Goal: Task Accomplishment & Management: Use online tool/utility

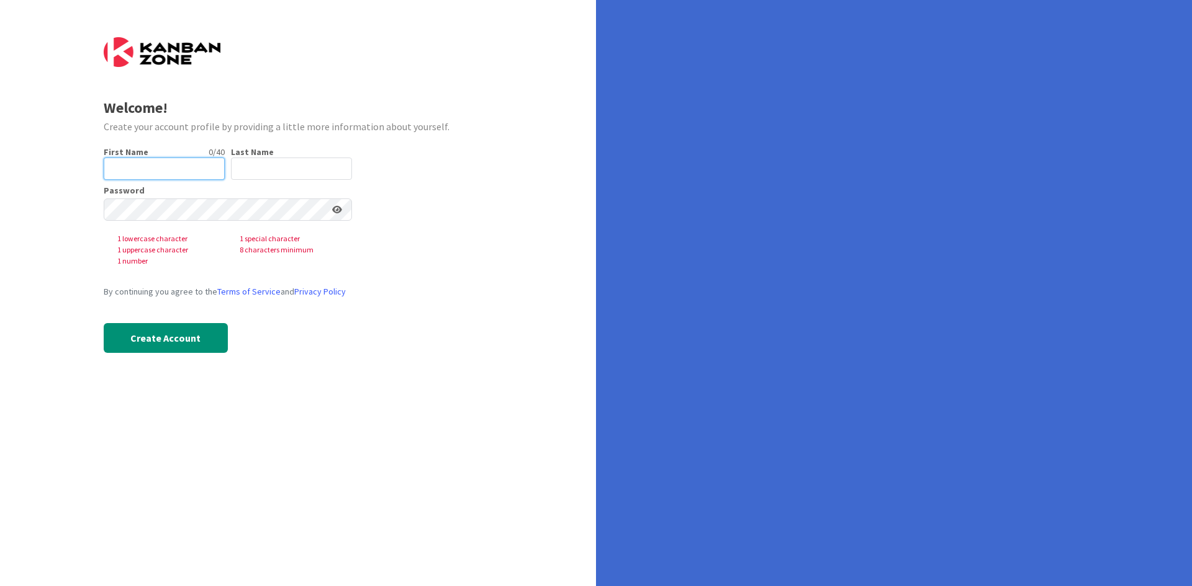
click at [187, 167] on input "text" at bounding box center [164, 169] width 121 height 22
type input "Alekssandra"
click at [253, 166] on input "text" at bounding box center [291, 169] width 121 height 22
type input "[PERSON_NAME]"
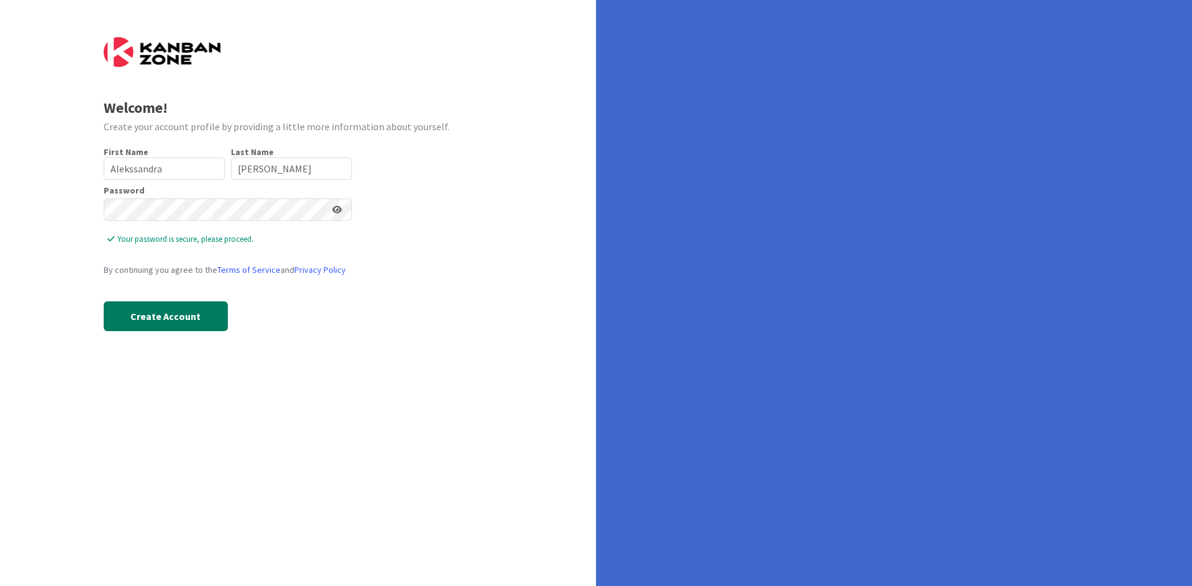
click at [181, 318] on button "Create Account" at bounding box center [166, 317] width 124 height 30
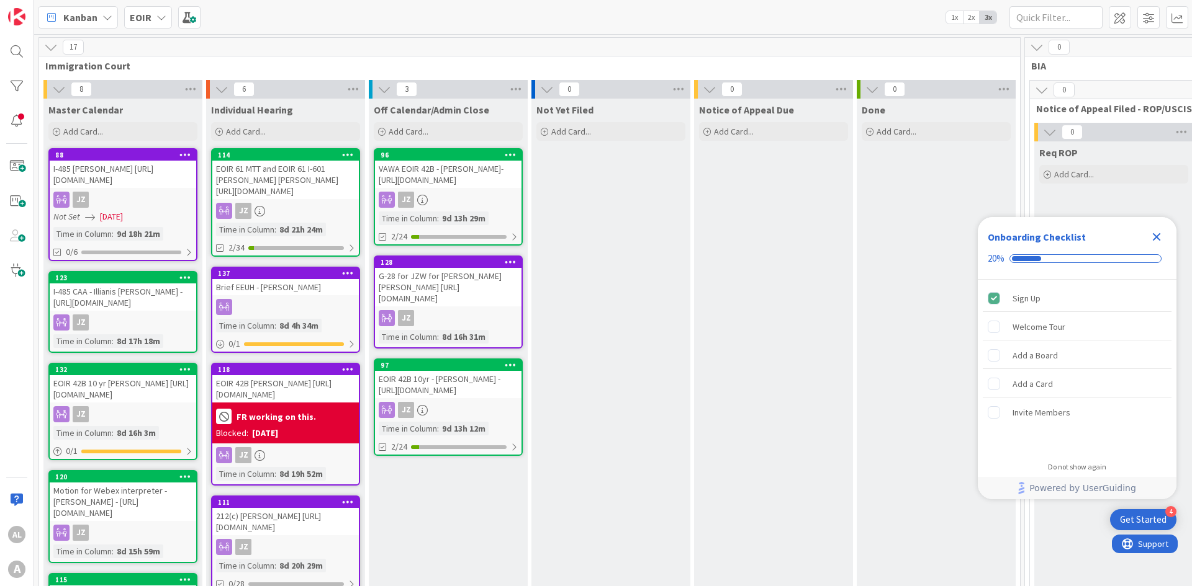
click at [685, 236] on icon "Close Checklist" at bounding box center [1156, 237] width 15 height 15
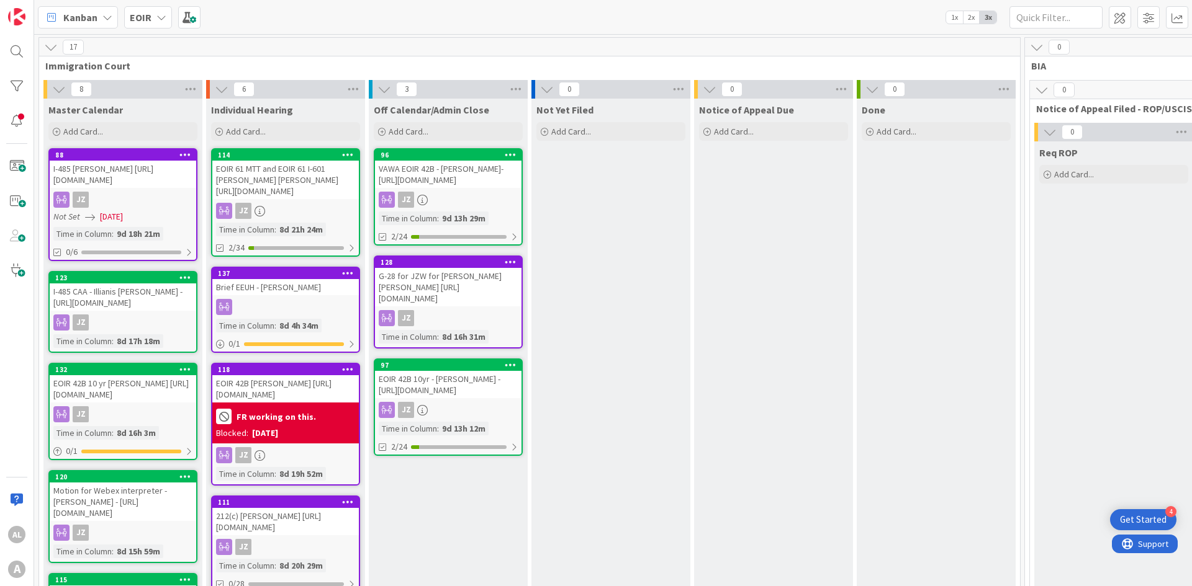
click at [101, 16] on div "Kanban" at bounding box center [78, 17] width 80 height 22
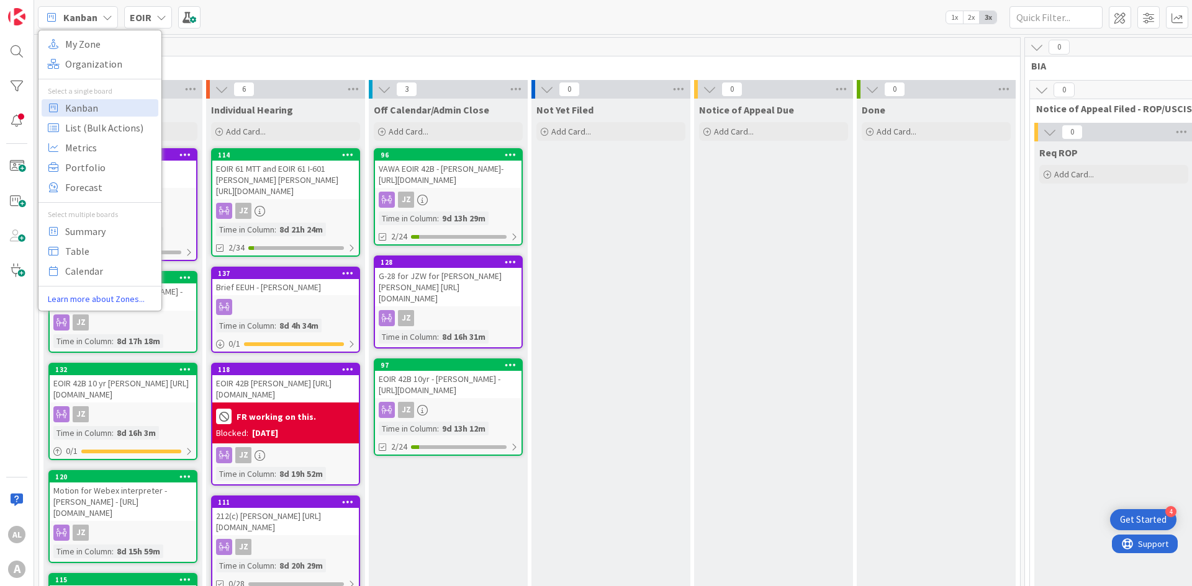
click at [101, 16] on div "Kanban" at bounding box center [78, 17] width 80 height 22
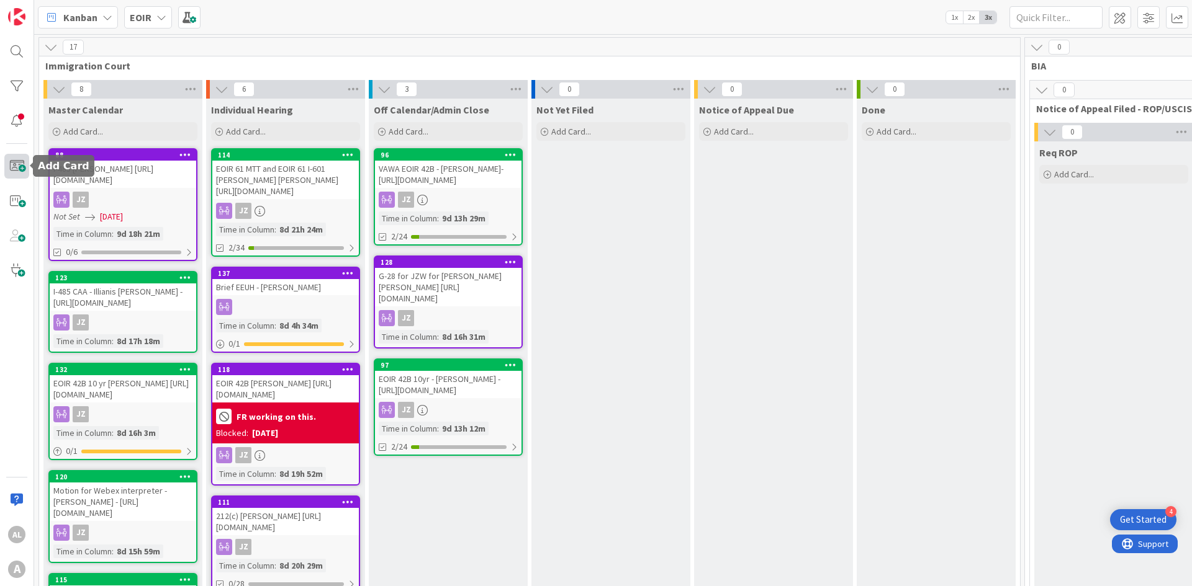
click at [23, 164] on span at bounding box center [16, 166] width 25 height 25
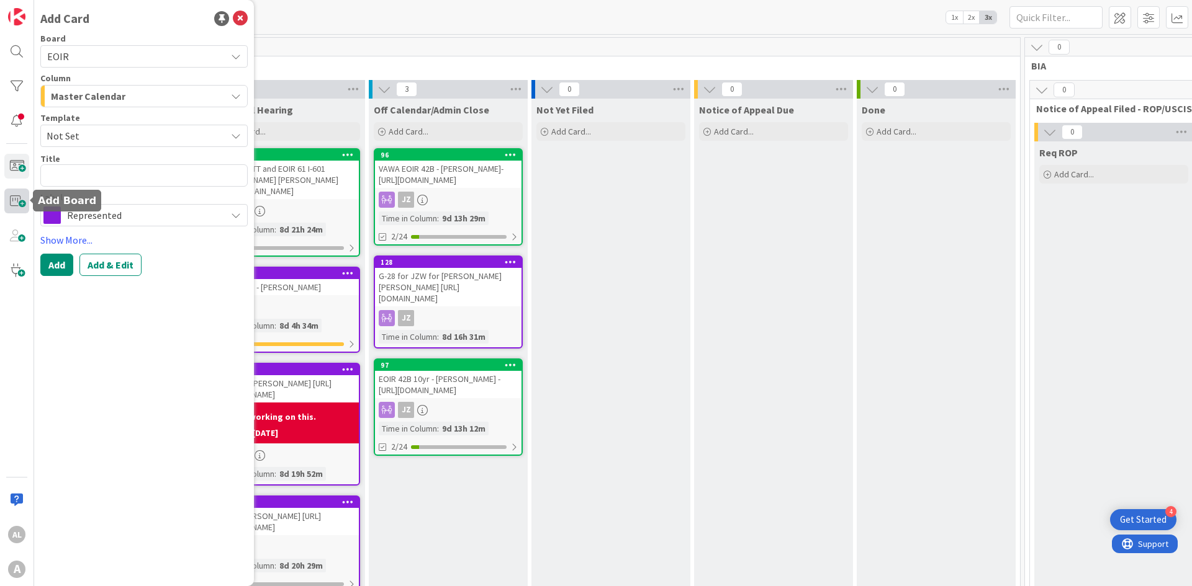
click at [17, 204] on span at bounding box center [16, 201] width 25 height 25
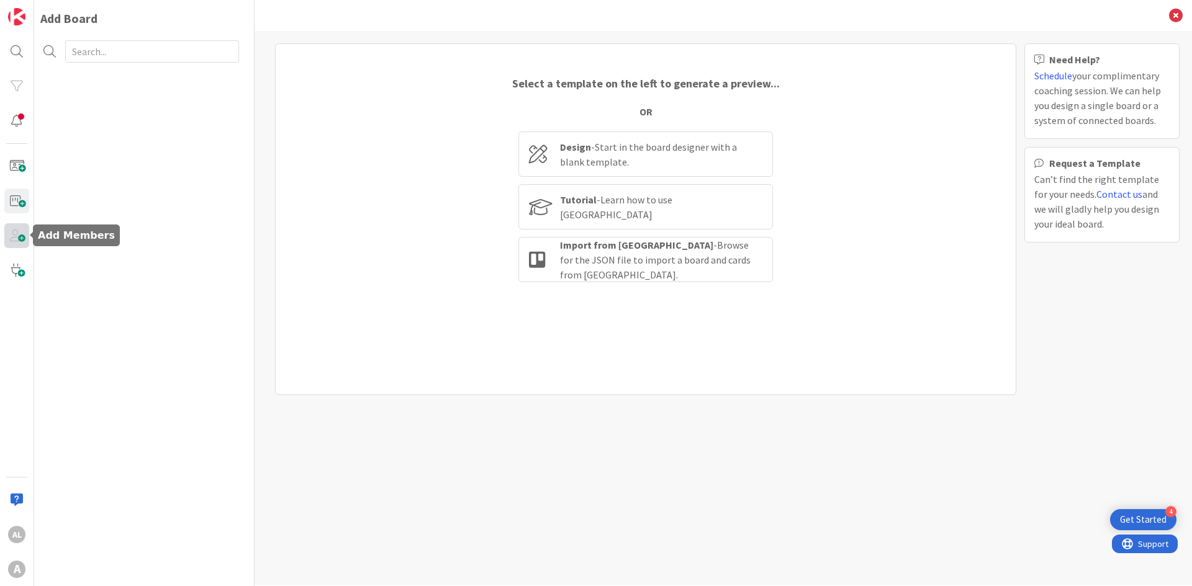
click at [19, 240] on span at bounding box center [16, 235] width 25 height 25
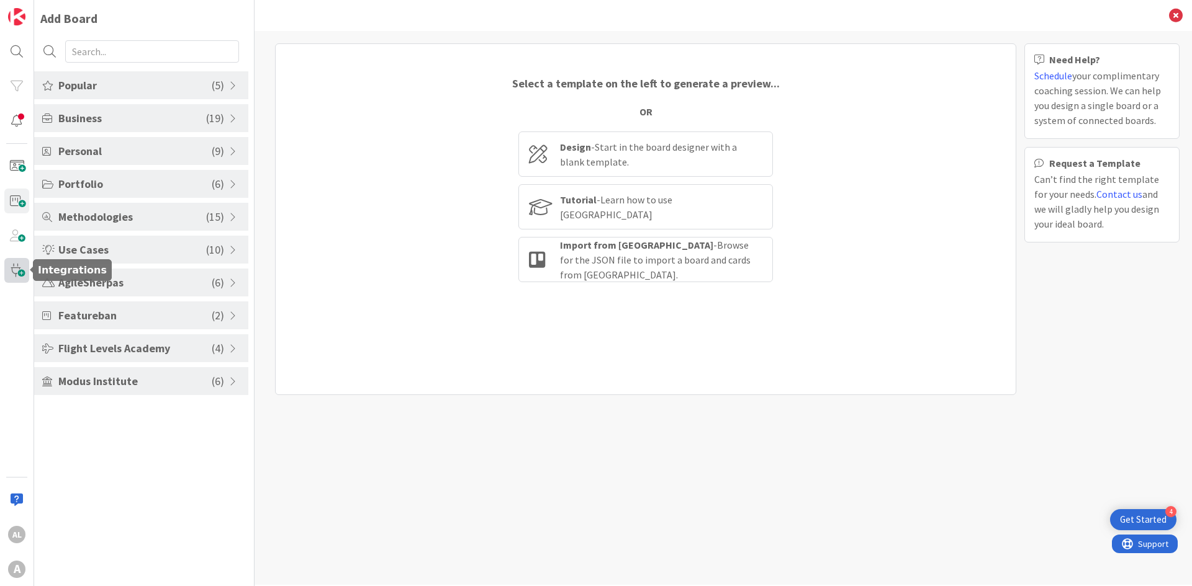
click at [12, 276] on span at bounding box center [16, 270] width 25 height 25
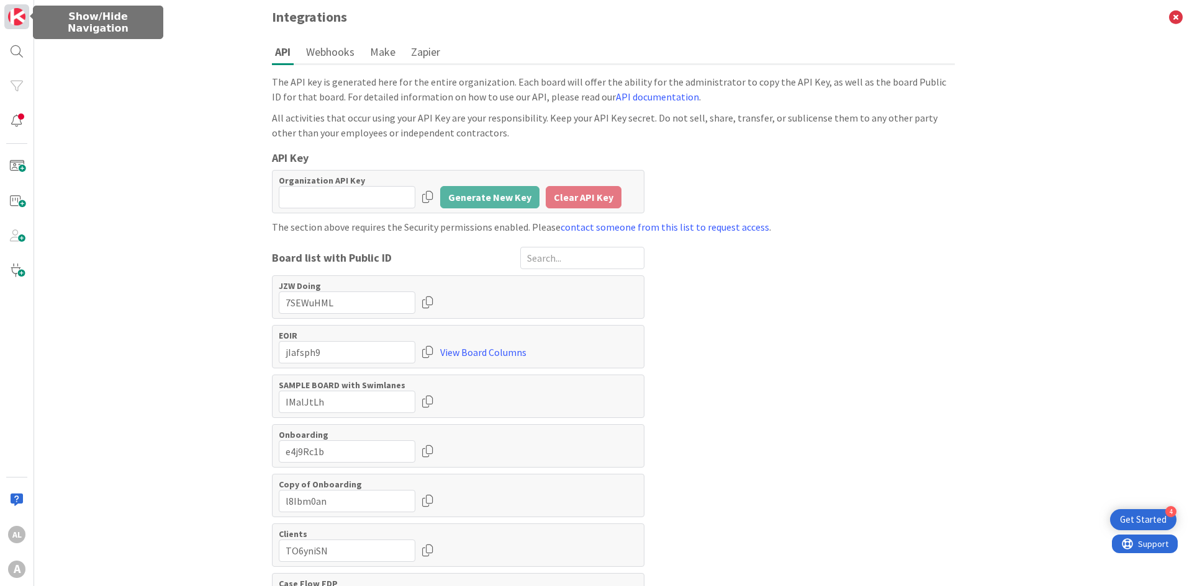
click at [14, 29] on link at bounding box center [16, 16] width 25 height 25
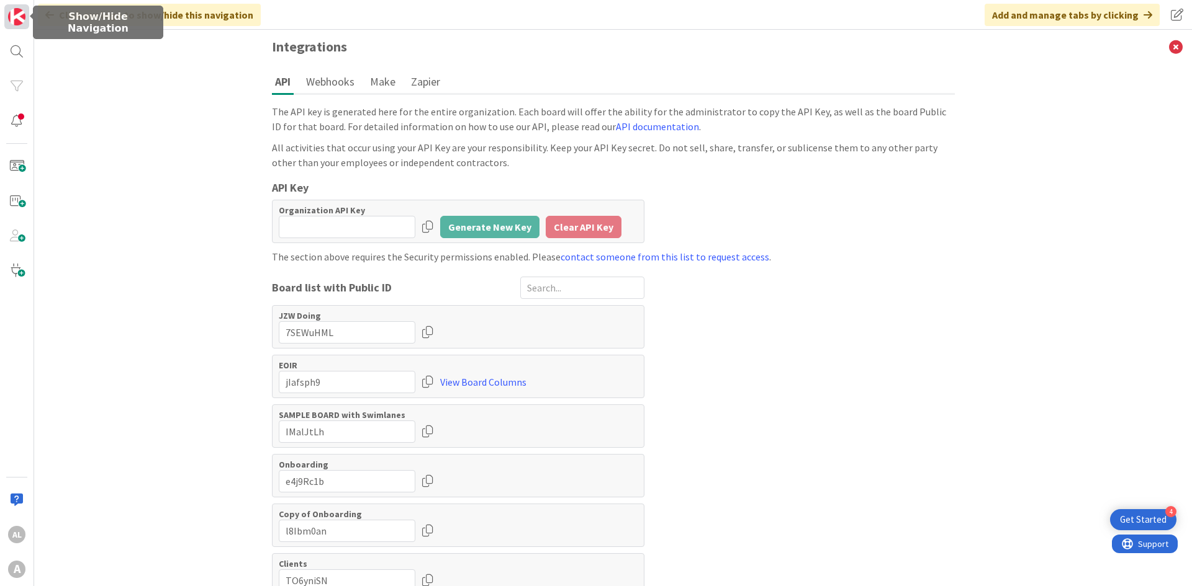
click at [14, 29] on link at bounding box center [16, 16] width 25 height 25
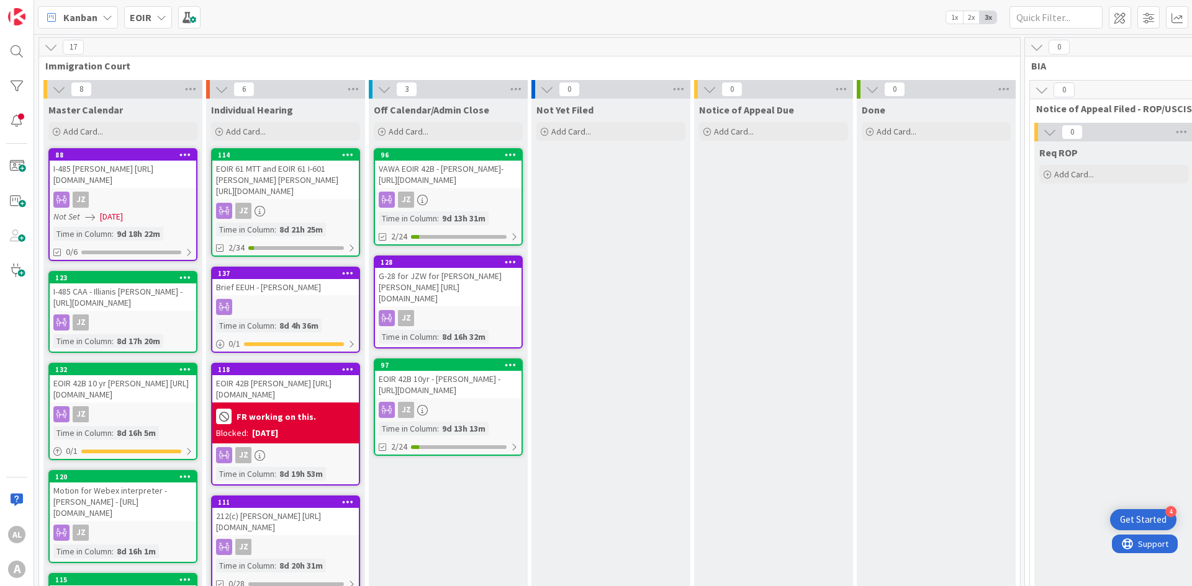
click at [685, 18] on span "1x" at bounding box center [954, 17] width 17 height 12
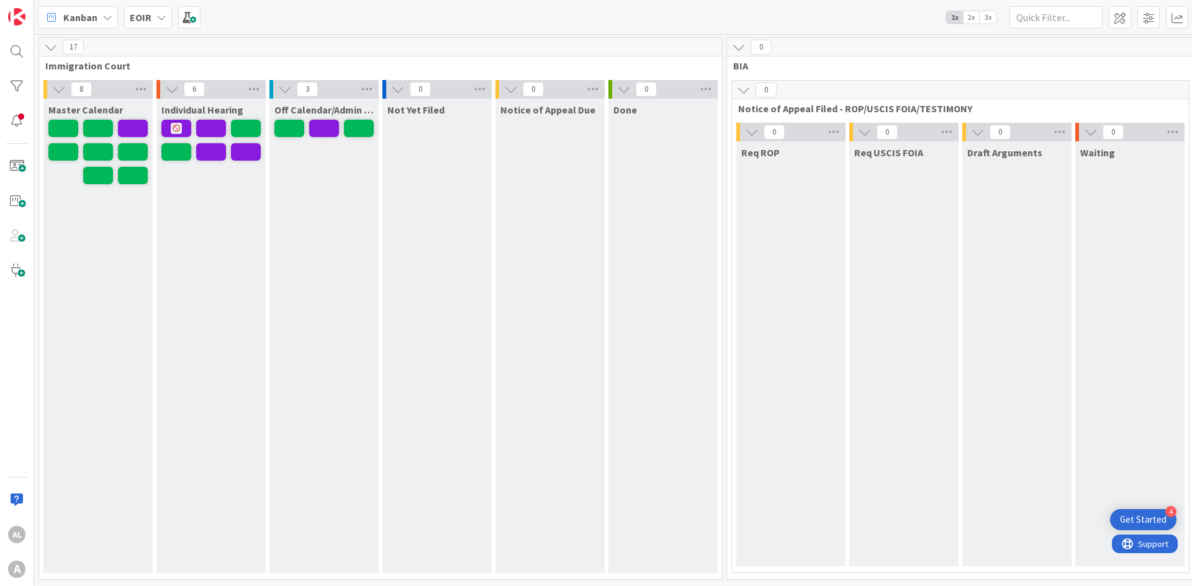
click at [685, 18] on span "1x" at bounding box center [954, 17] width 17 height 12
click at [685, 20] on span "3x" at bounding box center [987, 17] width 17 height 12
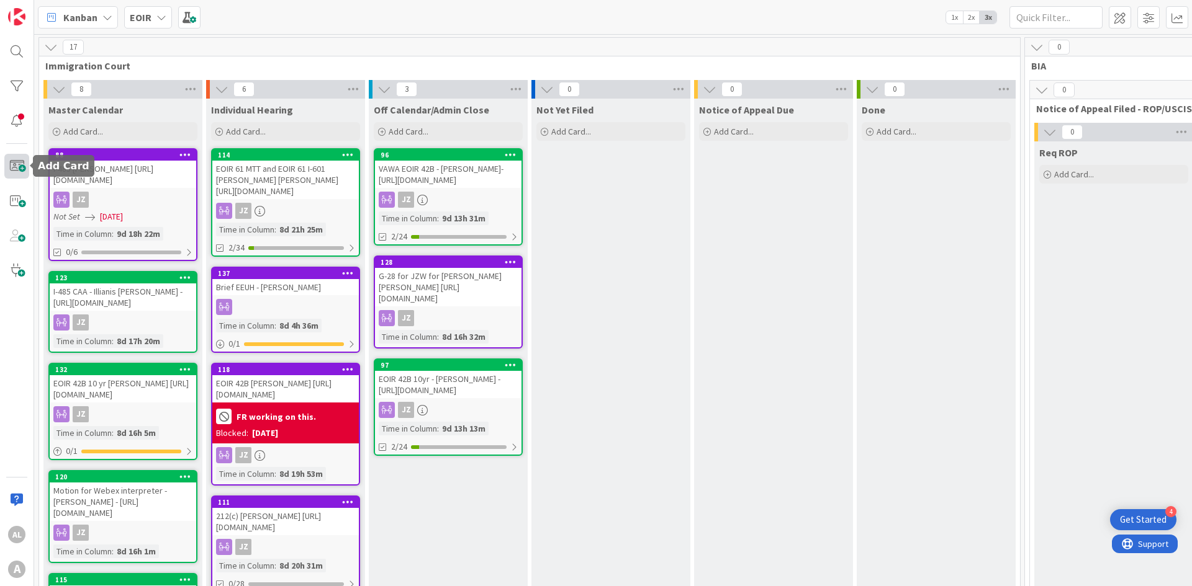
click at [13, 168] on span at bounding box center [16, 166] width 25 height 25
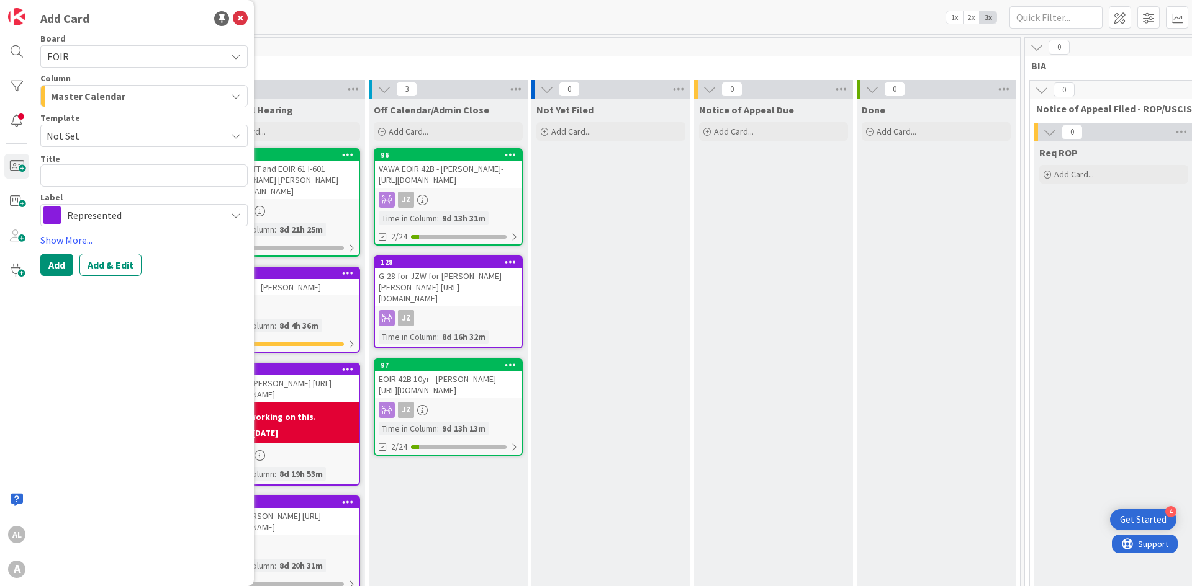
click at [118, 216] on span "Represented" at bounding box center [143, 215] width 153 height 17
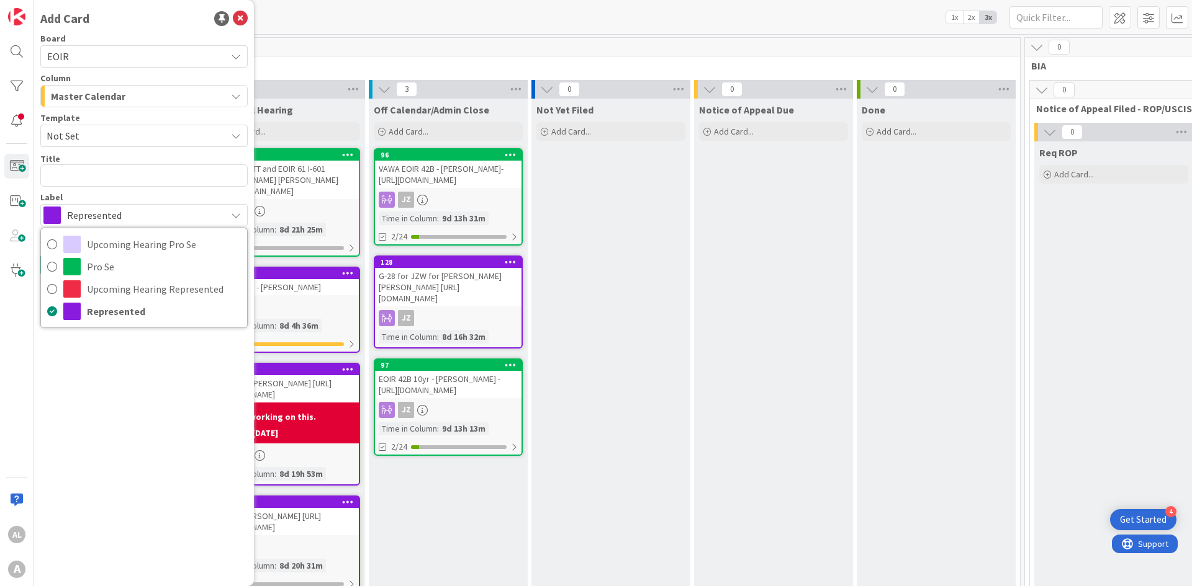
click at [118, 216] on span "Represented" at bounding box center [143, 215] width 153 height 17
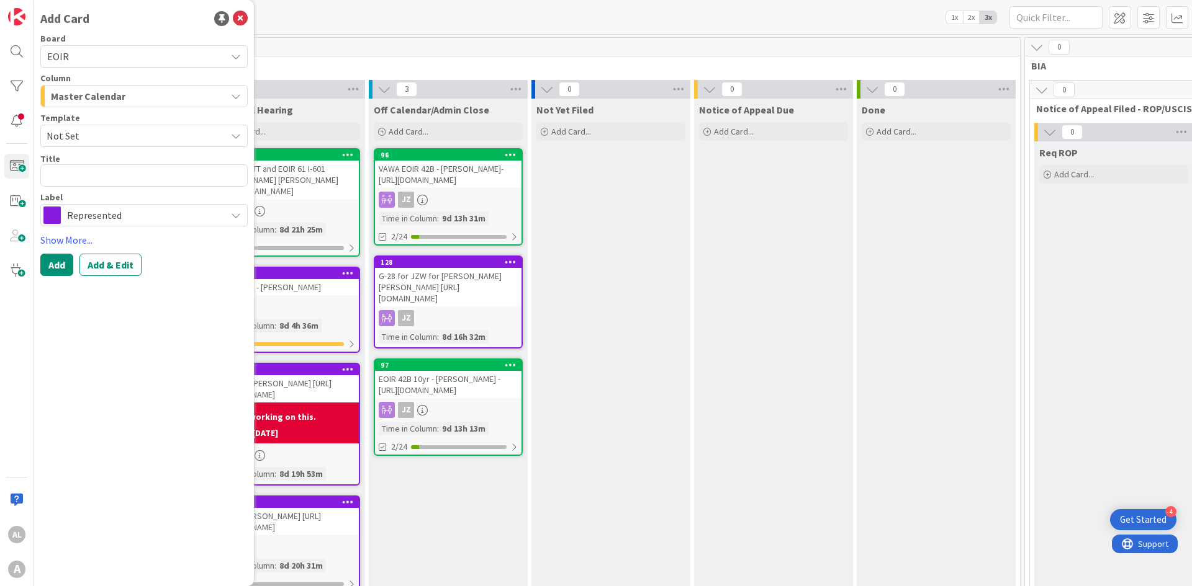
click at [188, 90] on div "Master Calendar" at bounding box center [137, 96] width 178 height 20
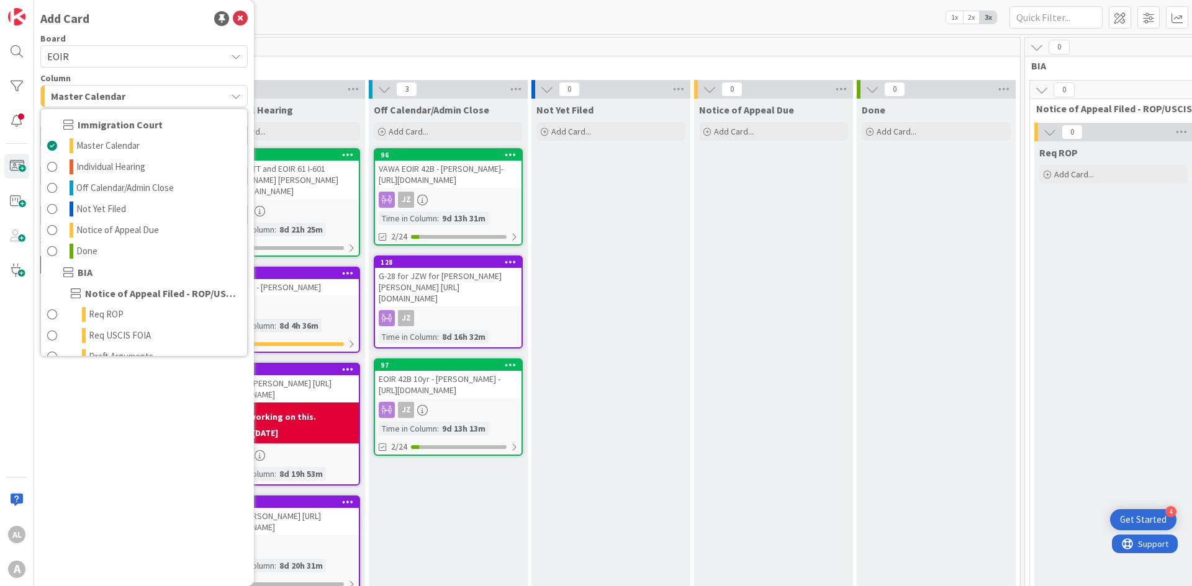
click at [177, 86] on button "Master Calendar" at bounding box center [143, 96] width 207 height 22
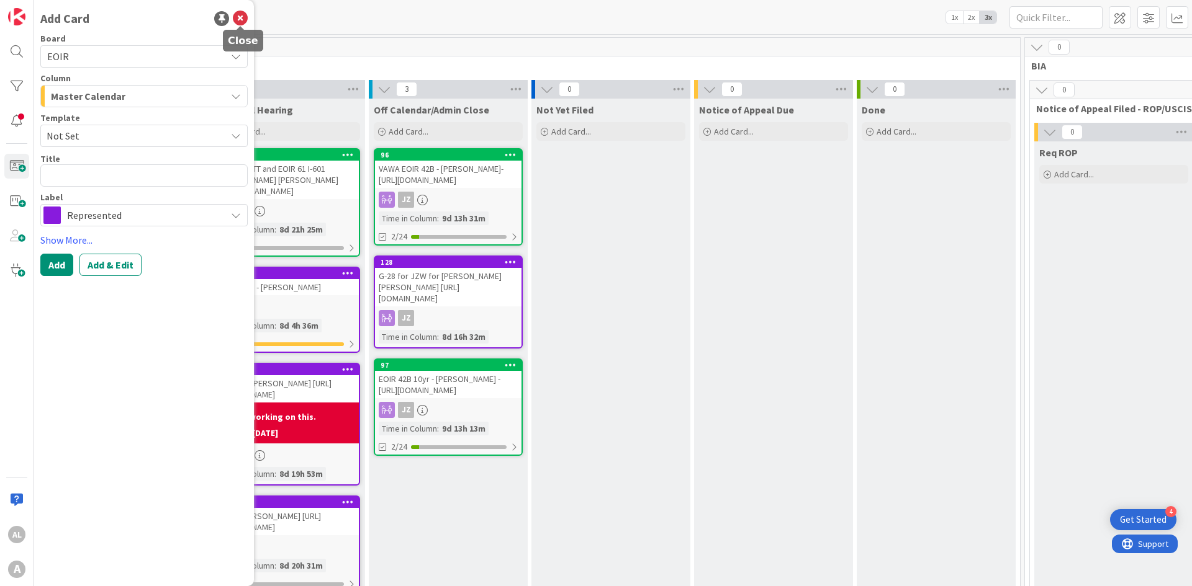
click at [235, 17] on icon at bounding box center [240, 18] width 15 height 15
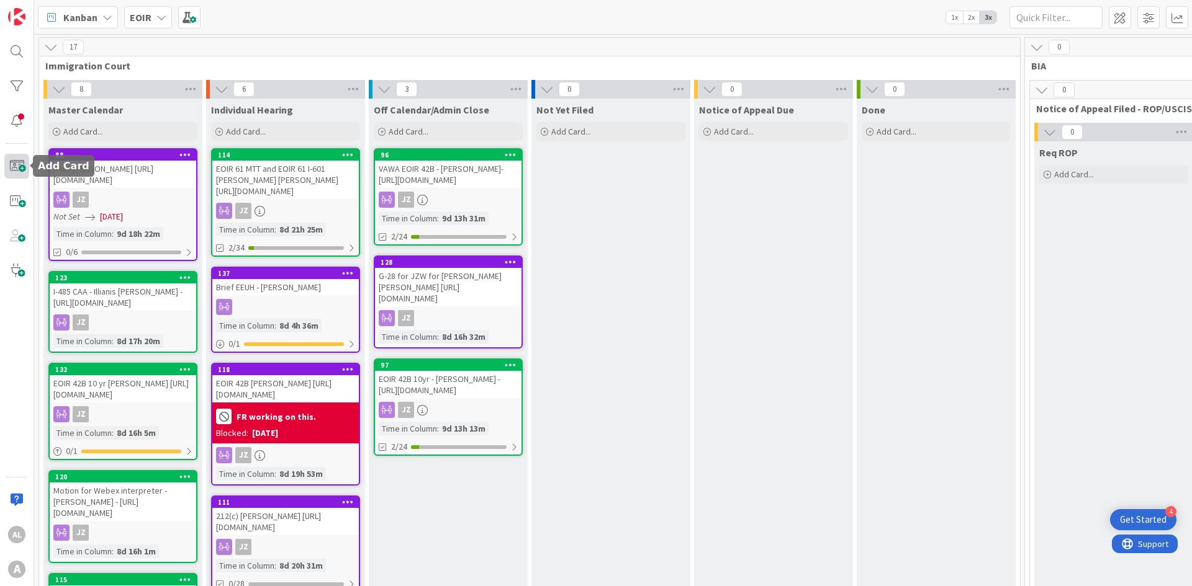
click at [17, 169] on span at bounding box center [16, 166] width 25 height 25
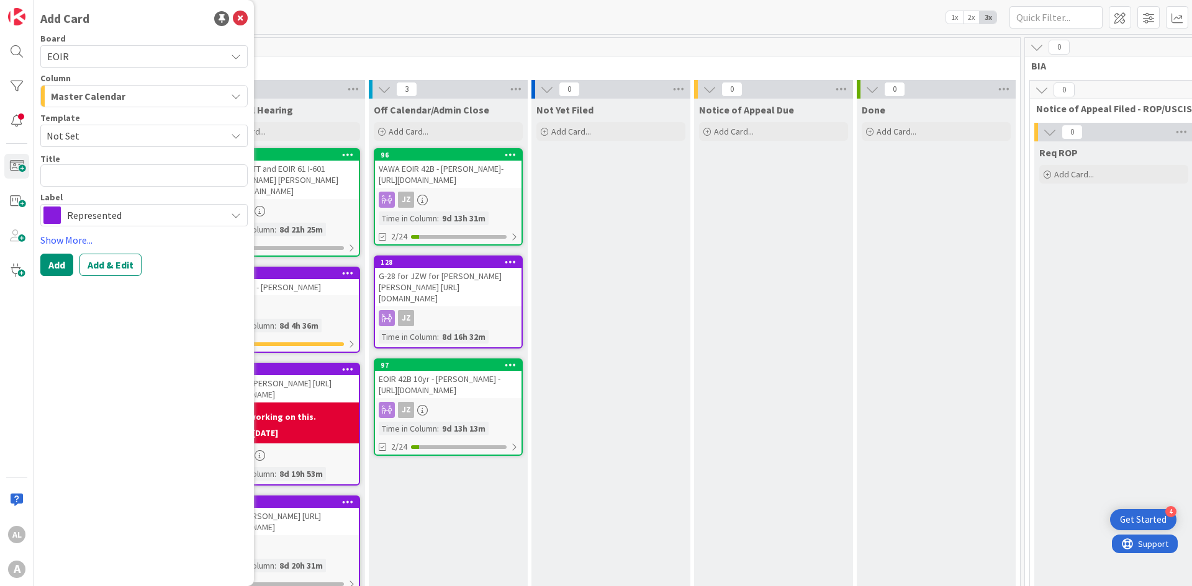
click at [186, 220] on span "Represented" at bounding box center [143, 215] width 153 height 17
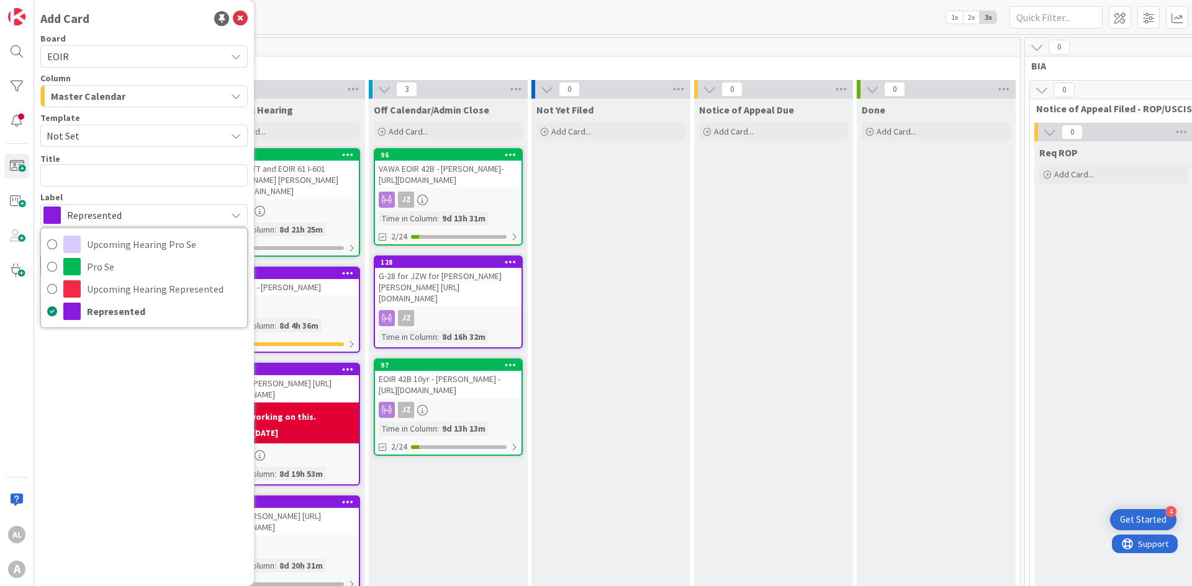
click at [173, 214] on span "Represented" at bounding box center [143, 215] width 153 height 17
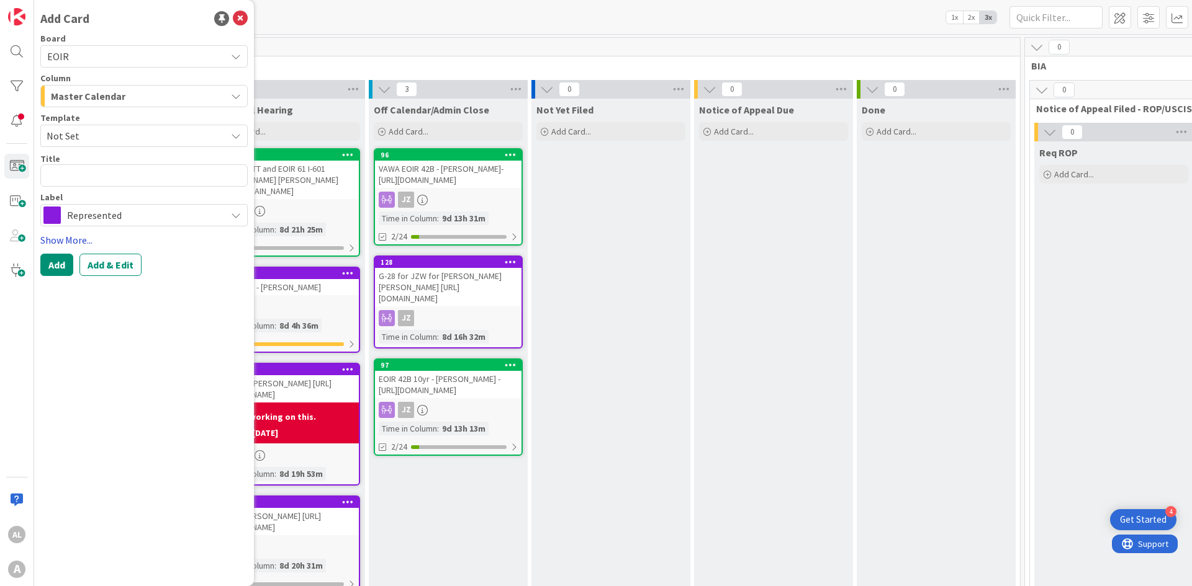
click at [63, 237] on link "Show More..." at bounding box center [143, 240] width 207 height 15
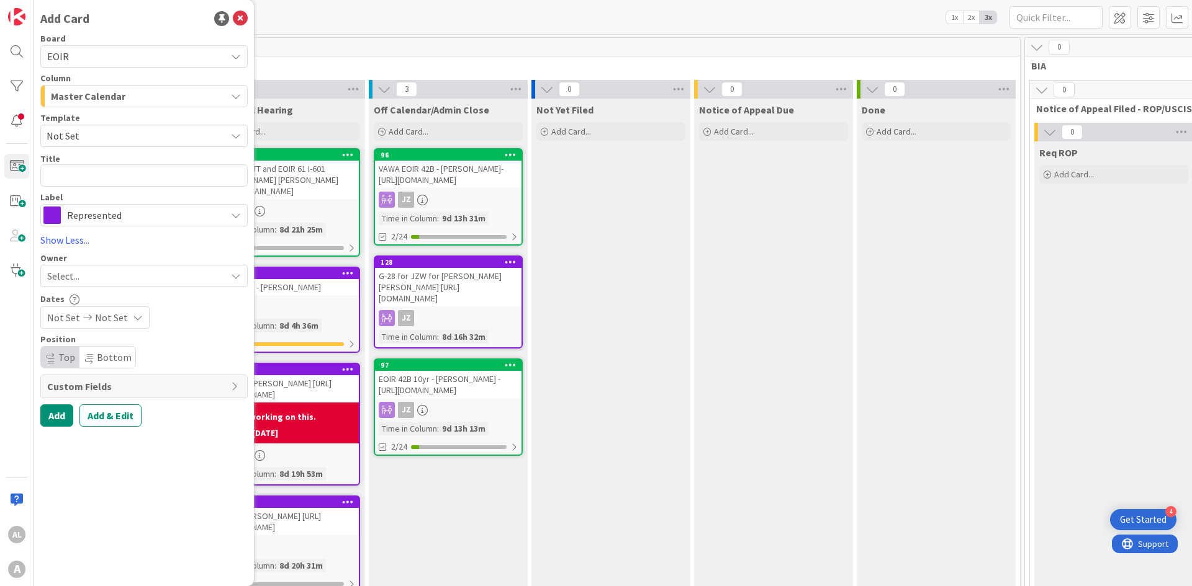
click at [125, 277] on div "Select..." at bounding box center [136, 276] width 179 height 15
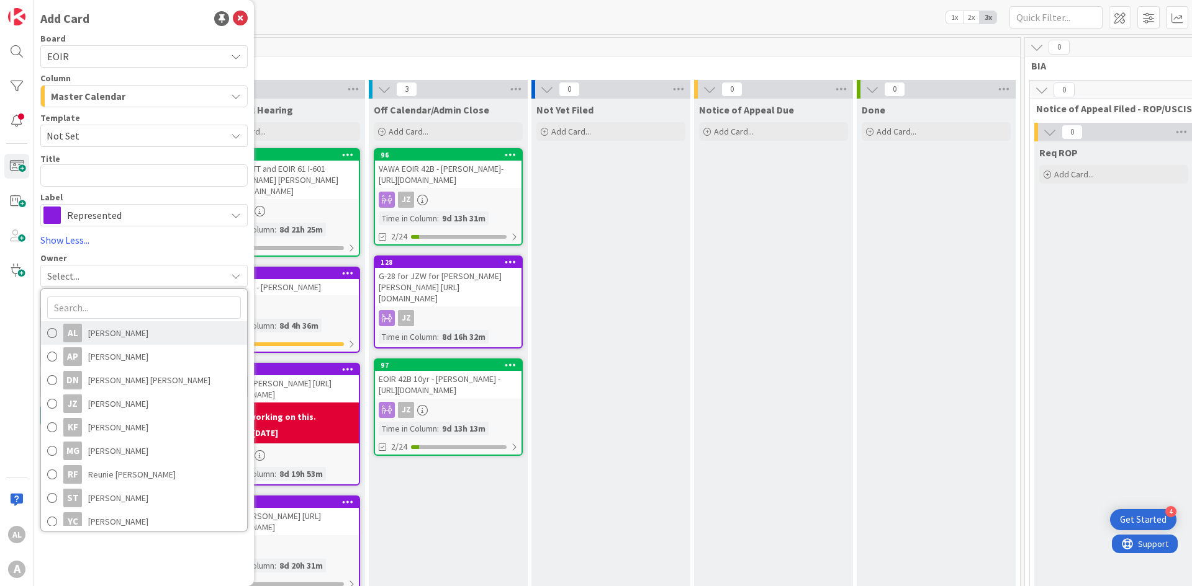
click at [102, 341] on span "[PERSON_NAME]" at bounding box center [118, 333] width 60 height 19
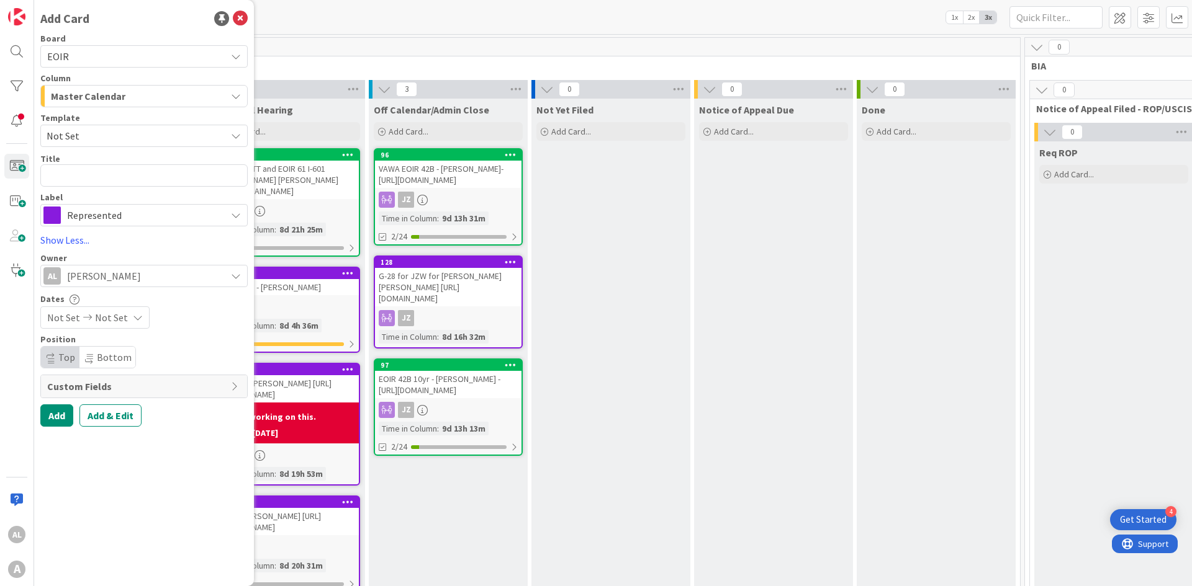
click at [148, 217] on span "Represented" at bounding box center [143, 215] width 153 height 17
click at [190, 408] on div "Add Card Board EOIR Column Master Calendar Template Not Set Title 0 / 128 Label…" at bounding box center [144, 293] width 220 height 586
click at [148, 279] on div "AL [PERSON_NAME]" at bounding box center [134, 275] width 182 height 17
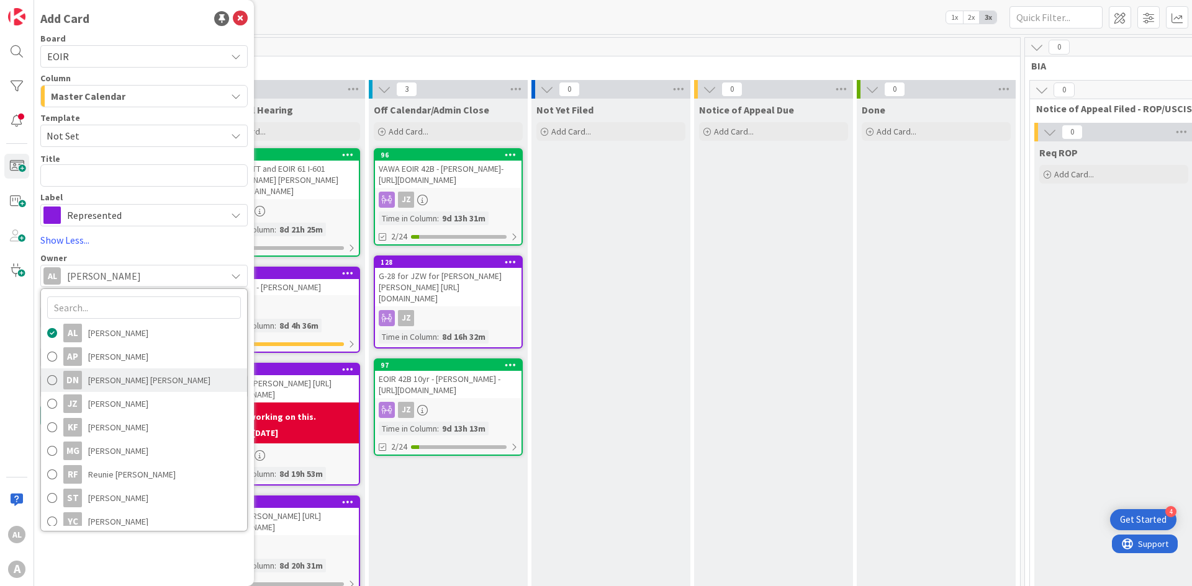
click at [98, 382] on span "[PERSON_NAME] [PERSON_NAME]" at bounding box center [149, 380] width 122 height 19
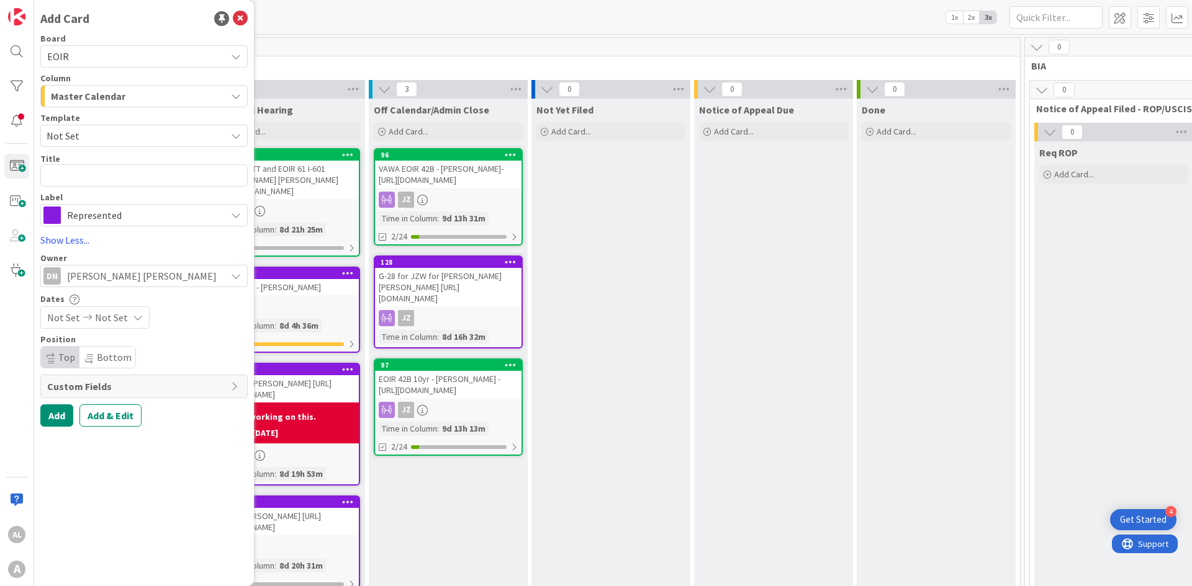
click at [148, 217] on span "Represented" at bounding box center [143, 215] width 153 height 17
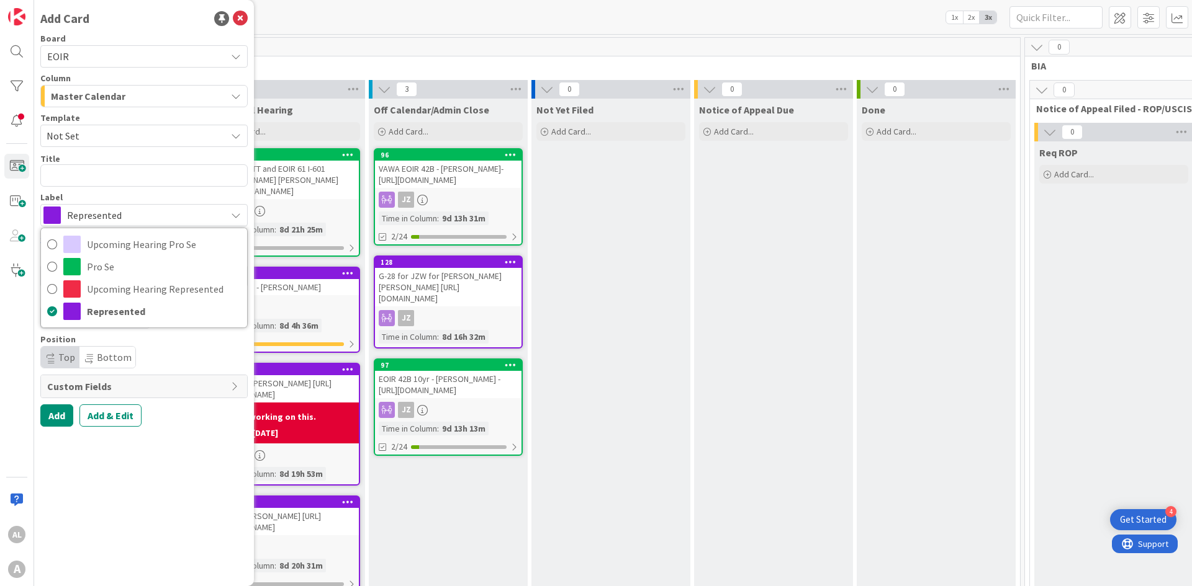
click at [170, 408] on div "Add Card Board EOIR Column Master Calendar Template Not Set Title 0 / 128 Label…" at bounding box center [144, 293] width 220 height 586
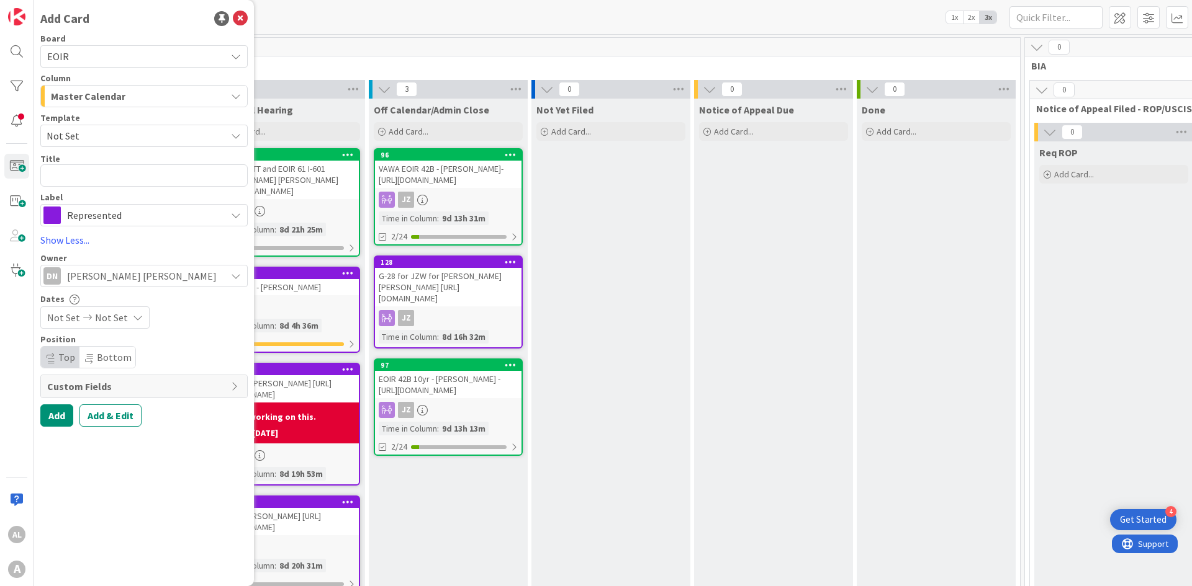
click at [154, 387] on span "Custom Fields" at bounding box center [135, 386] width 177 height 15
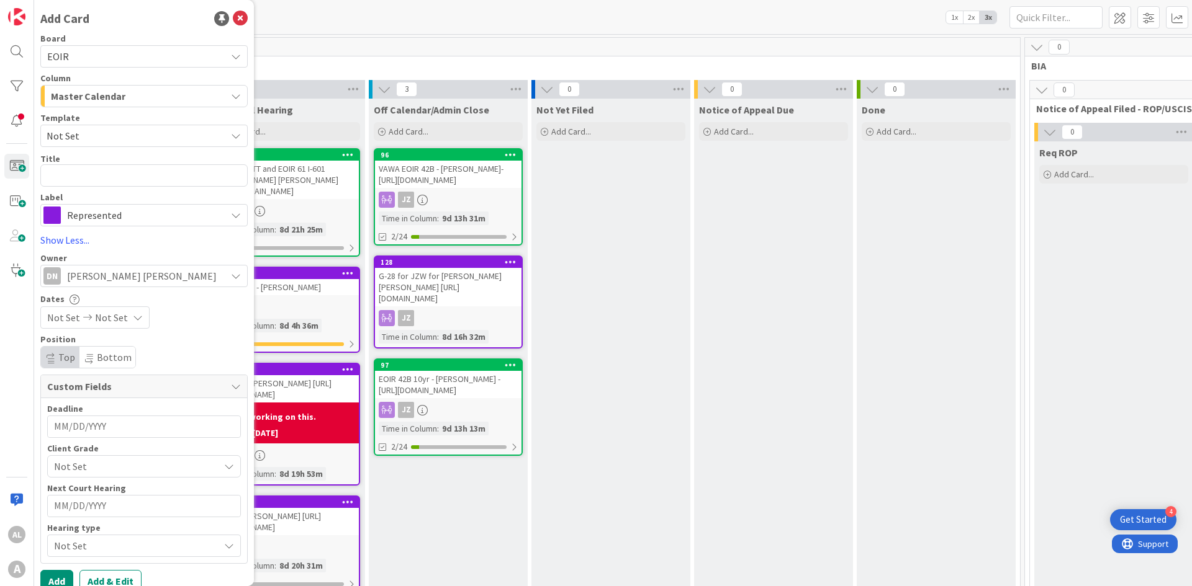
click at [154, 387] on span "Custom Fields" at bounding box center [135, 386] width 177 height 15
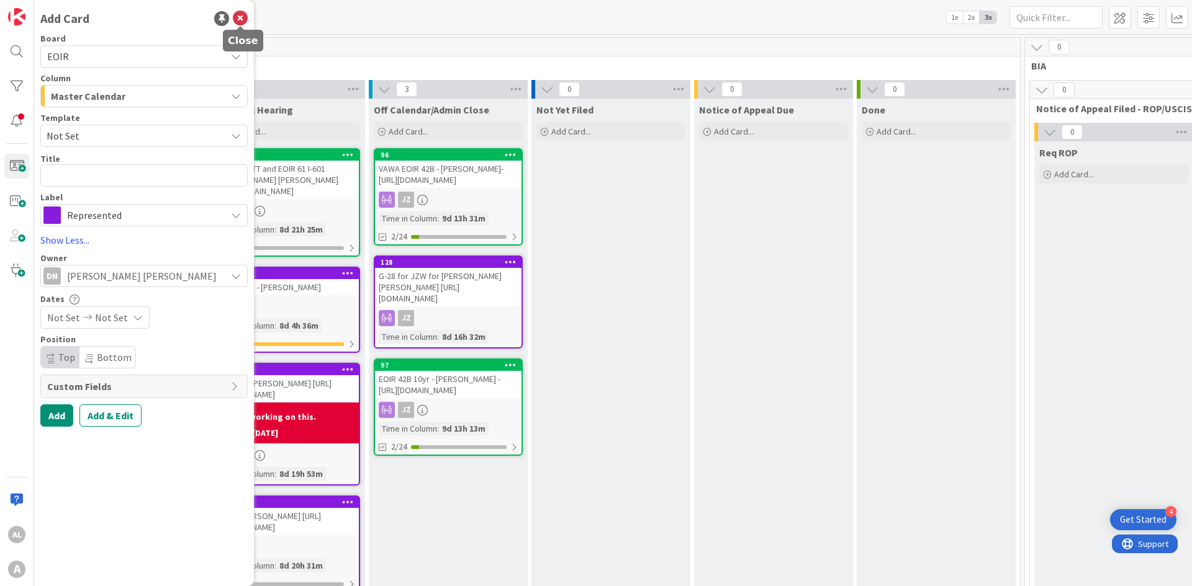
click at [245, 20] on icon at bounding box center [240, 18] width 15 height 15
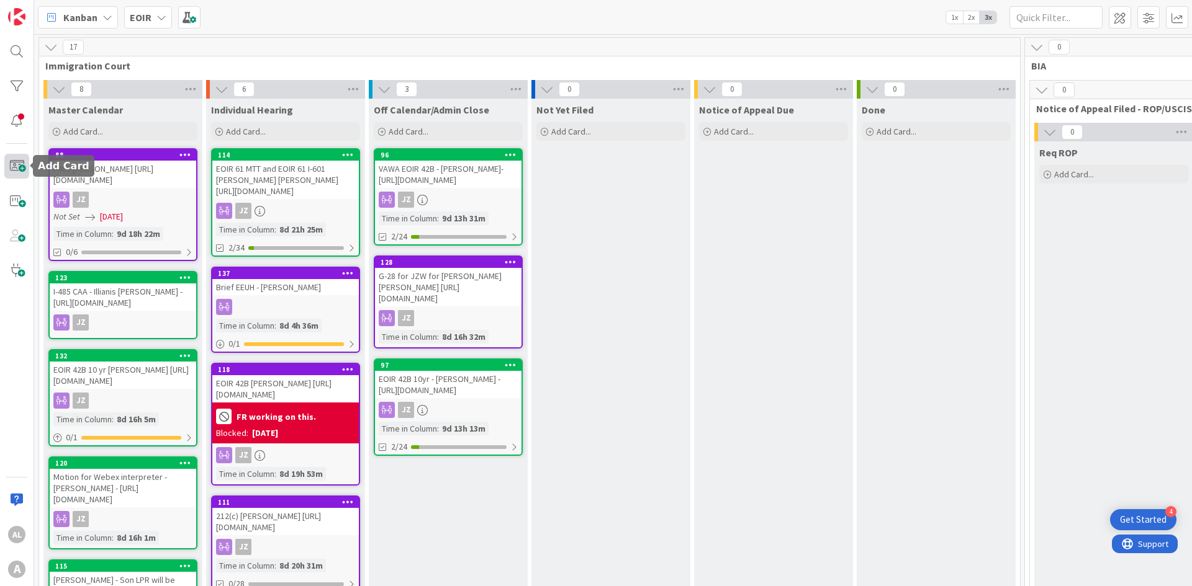
click at [21, 164] on span at bounding box center [16, 166] width 25 height 25
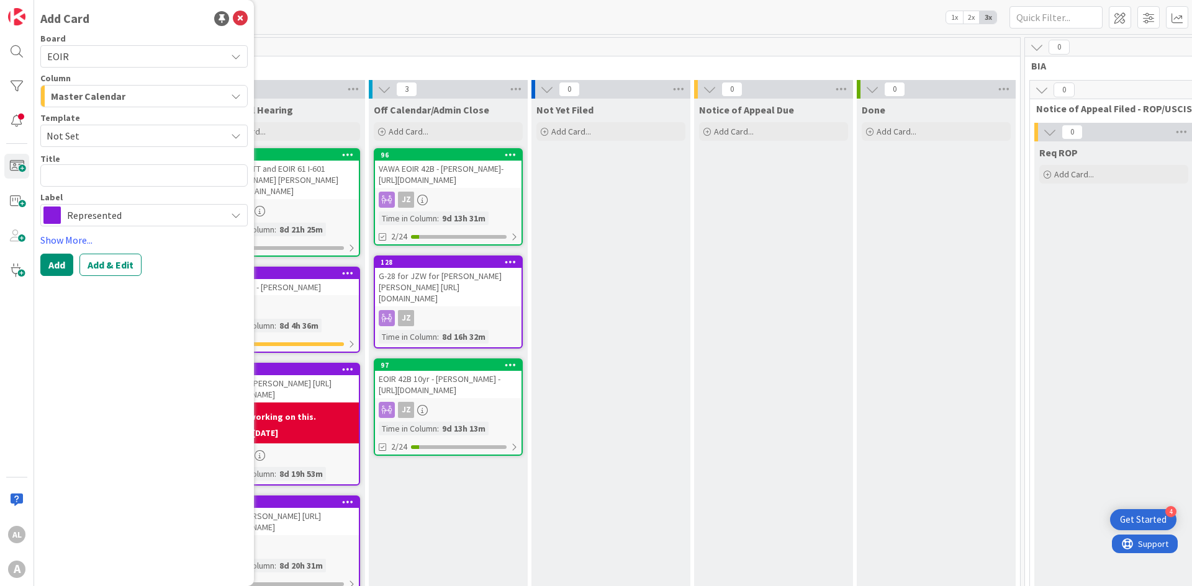
click at [86, 65] on div "EOIR" at bounding box center [143, 56] width 207 height 22
click at [109, 119] on span "Case Flow FDP" at bounding box center [151, 115] width 177 height 19
click at [126, 218] on span "Other" at bounding box center [143, 215] width 153 height 17
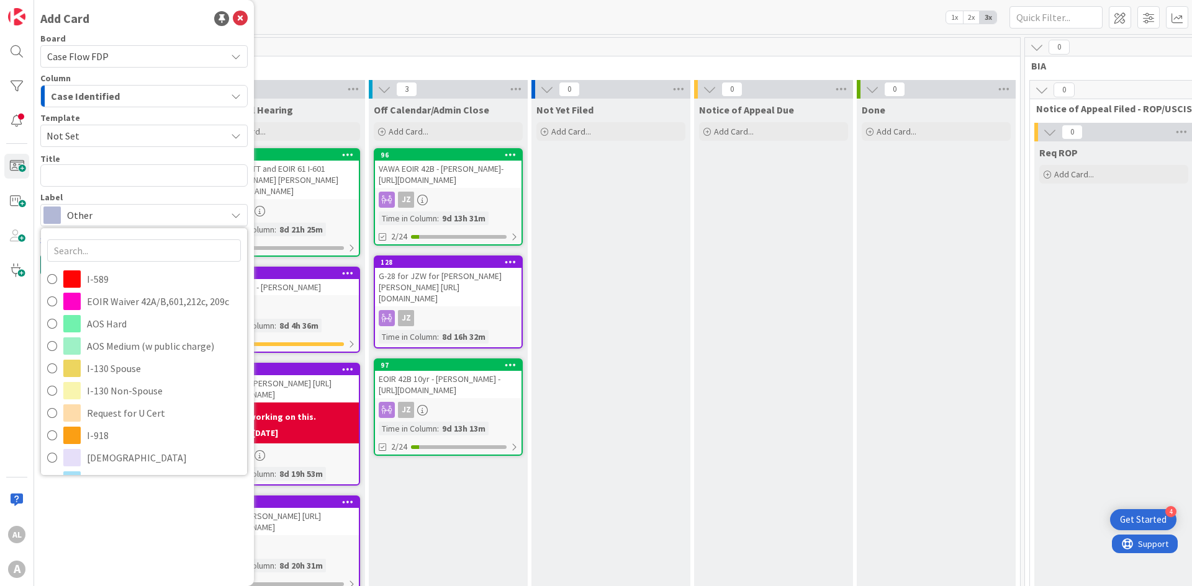
click at [164, 140] on span "Not Set" at bounding box center [132, 136] width 170 height 16
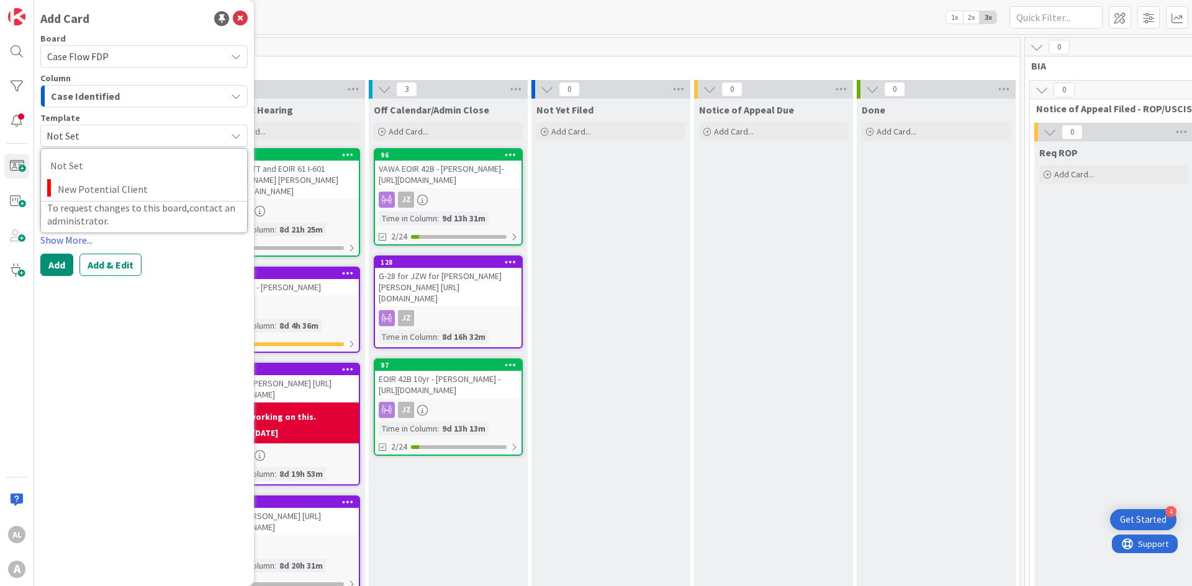
click at [164, 140] on span "Not Set" at bounding box center [132, 136] width 170 height 16
click at [96, 221] on span "Other" at bounding box center [143, 215] width 153 height 17
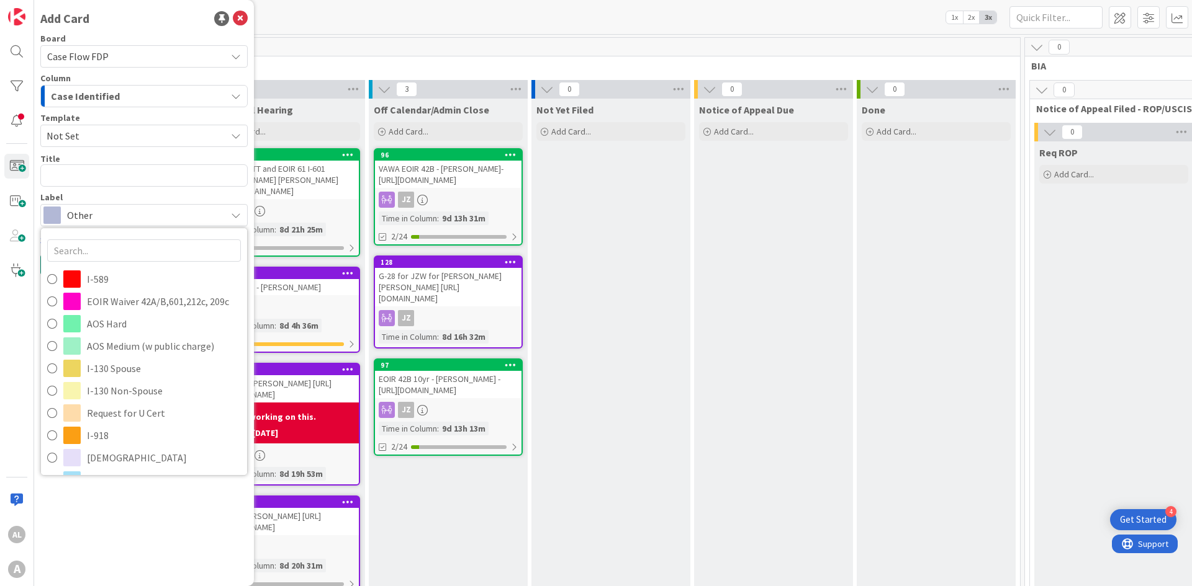
click at [214, 208] on span "Other" at bounding box center [143, 215] width 153 height 17
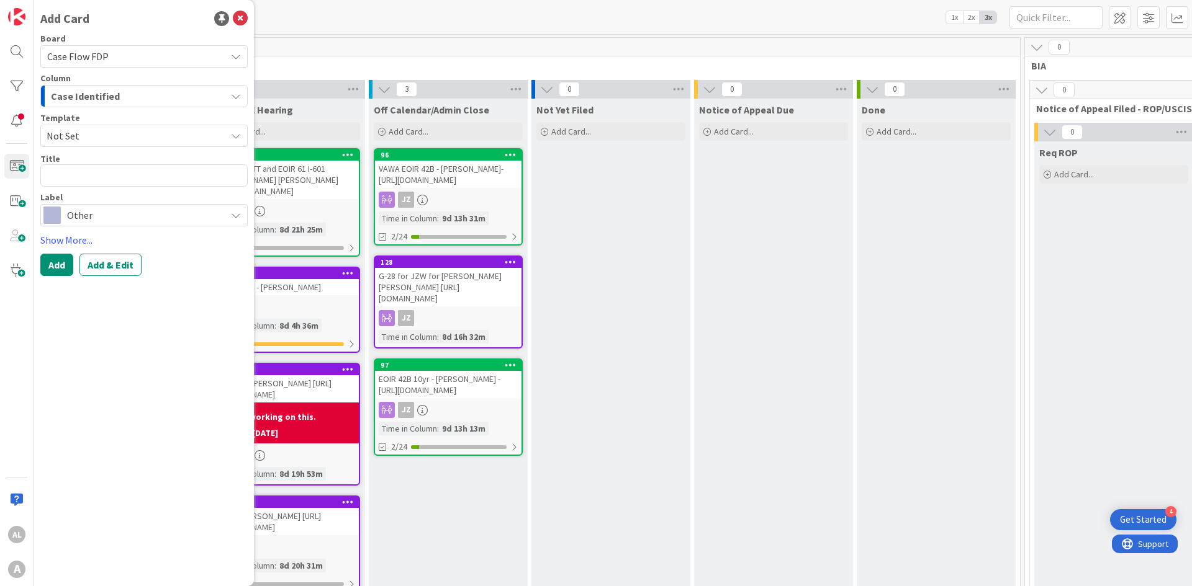
click at [205, 142] on span "Not Set" at bounding box center [132, 136] width 170 height 16
click at [226, 94] on button "Case Identified" at bounding box center [143, 96] width 207 height 22
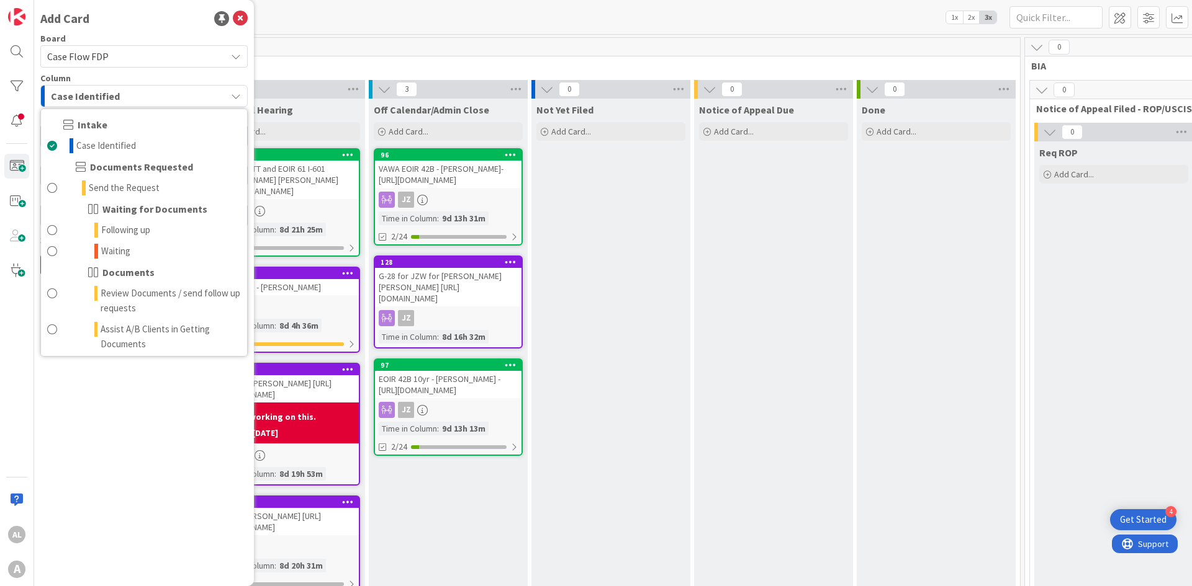
click at [169, 98] on div "Case Identified" at bounding box center [137, 96] width 178 height 20
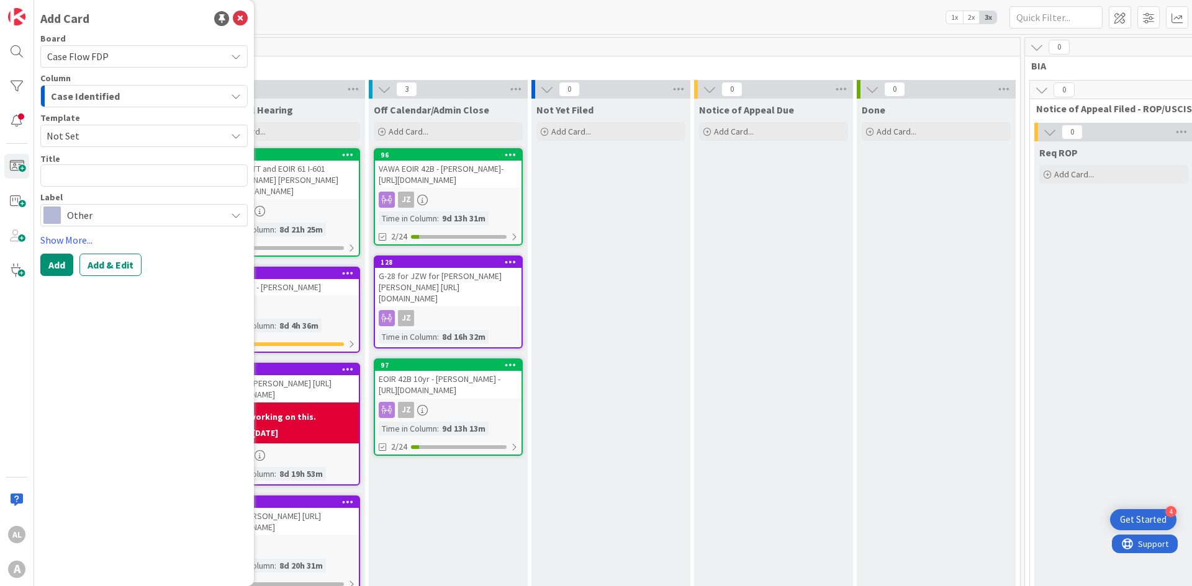
click at [169, 98] on div "Case Identified" at bounding box center [137, 96] width 178 height 20
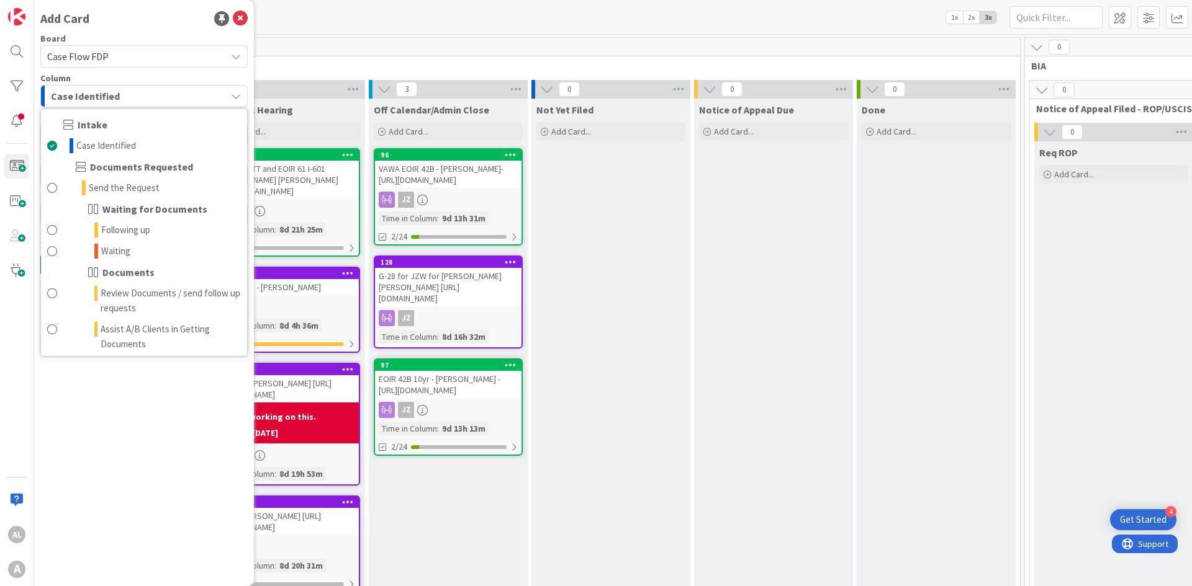
click at [232, 101] on icon "button" at bounding box center [236, 96] width 10 height 10
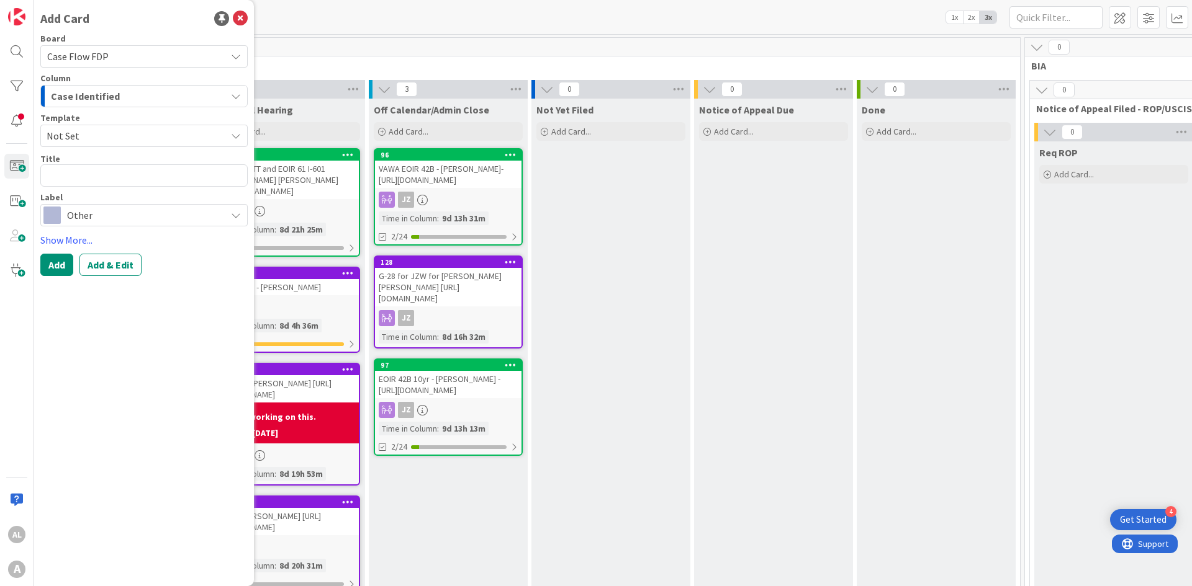
click at [314, 17] on div "Kanban EOIR 1x 2x 3x" at bounding box center [612, 17] width 1157 height 34
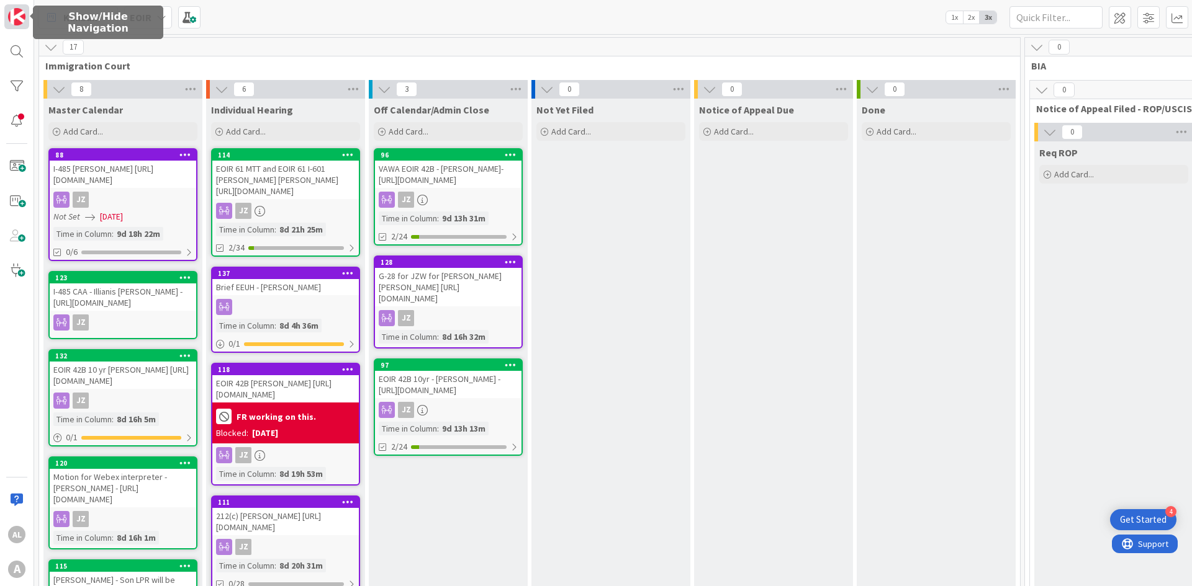
click at [16, 16] on img at bounding box center [16, 16] width 17 height 17
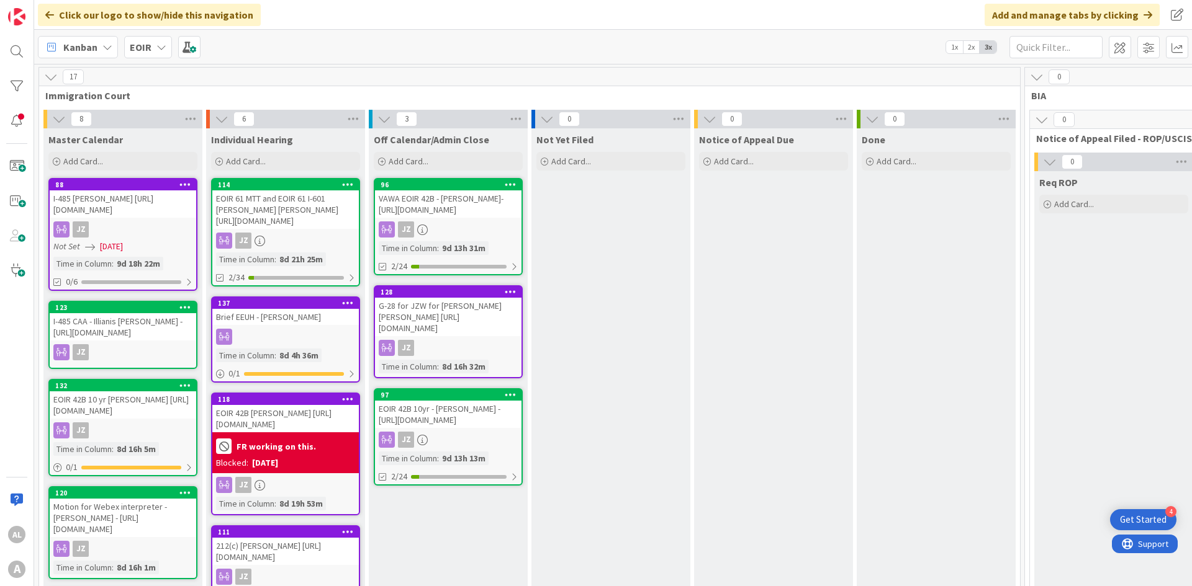
click at [107, 45] on icon at bounding box center [107, 47] width 10 height 10
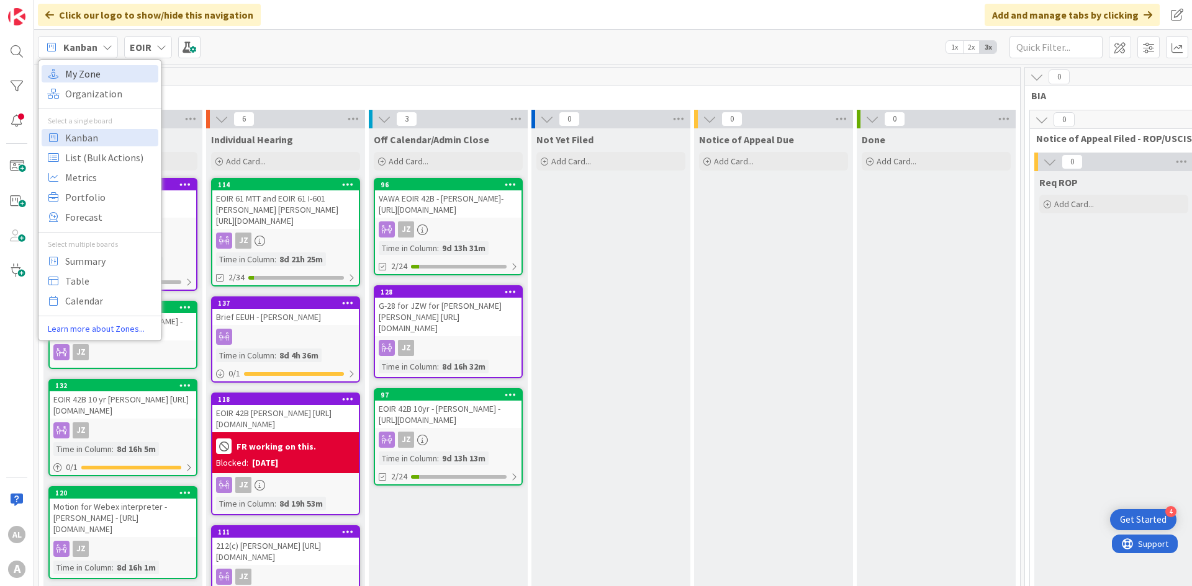
click at [101, 71] on span "My Zone" at bounding box center [109, 74] width 89 height 19
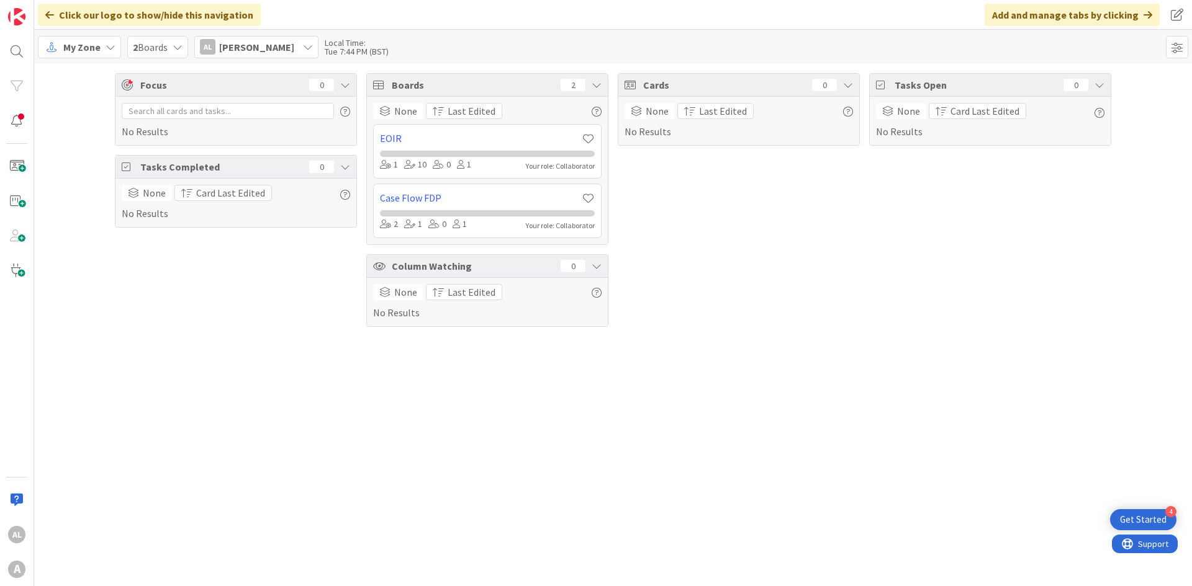
drag, startPoint x: 946, startPoint y: 82, endPoint x: 794, endPoint y: 87, distance: 152.8
click at [685, 88] on div "Focus 0 No Results Tasks Completed 0 None Card Last Edited No Results Boards 2 …" at bounding box center [612, 200] width 1157 height 272
click at [113, 50] on icon at bounding box center [111, 47] width 10 height 10
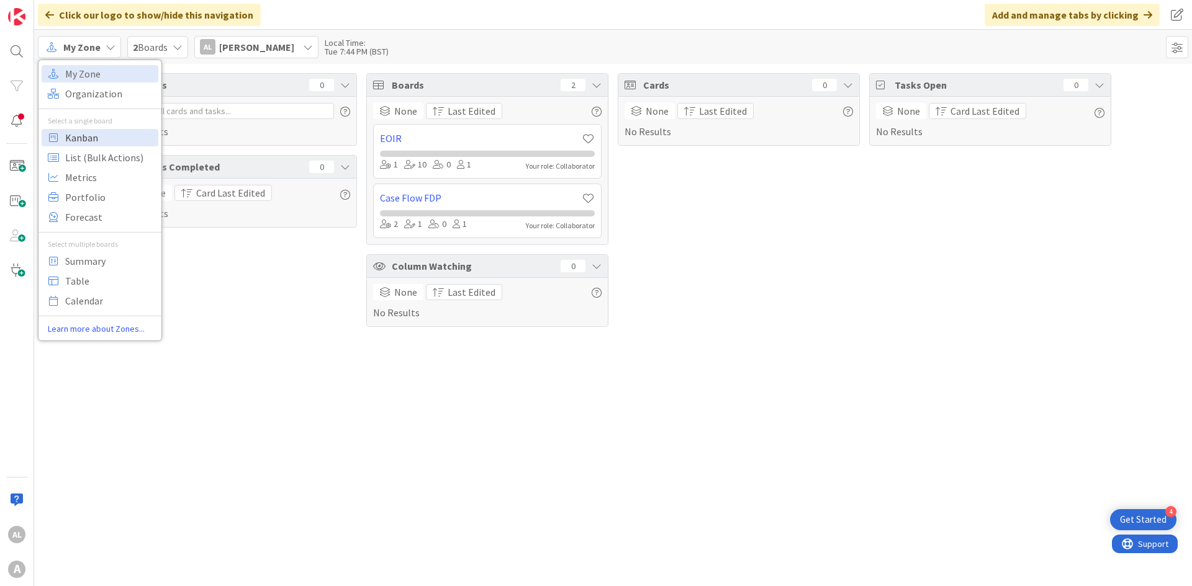
click at [61, 141] on icon at bounding box center [53, 138] width 16 height 16
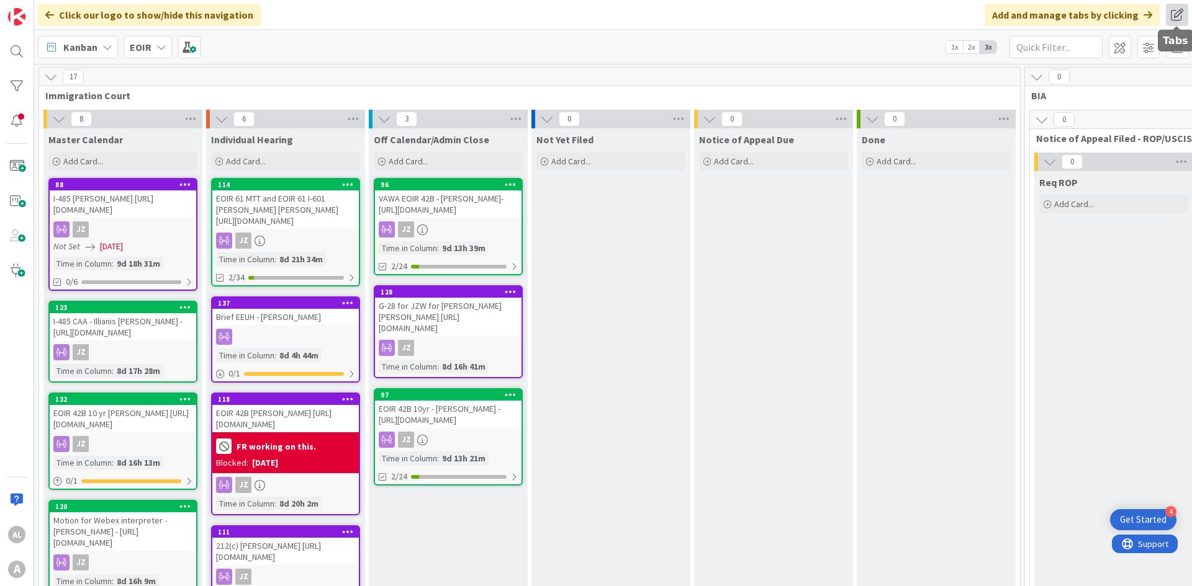
click at [685, 16] on span at bounding box center [1177, 15] width 22 height 22
click at [685, 64] on button "Add Tab" at bounding box center [1034, 68] width 52 height 22
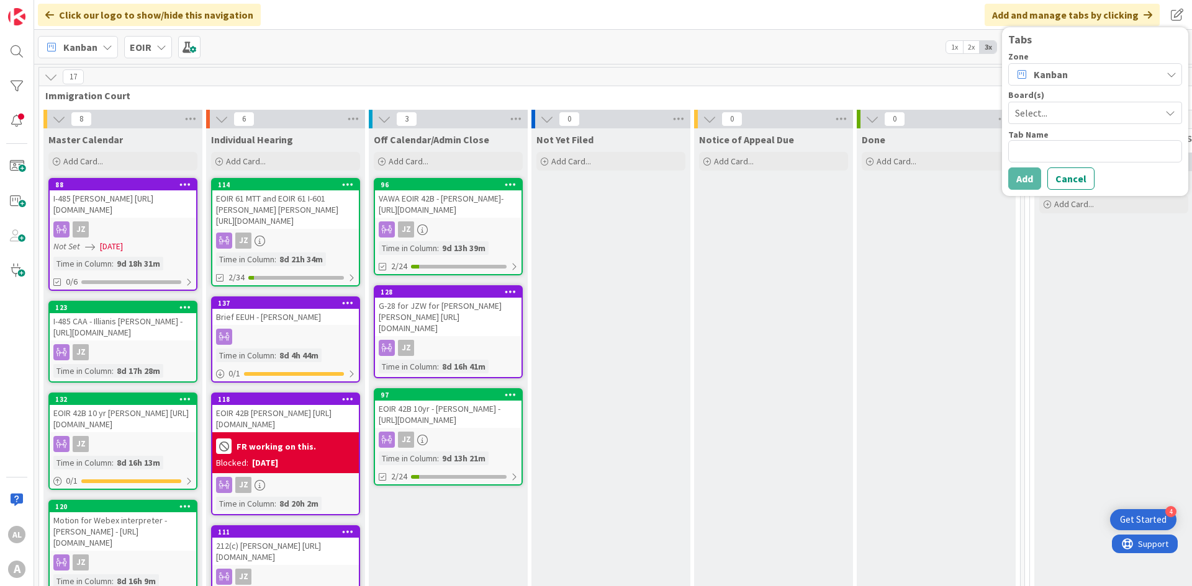
click at [685, 115] on span "Select..." at bounding box center [1084, 112] width 139 height 17
click at [685, 166] on span "Case Flow FDP" at bounding box center [1096, 165] width 156 height 19
click at [685, 153] on textarea at bounding box center [1095, 151] width 174 height 22
type textarea "x"
type textarea "C"
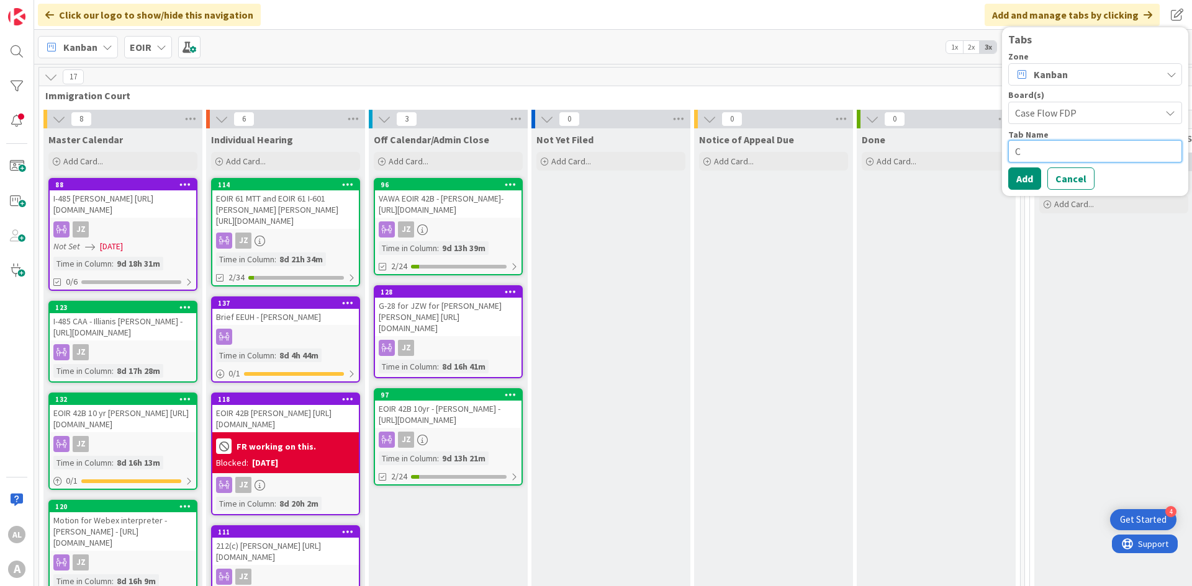
type textarea "x"
type textarea "Ca"
type textarea "x"
type textarea "Cas"
type textarea "x"
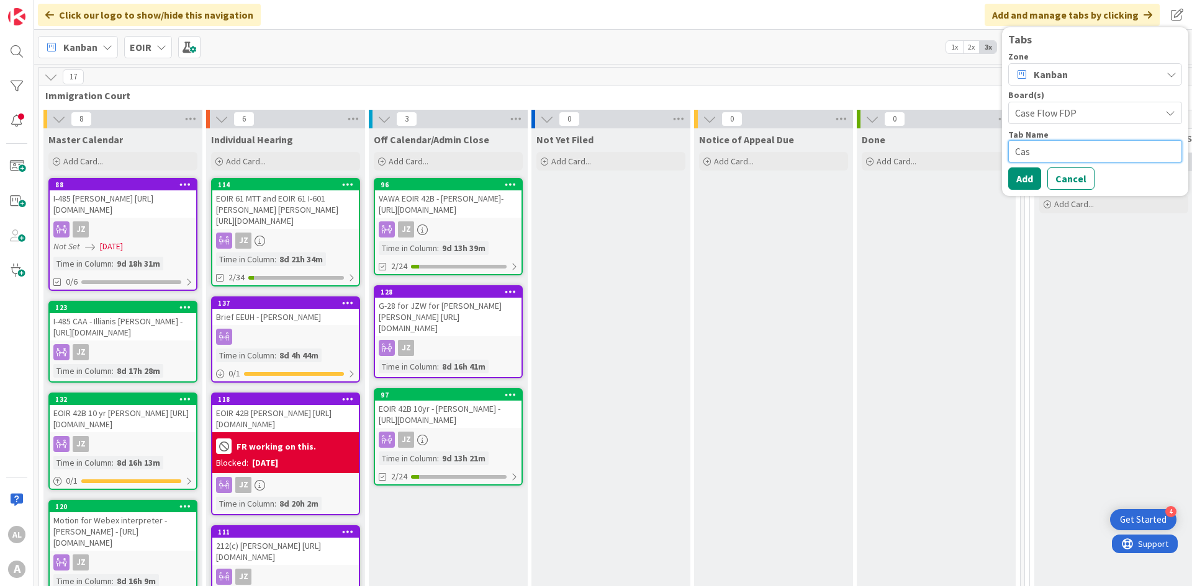
type textarea "Case"
type textarea "x"
type textarea "Case"
type textarea "x"
type textarea "Case F"
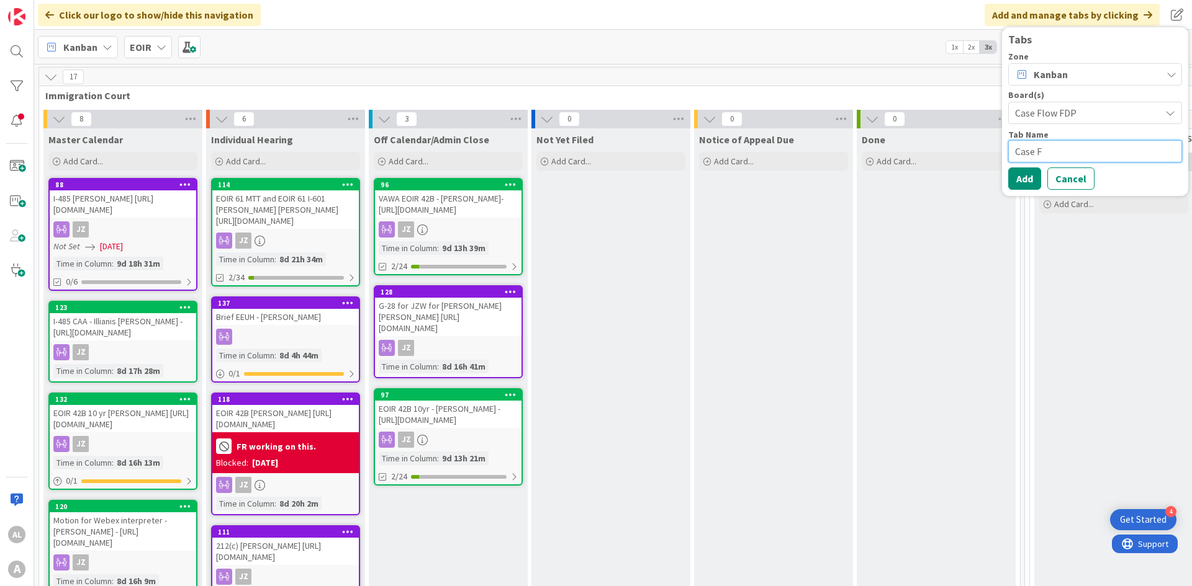
type textarea "x"
type textarea "Case Fl"
type textarea "x"
type textarea "Case Flo"
type textarea "x"
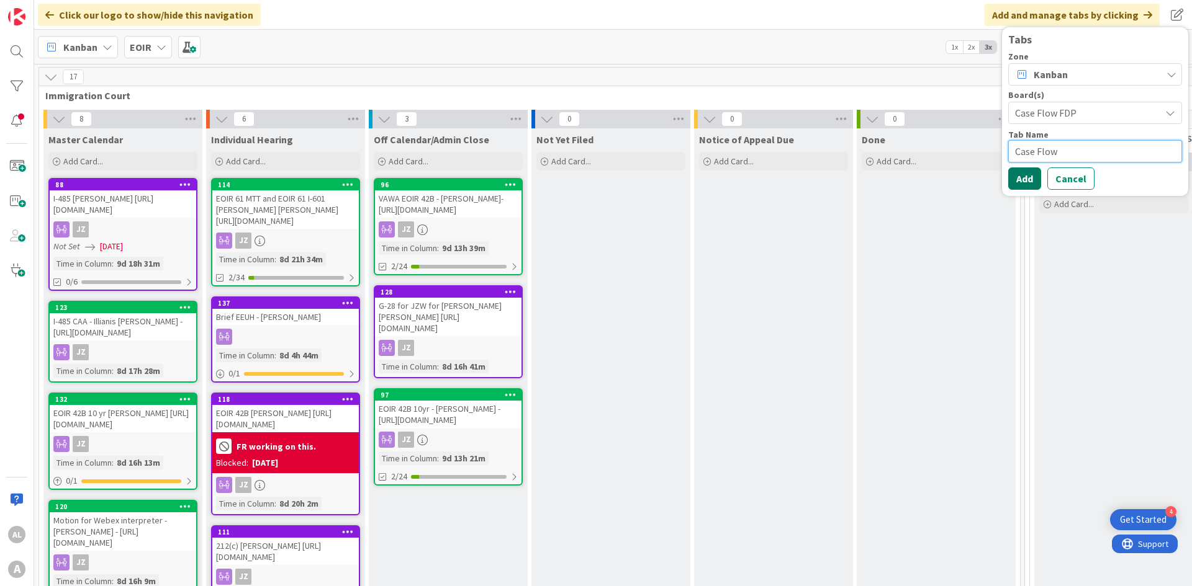
type textarea "Case Flow"
click at [685, 183] on button "Add" at bounding box center [1024, 179] width 33 height 22
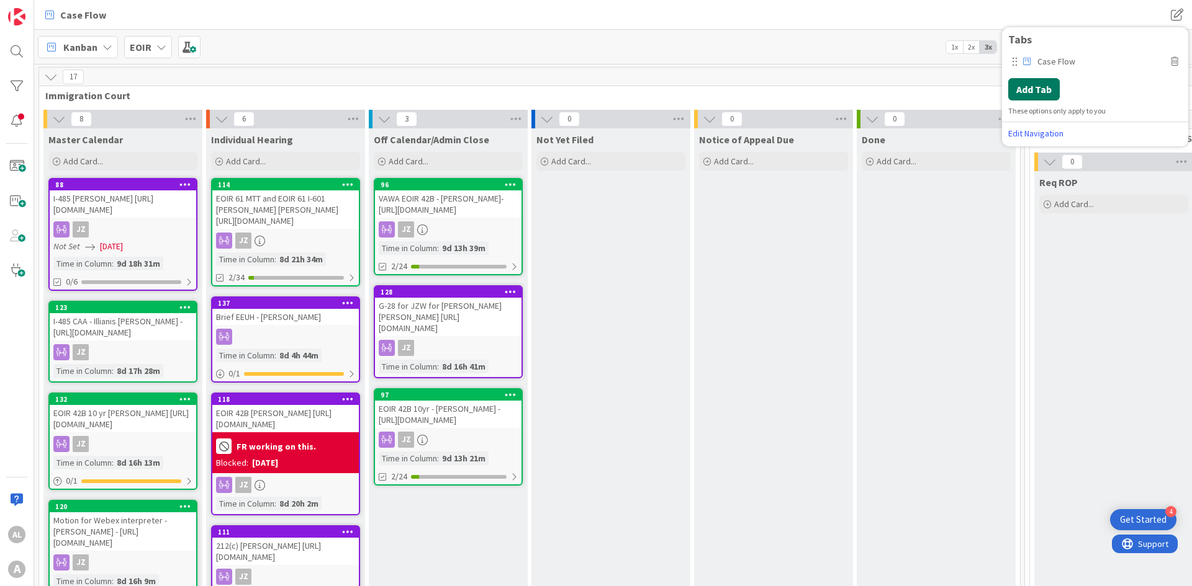
click at [685, 88] on button "Add Tab" at bounding box center [1034, 89] width 52 height 22
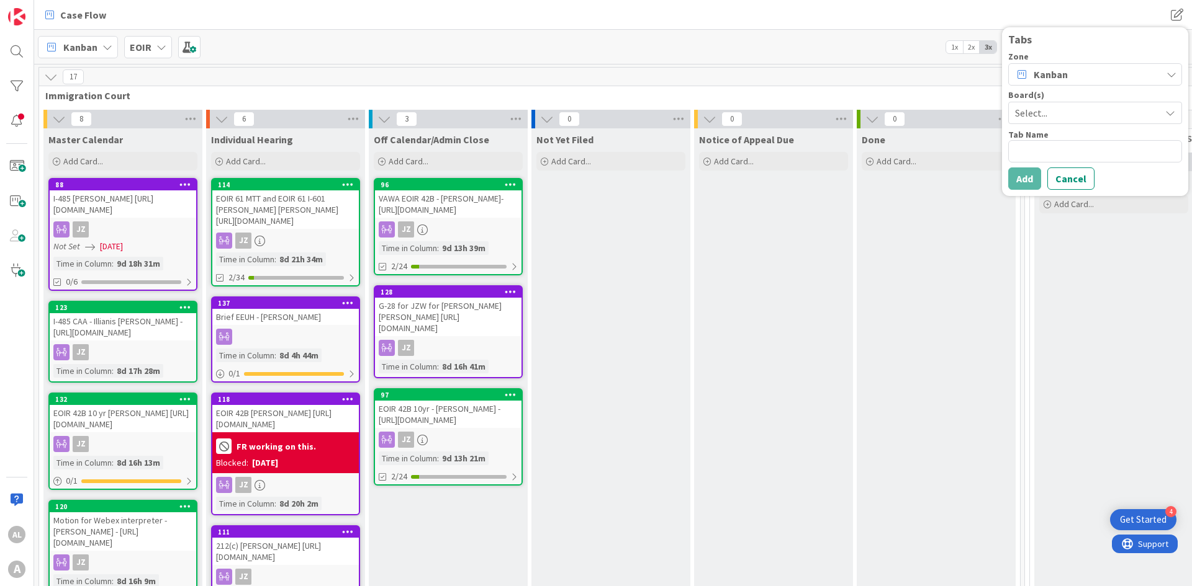
click at [685, 116] on span "Select..." at bounding box center [1084, 112] width 139 height 17
click at [685, 143] on span "EOIR" at bounding box center [1096, 142] width 156 height 19
click at [685, 153] on textarea at bounding box center [1095, 151] width 174 height 22
type textarea "x"
type textarea "E"
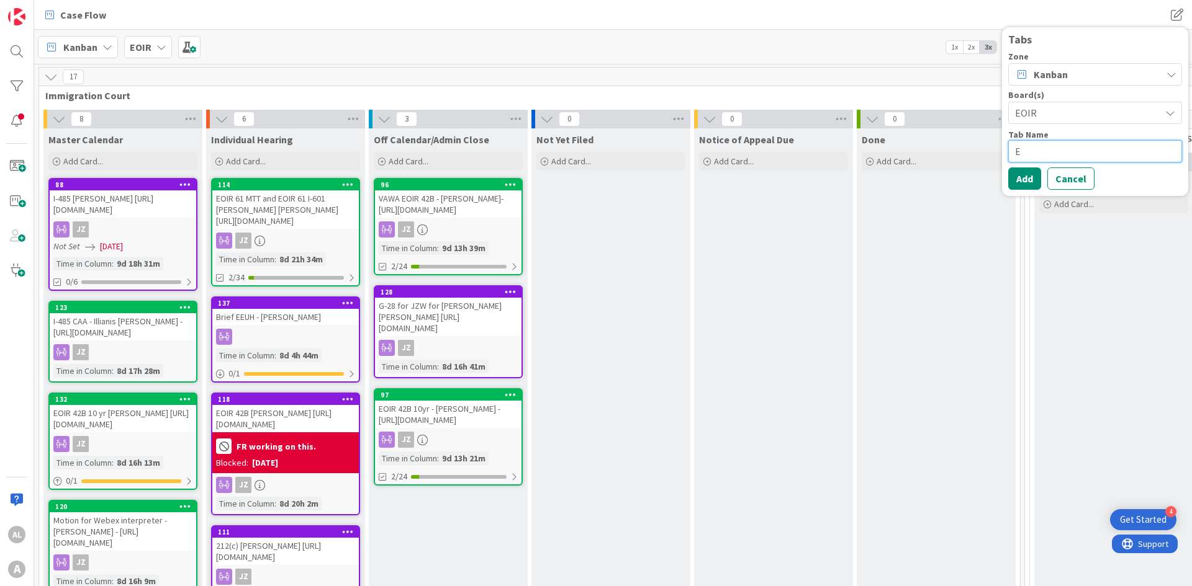
type textarea "x"
type textarea "Eo"
type textarea "x"
type textarea "Eoi"
type textarea "x"
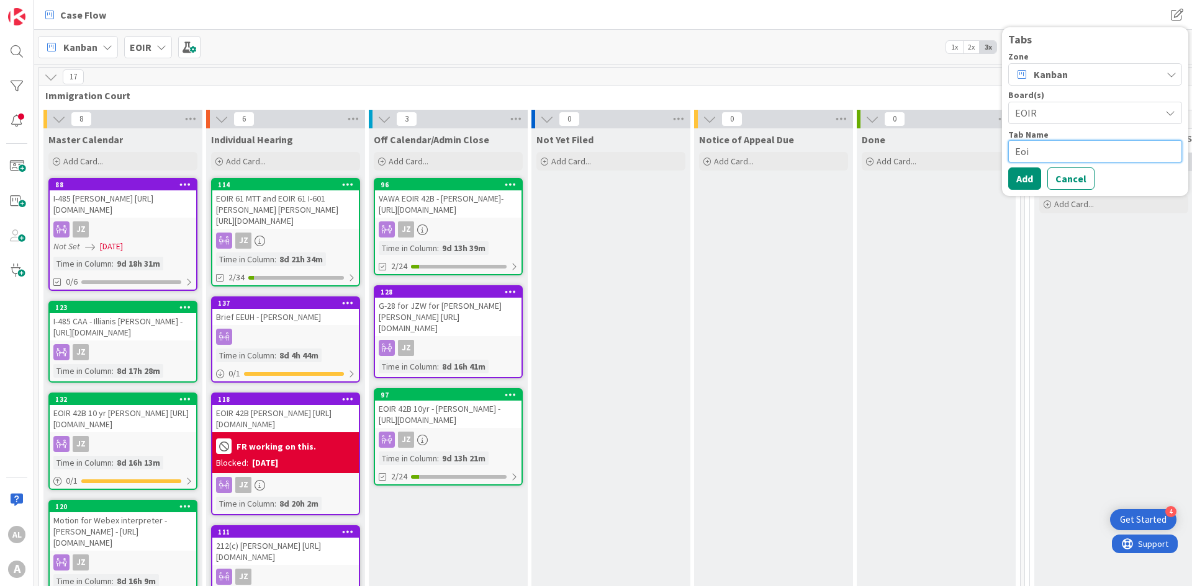
type textarea "Eoir"
type textarea "x"
type textarea "Eoirt"
type textarea "x"
type textarea "Eoir"
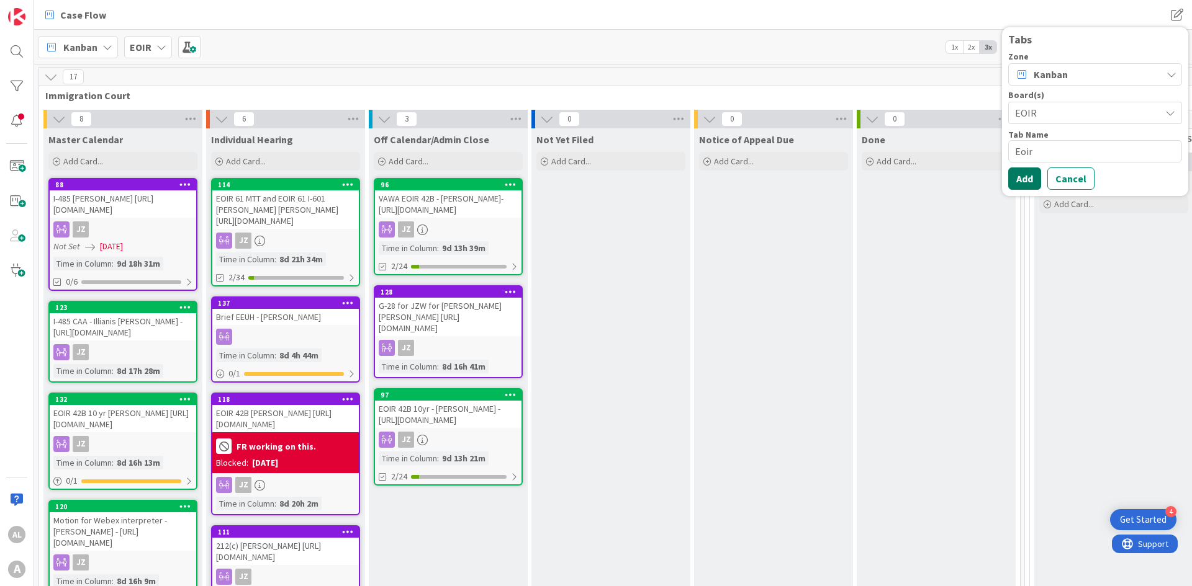
click at [685, 177] on button "Add" at bounding box center [1024, 179] width 33 height 22
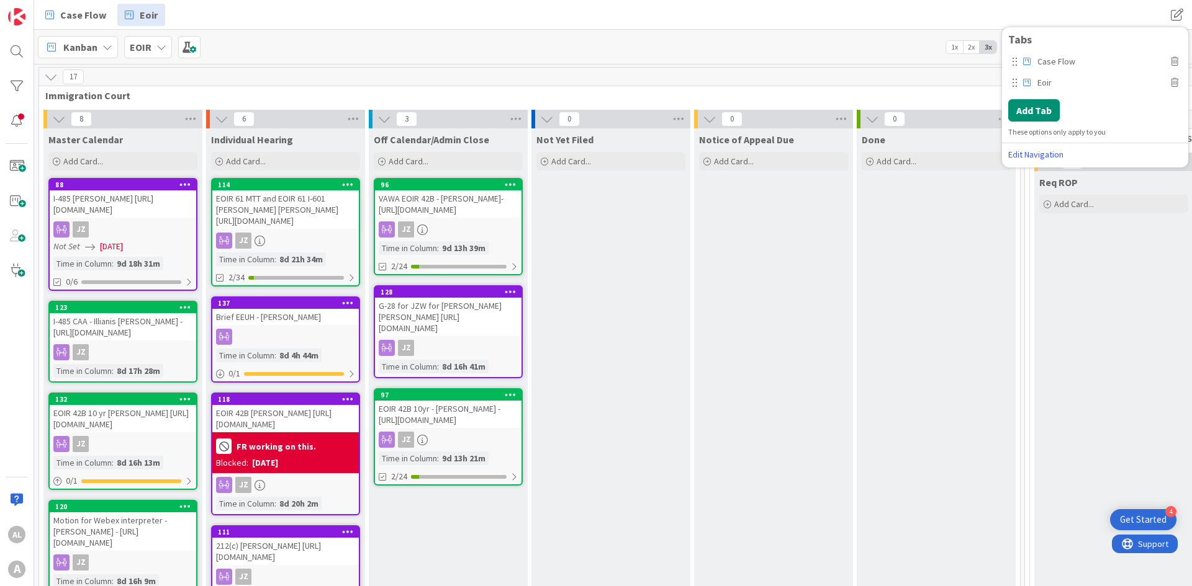
click at [164, 50] on icon at bounding box center [161, 47] width 10 height 10
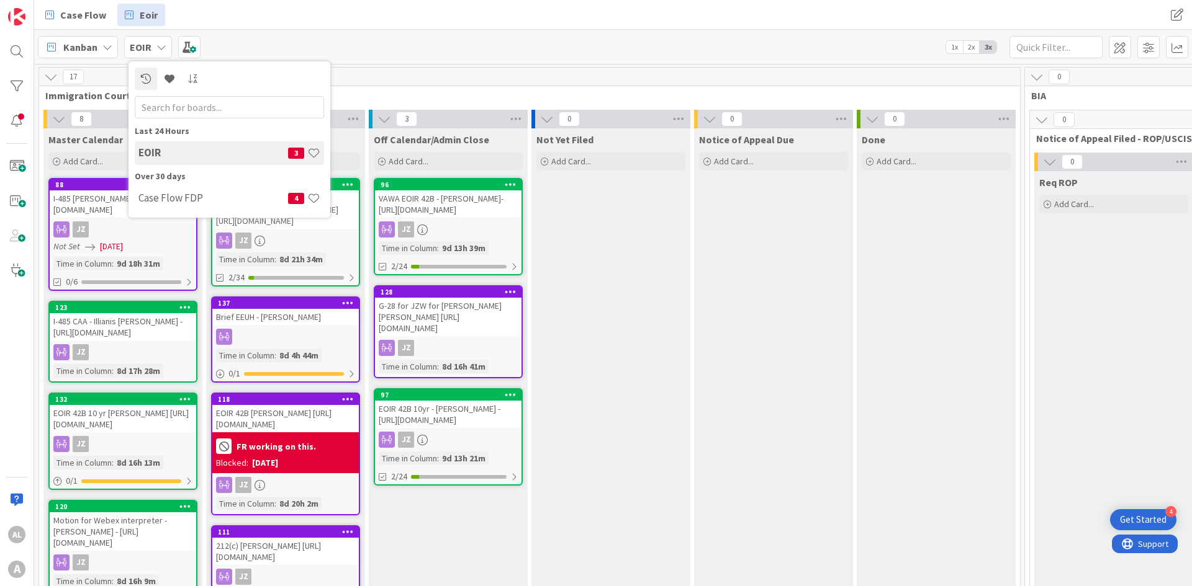
click at [162, 50] on icon at bounding box center [161, 47] width 10 height 10
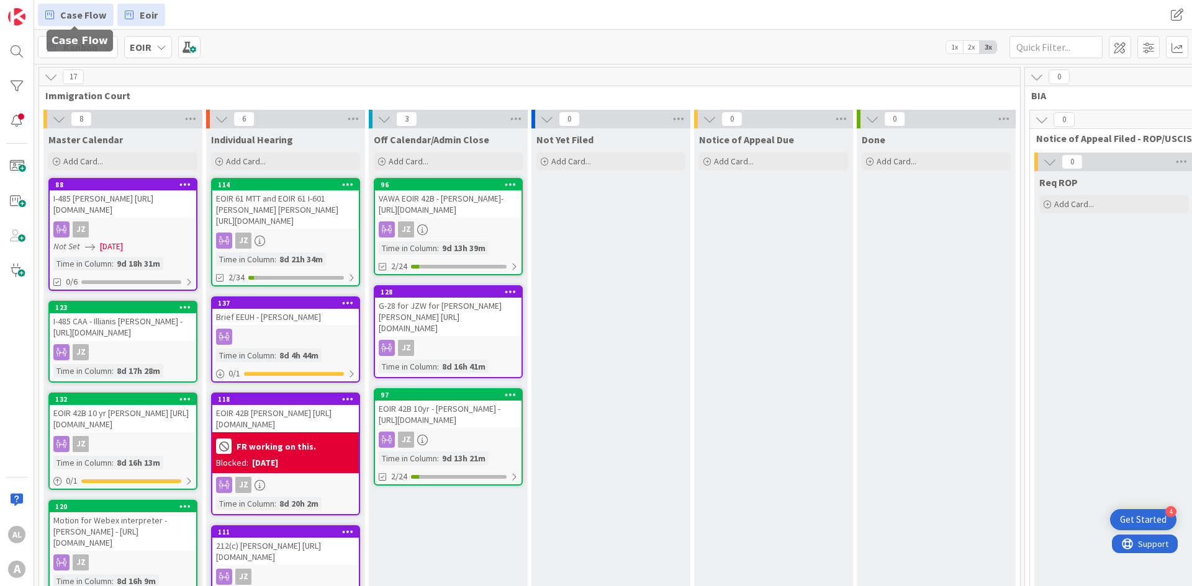
click at [73, 11] on span "Case Flow" at bounding box center [83, 14] width 46 height 15
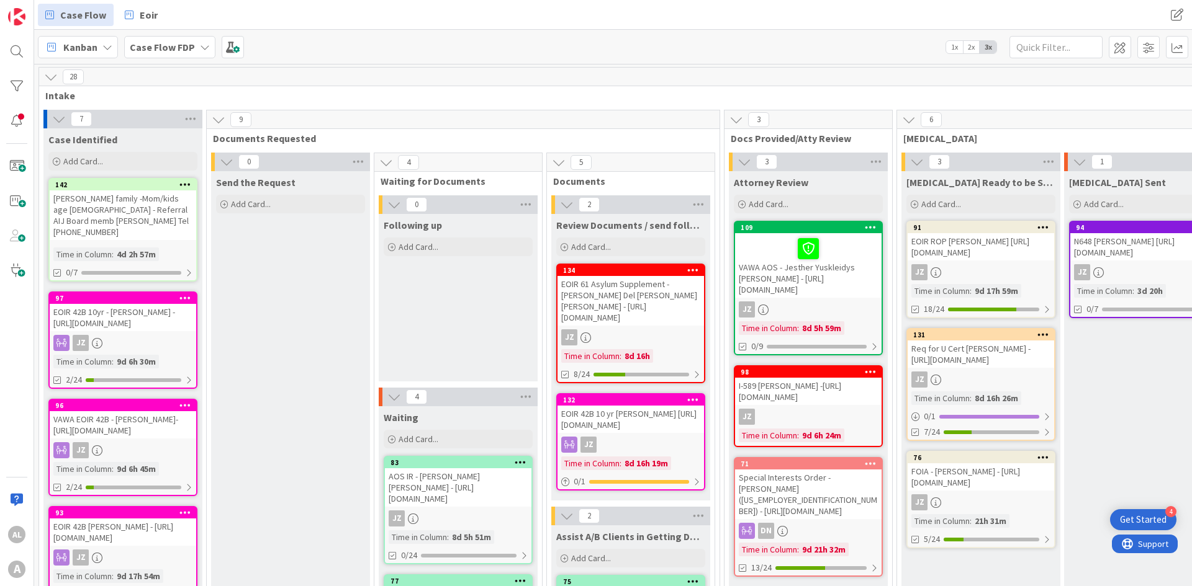
click at [685, 49] on span "2x" at bounding box center [971, 47] width 17 height 12
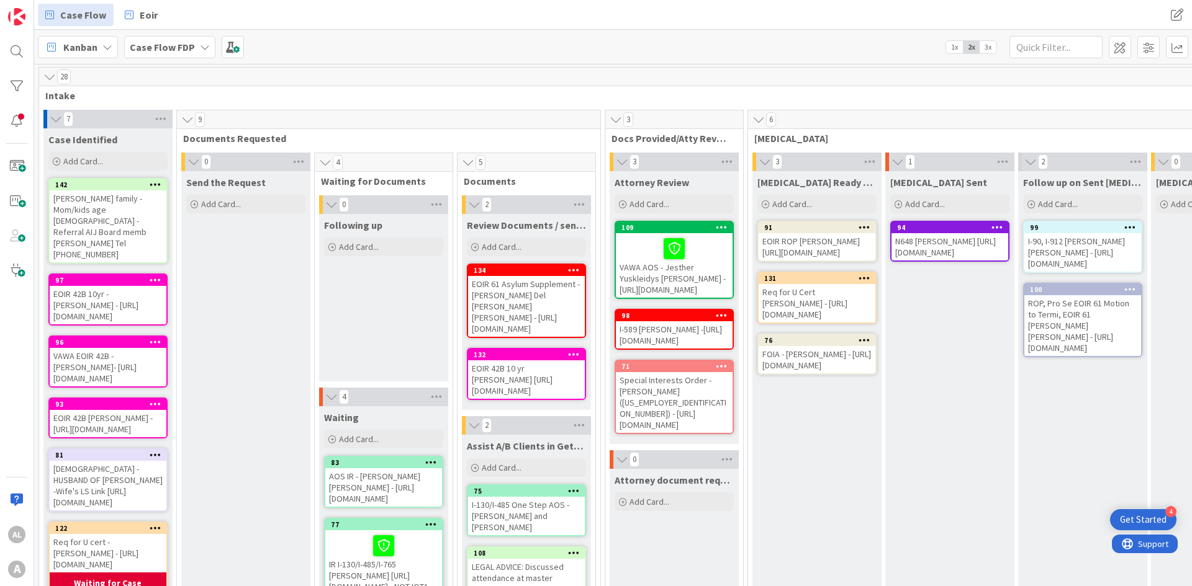
click at [685, 46] on span "1x" at bounding box center [954, 47] width 17 height 12
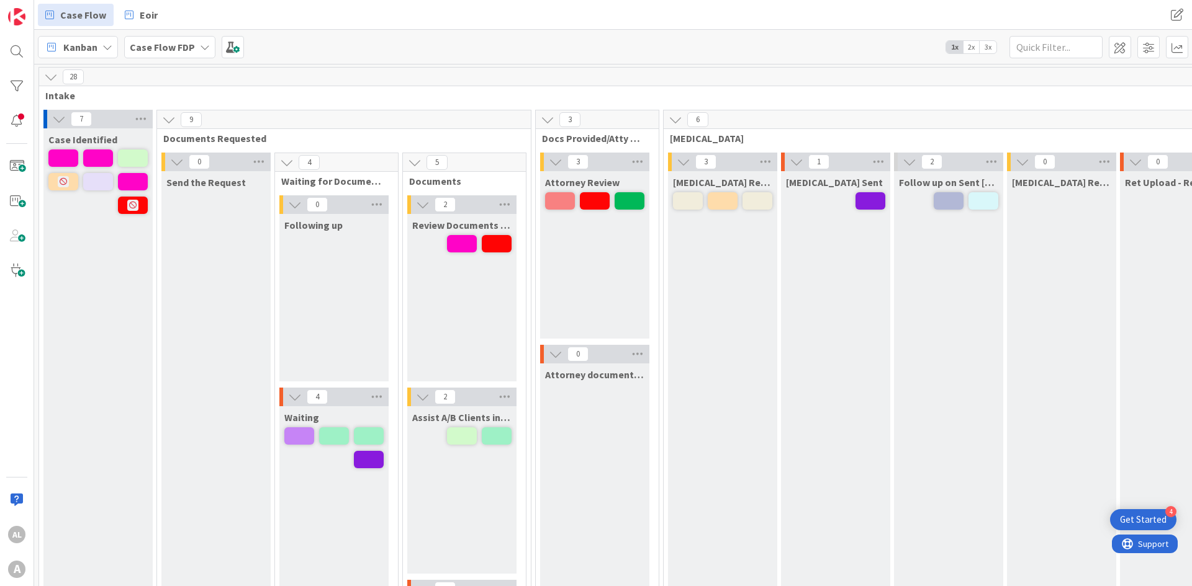
click at [49, 77] on icon at bounding box center [51, 77] width 14 height 14
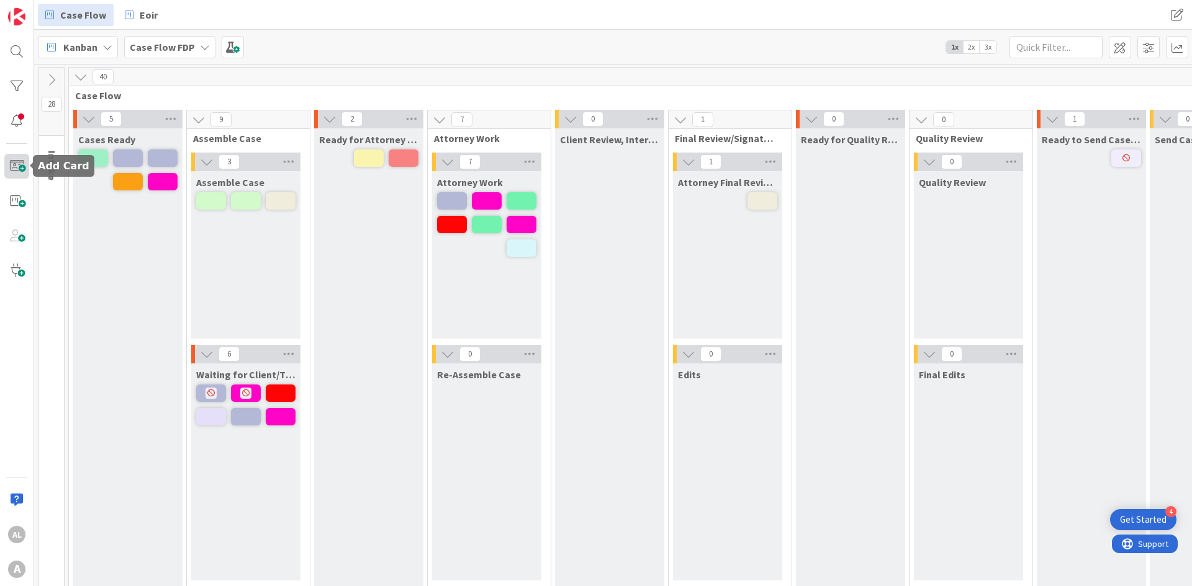
click at [14, 171] on span at bounding box center [16, 166] width 25 height 25
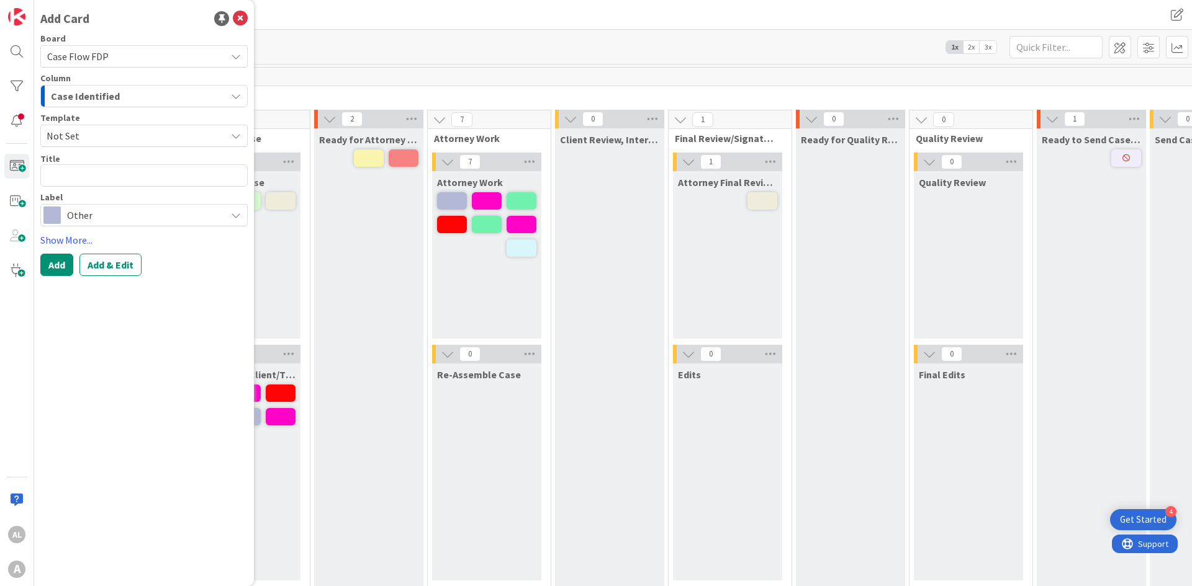
click at [52, 179] on textarea at bounding box center [143, 175] width 207 height 22
type textarea "x"
type textarea "J"
type textarea "x"
type textarea "Jo"
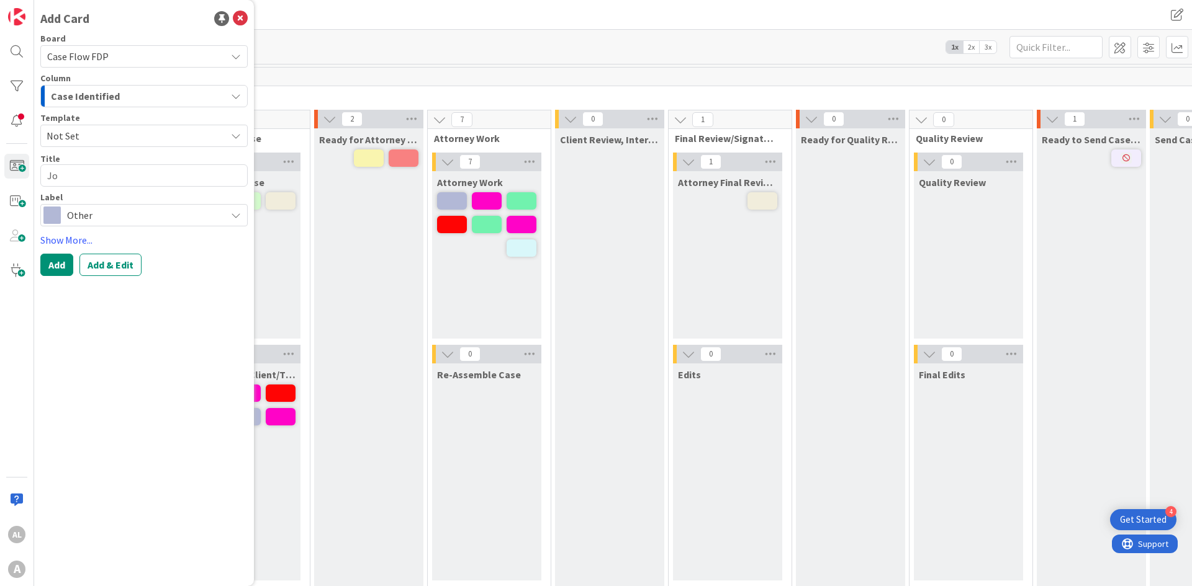
type textarea "x"
type textarea "Joh"
type textarea "x"
type textarea "[PERSON_NAME]"
type textarea "x"
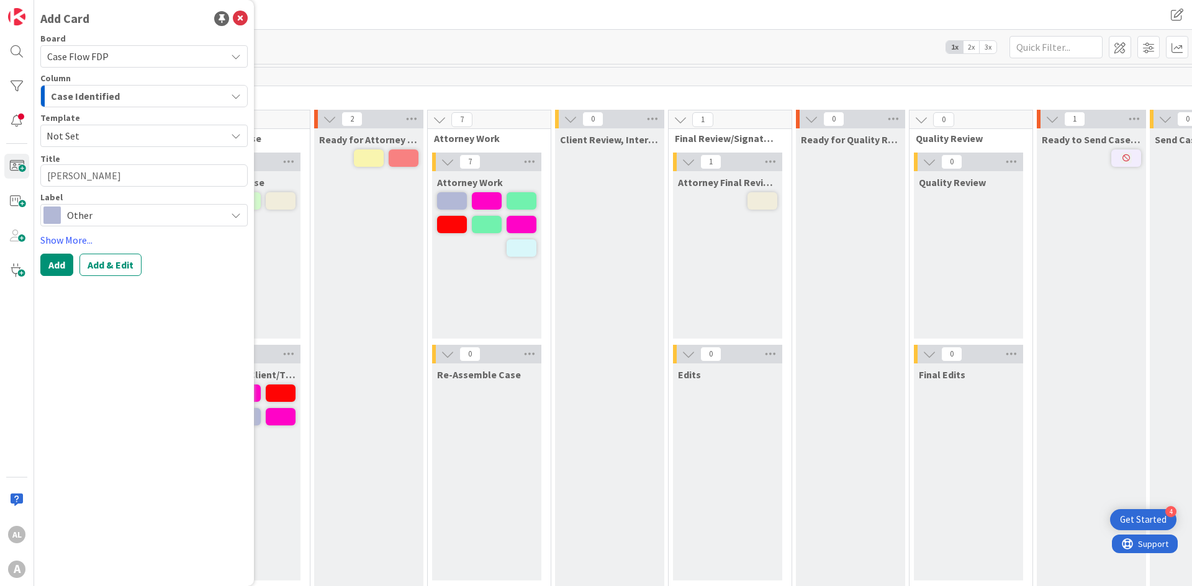
type textarea "[PERSON_NAME]"
type textarea "x"
type textarea "[PERSON_NAME]"
type textarea "x"
type textarea "[PERSON_NAME]"
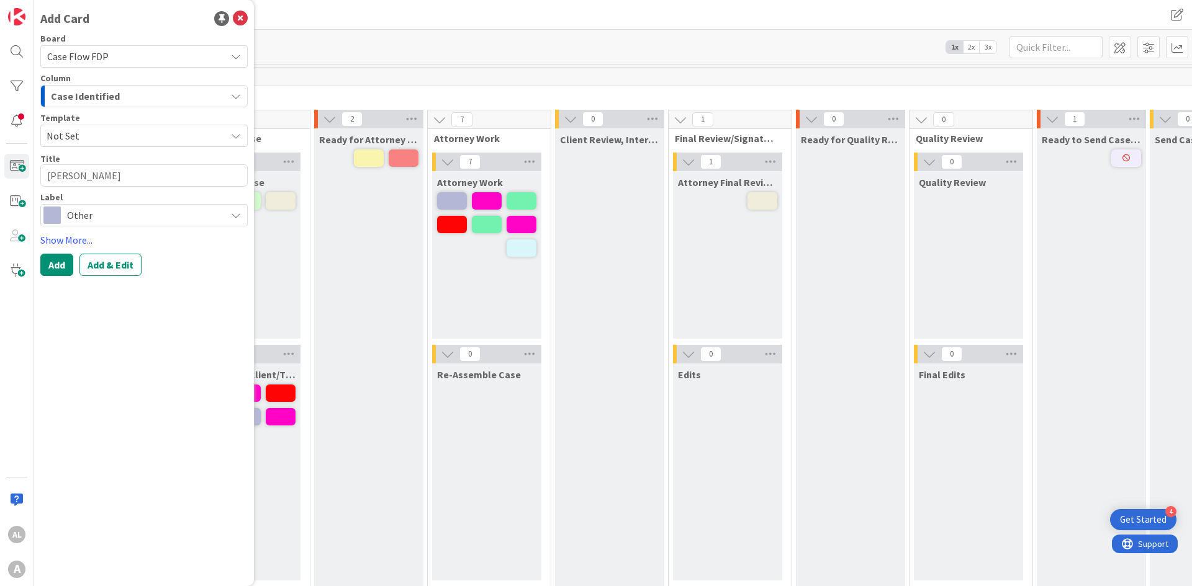
type textarea "x"
type textarea "[PERSON_NAME]"
type textarea "x"
type textarea "[PERSON_NAME]"
type textarea "x"
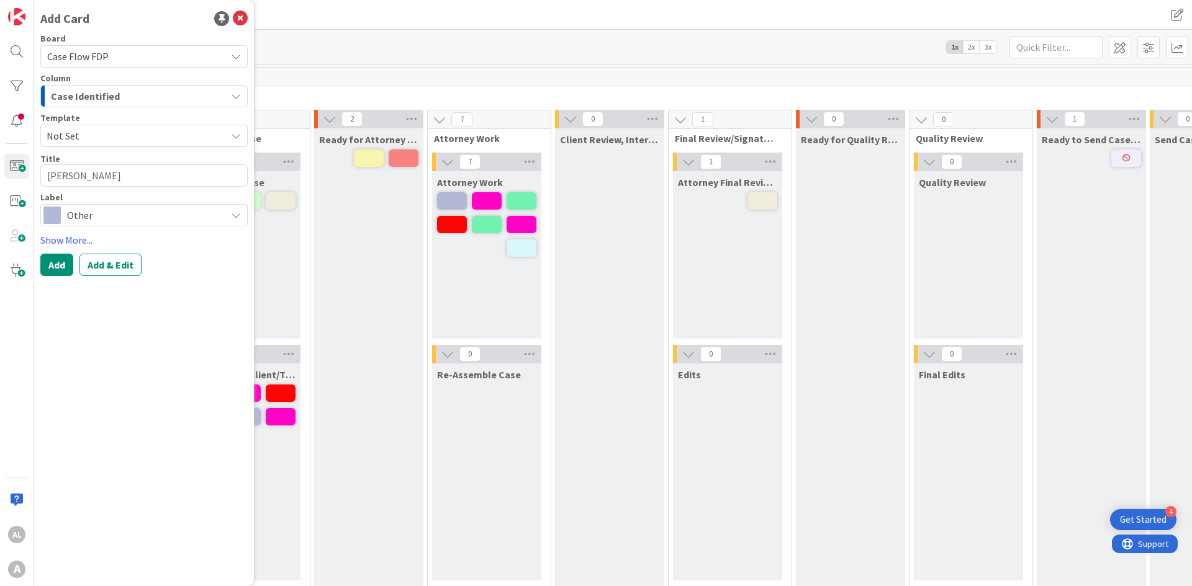
type textarea "[PERSON_NAME]"
type textarea "x"
type textarea "[PERSON_NAME]"
type textarea "x"
type textarea "[PERSON_NAME]"
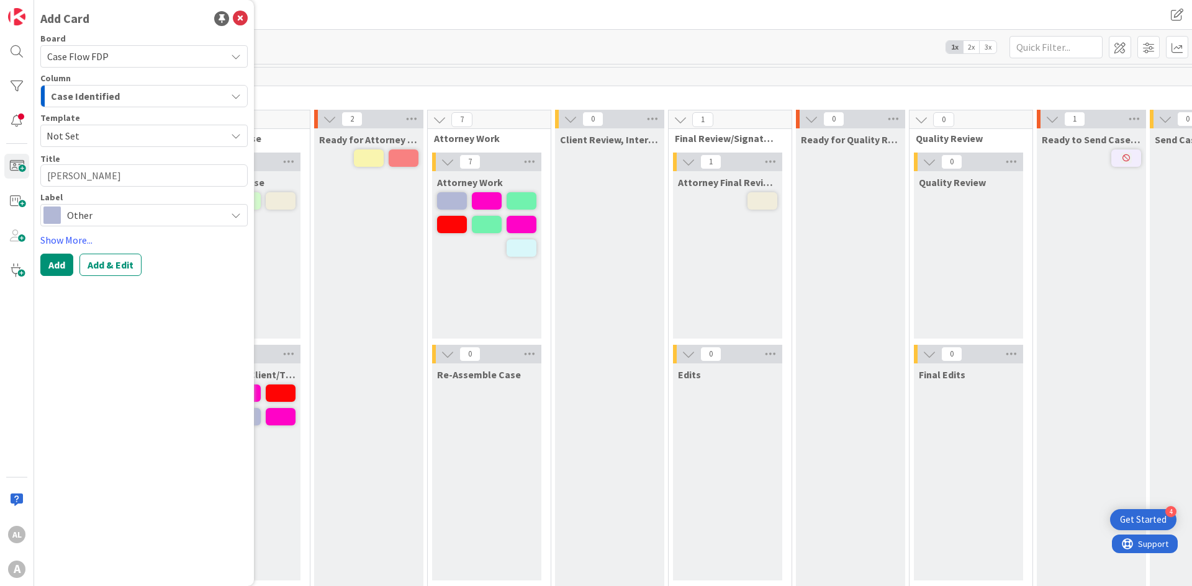
type textarea "x"
type textarea "IJohn Clinet"
type textarea "x"
type textarea "I-[PERSON_NAME]"
type textarea "x"
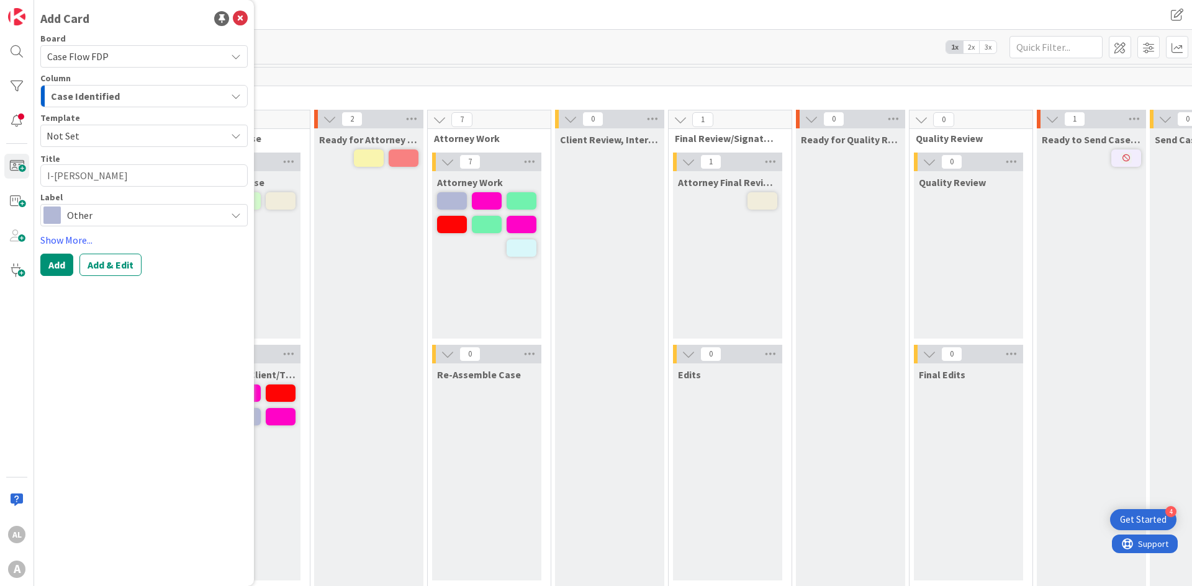
type textarea "I-5John Clinet"
type textarea "x"
type textarea "I-58John Clinet"
type textarea "x"
type textarea "I-589John Clinet"
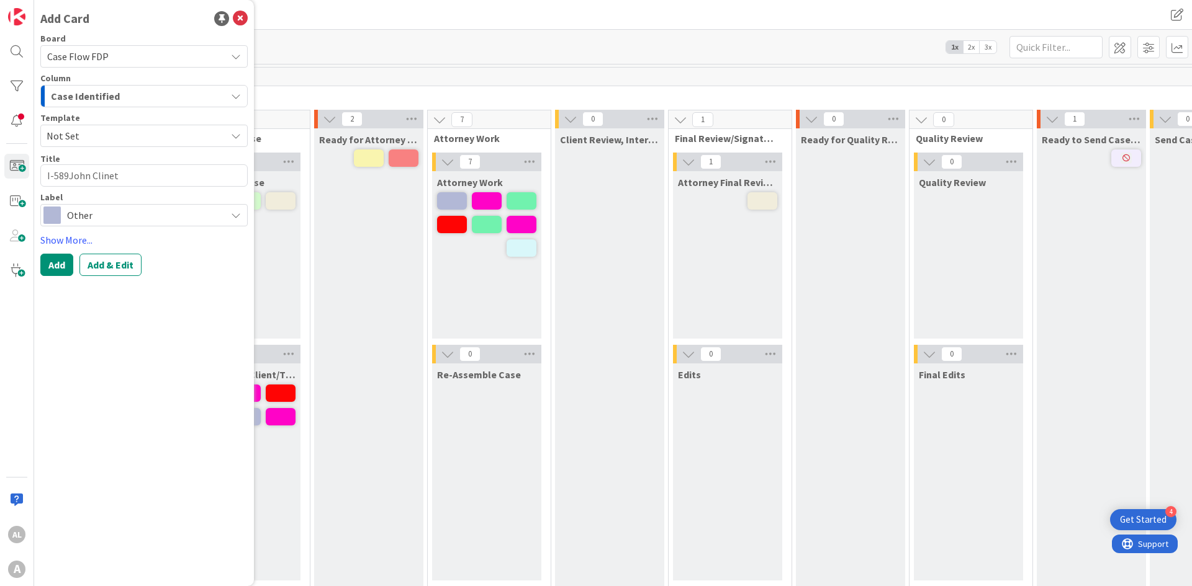
type textarea "x"
type textarea "I-589 [PERSON_NAME]"
type textarea "x"
type textarea "I-589 [PERSON_NAME] L"
type textarea "x"
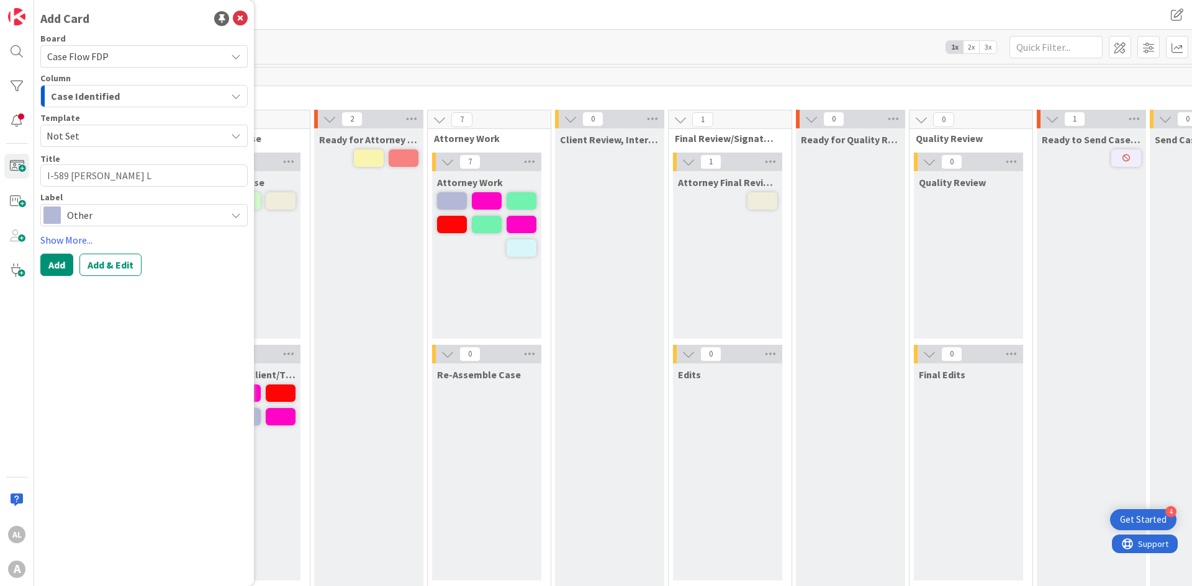
type textarea "I-589 [PERSON_NAME] LI"
type textarea "x"
type textarea "I-589 [PERSON_NAME] Clinet [PERSON_NAME]"
type textarea "x"
type textarea "I-589 [PERSON_NAME] LINK"
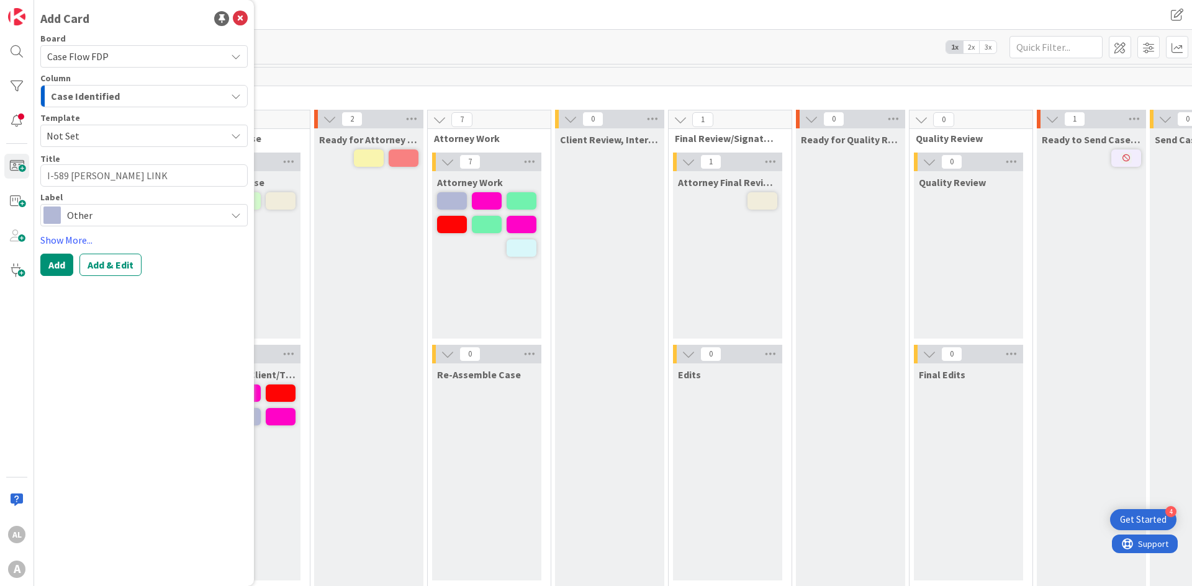
type textarea "x"
type textarea "I-589 [PERSON_NAME] LINK"
type textarea "x"
type textarea "I-589 [PERSON_NAME] LINK T"
type textarea "x"
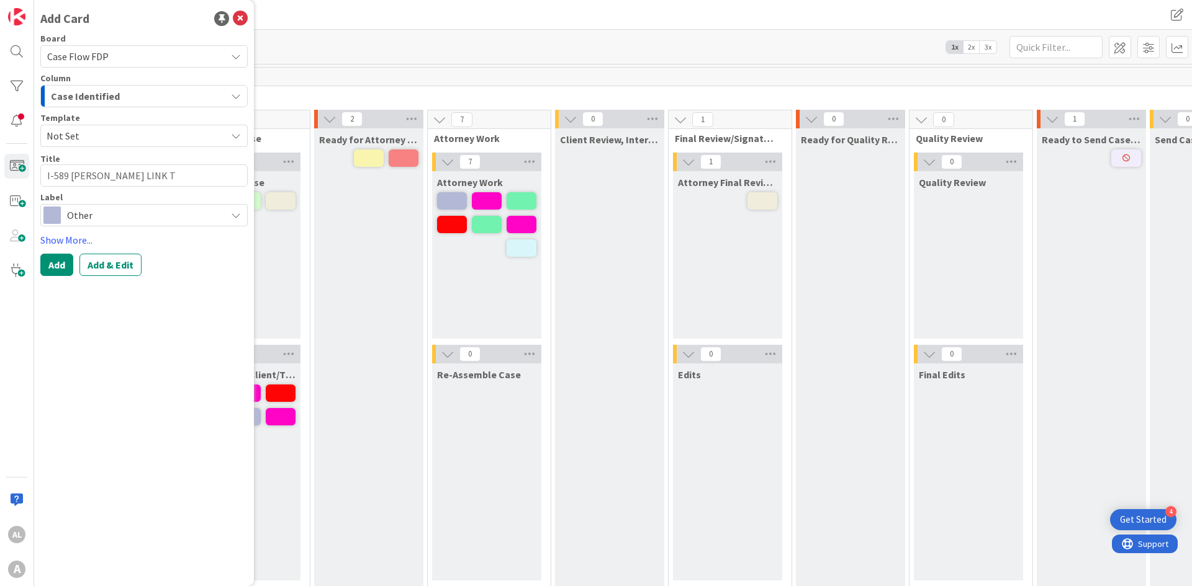
type textarea "I-589 [PERSON_NAME] LINK TO"
type textarea "x"
type textarea "I-589 [PERSON_NAME] LINK TO"
type textarea "x"
type textarea "I-589 [PERSON_NAME] LINK TO L"
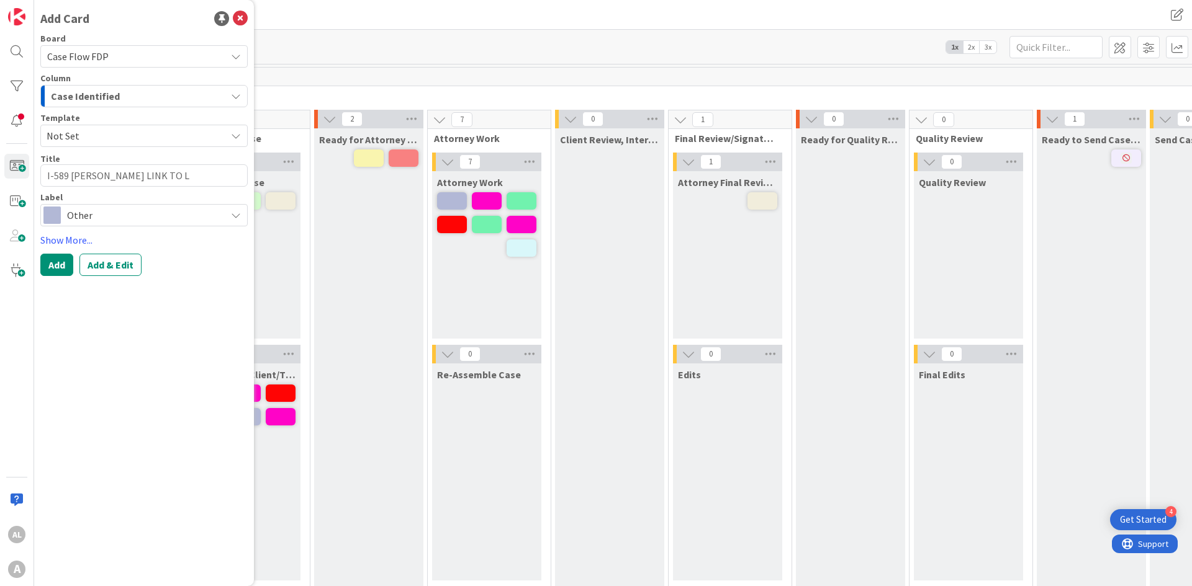
type textarea "x"
type textarea "I-589 [PERSON_NAME] LINK TO LS"
click at [58, 235] on link "Show More..." at bounding box center [143, 240] width 207 height 15
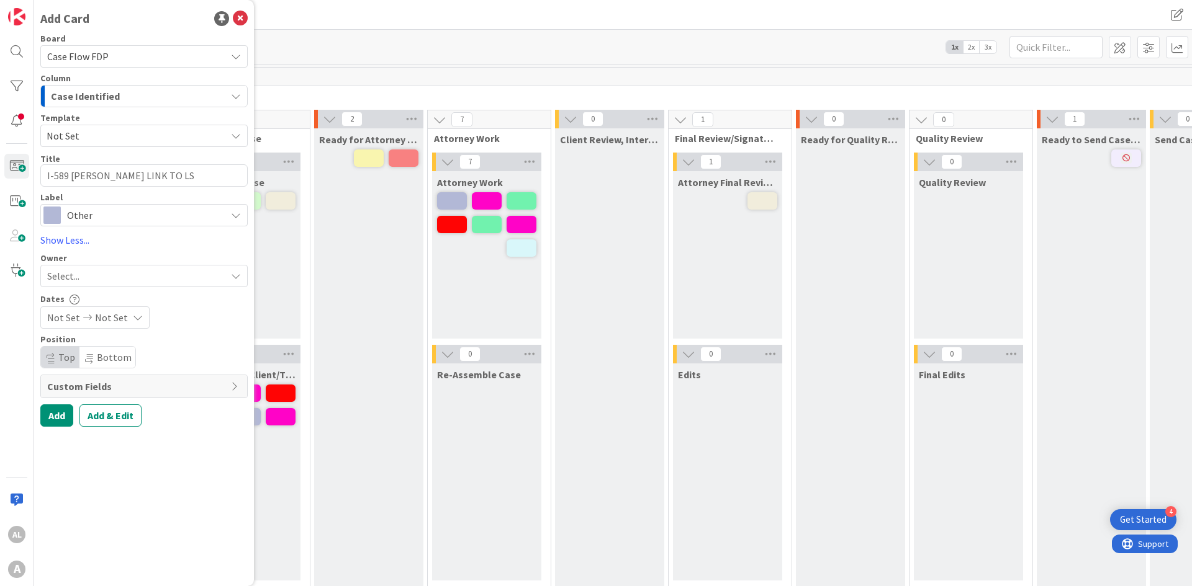
click at [84, 268] on div "Select..." at bounding box center [143, 276] width 207 height 22
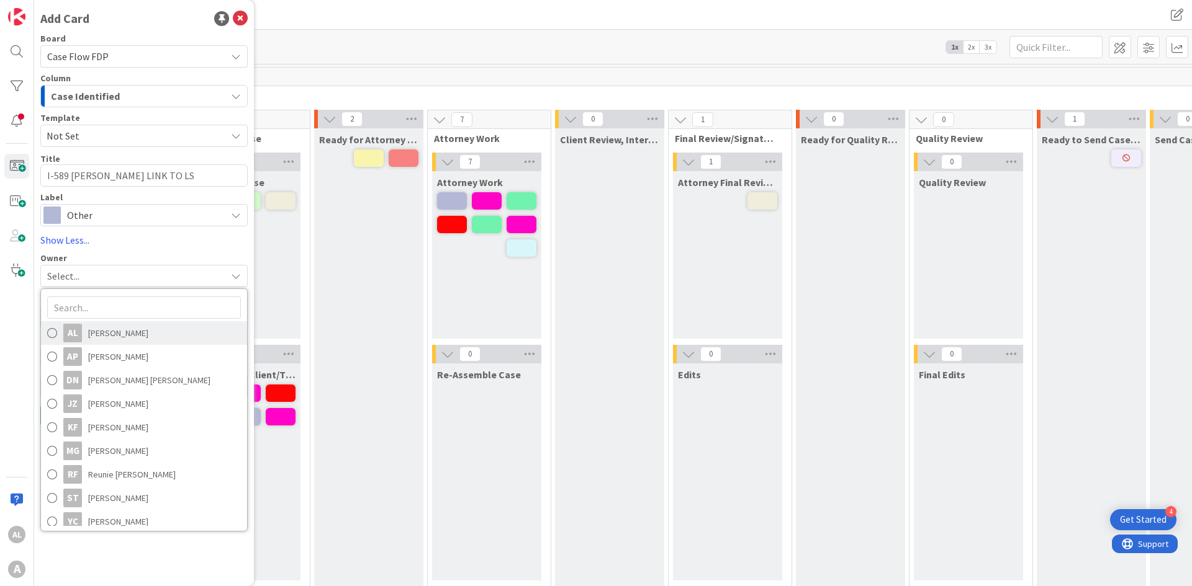
click at [106, 326] on span "[PERSON_NAME]" at bounding box center [118, 333] width 60 height 19
type textarea "x"
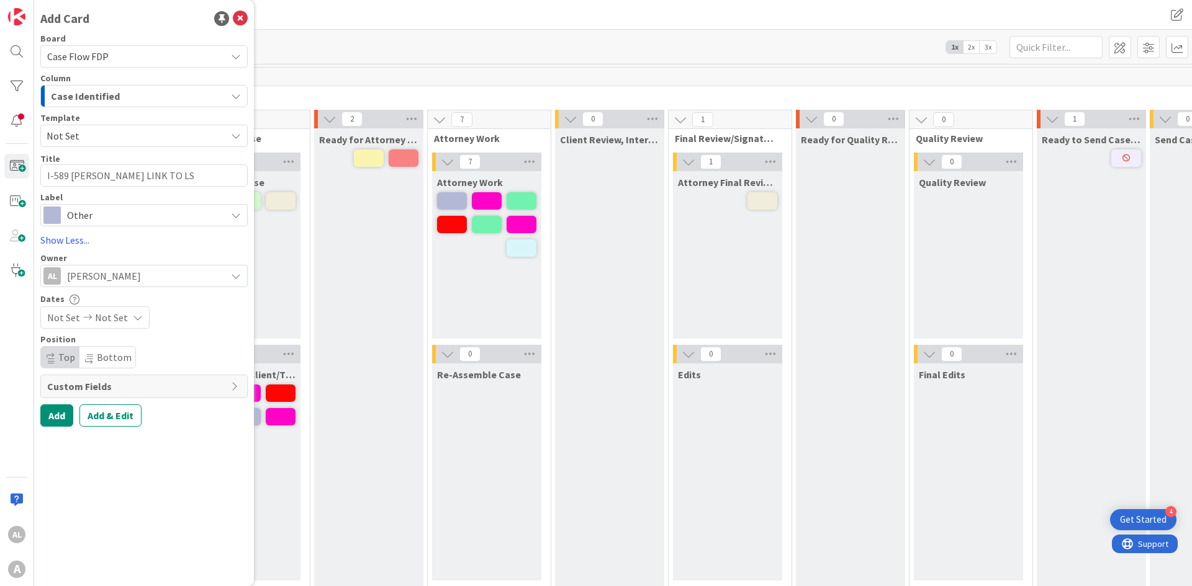
click at [80, 315] on icon at bounding box center [87, 317] width 15 height 9
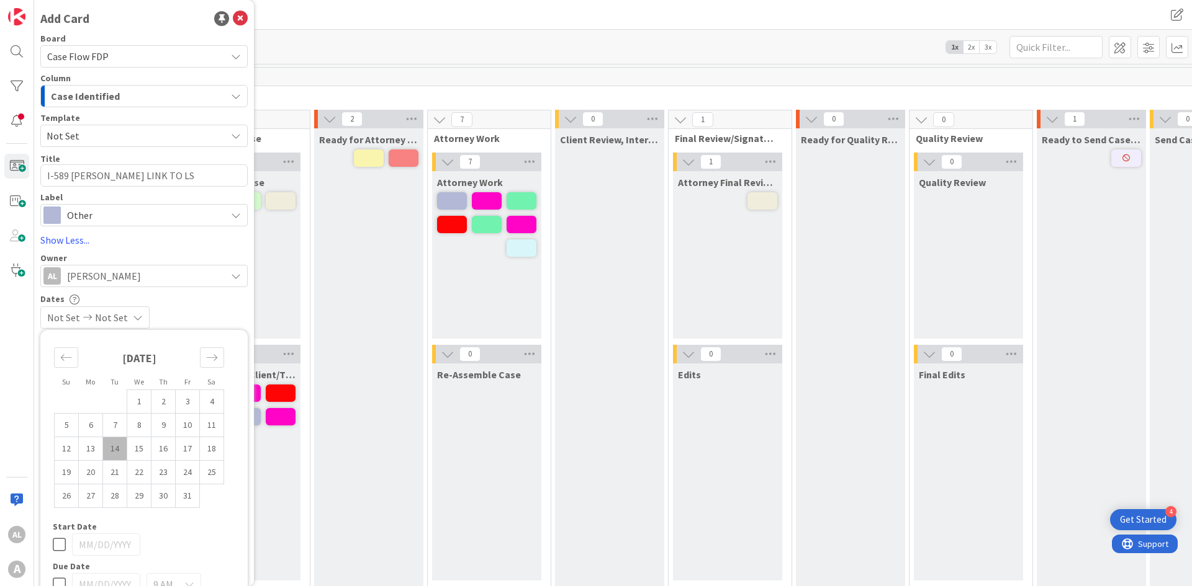
click at [63, 408] on div "9 AM [GEOGRAPHIC_DATA]/[GEOGRAPHIC_DATA]" at bounding box center [144, 593] width 182 height 41
click at [60, 408] on icon at bounding box center [59, 584] width 13 height 15
type input "[DATE]"
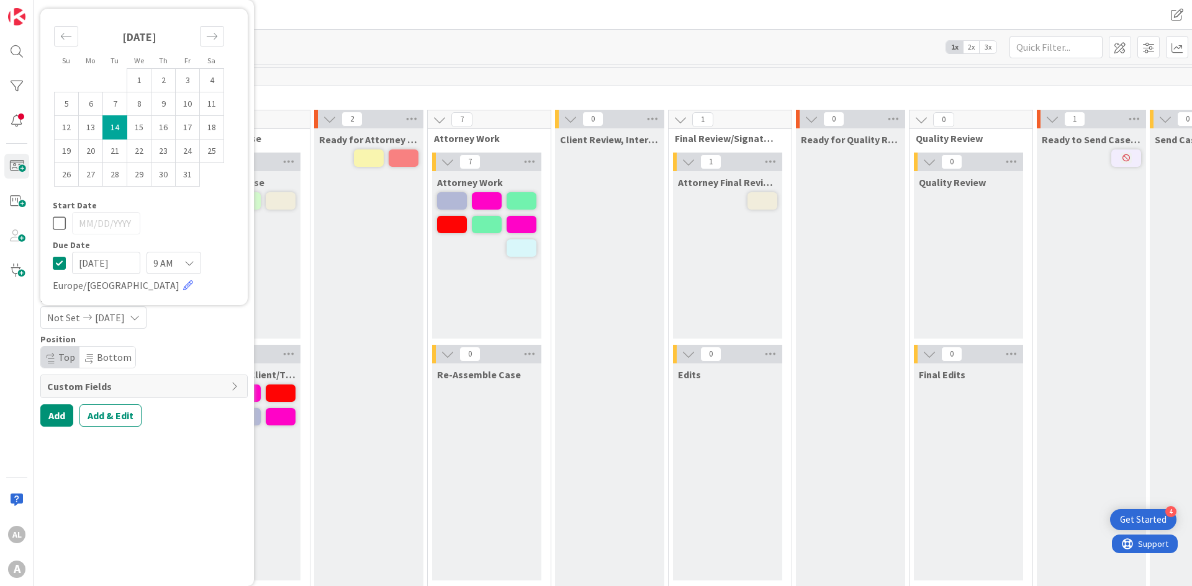
drag, startPoint x: 250, startPoint y: 377, endPoint x: 236, endPoint y: 450, distance: 74.6
click at [252, 408] on div "Add Card Board Case Flow FDP Column Case Identified Template Not Set Title 28 /…" at bounding box center [144, 293] width 220 height 586
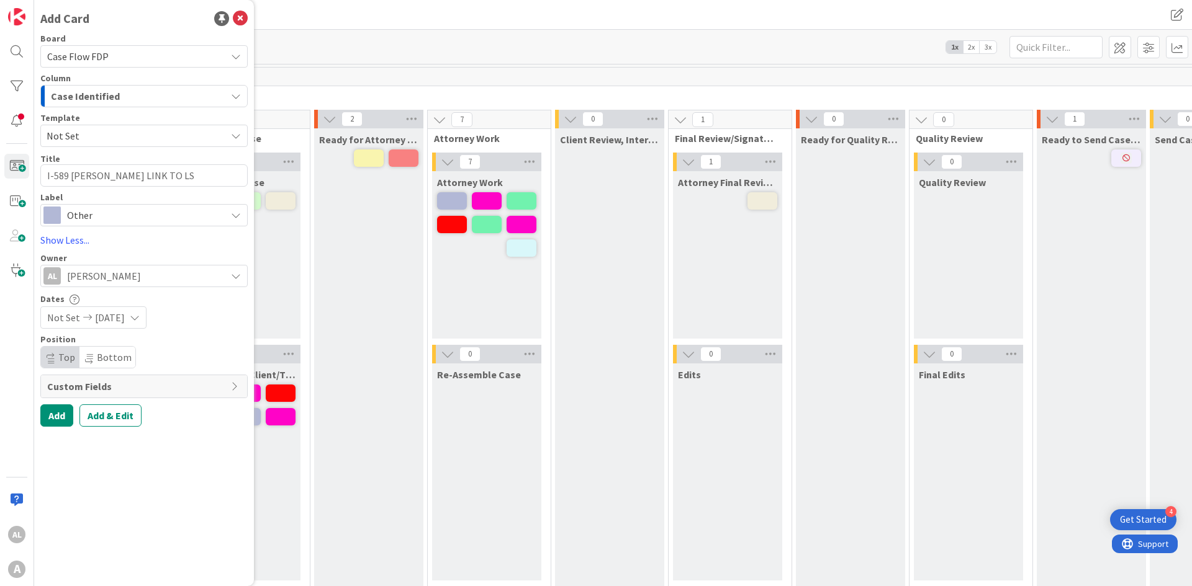
click at [66, 385] on span "Custom Fields" at bounding box center [135, 386] width 177 height 15
type textarea "x"
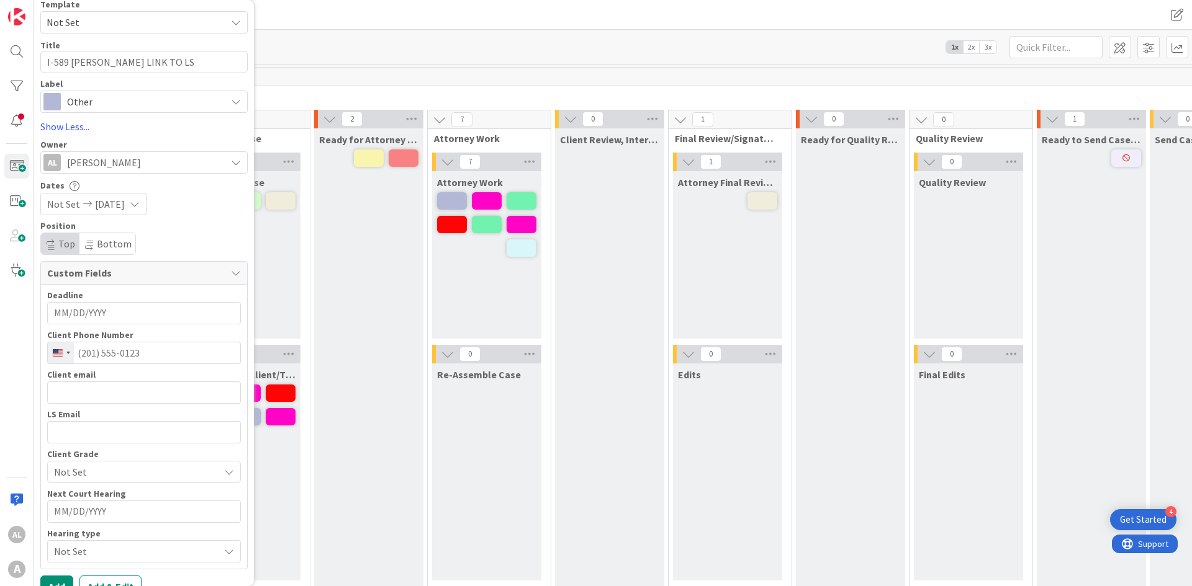
scroll to position [135, 0]
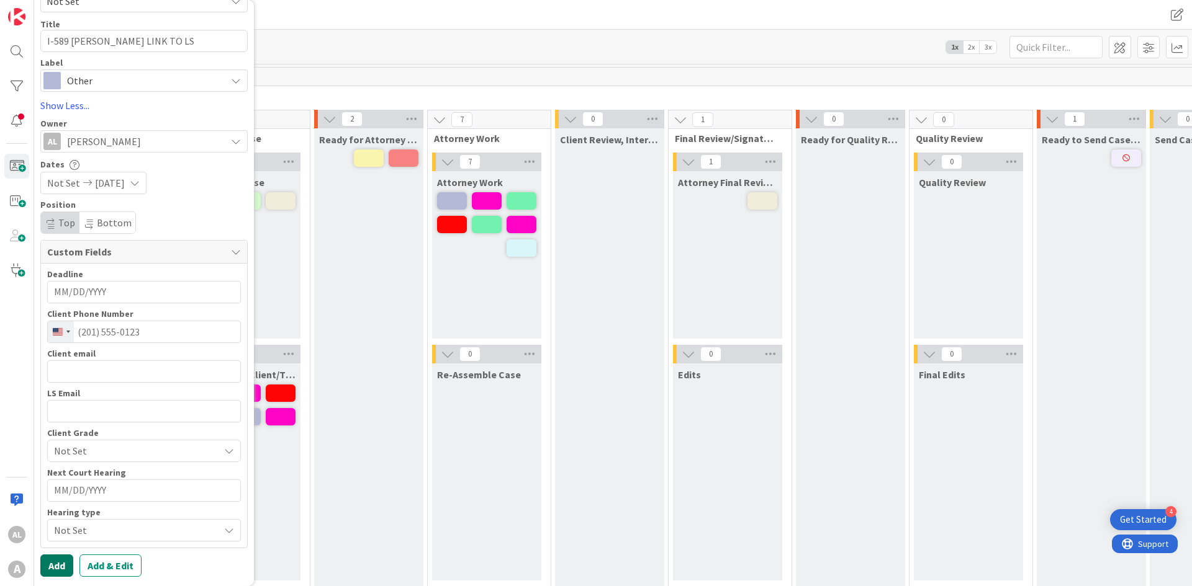
click at [61, 408] on button "Add" at bounding box center [56, 566] width 33 height 22
click at [54, 408] on button "Add" at bounding box center [56, 566] width 33 height 22
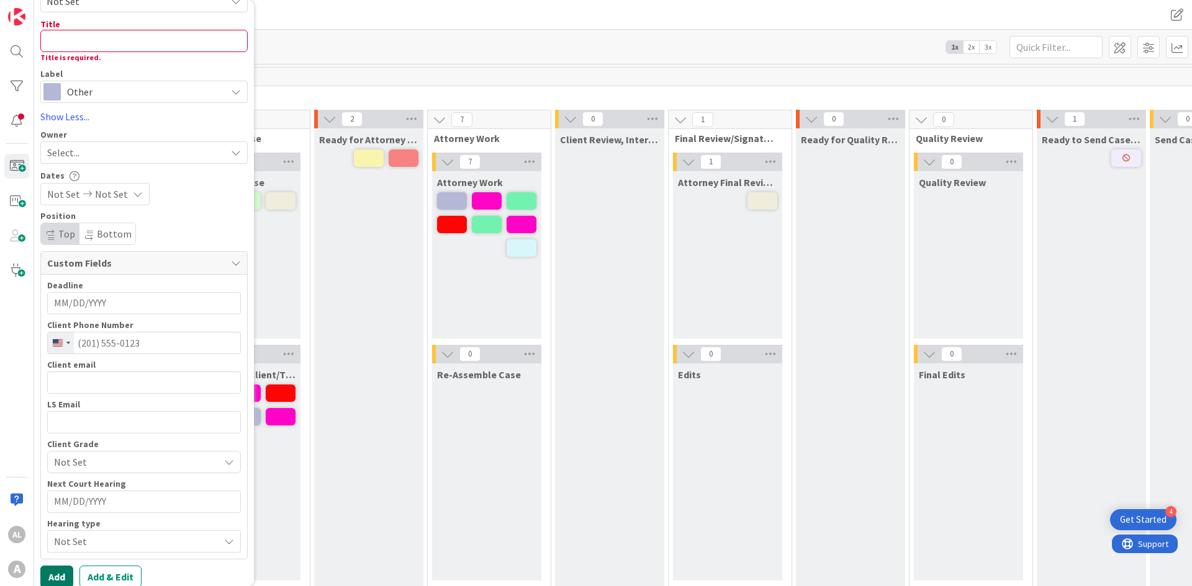
scroll to position [146, 0]
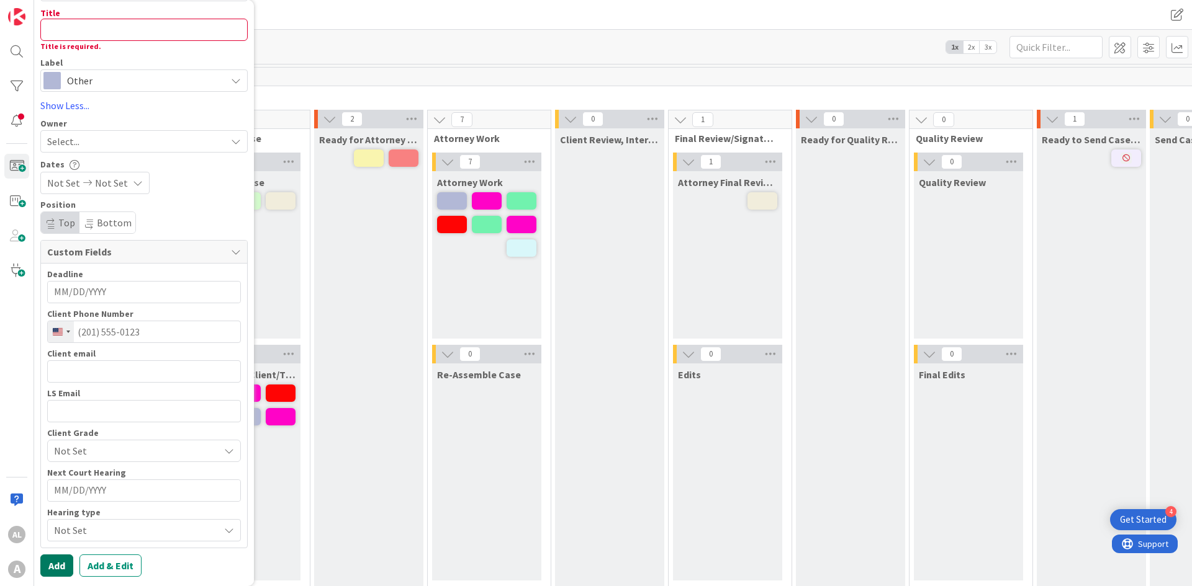
click at [53, 408] on button "Add" at bounding box center [56, 566] width 33 height 22
click at [108, 29] on textarea at bounding box center [143, 30] width 207 height 22
type textarea "x"
type textarea "I"
type textarea "x"
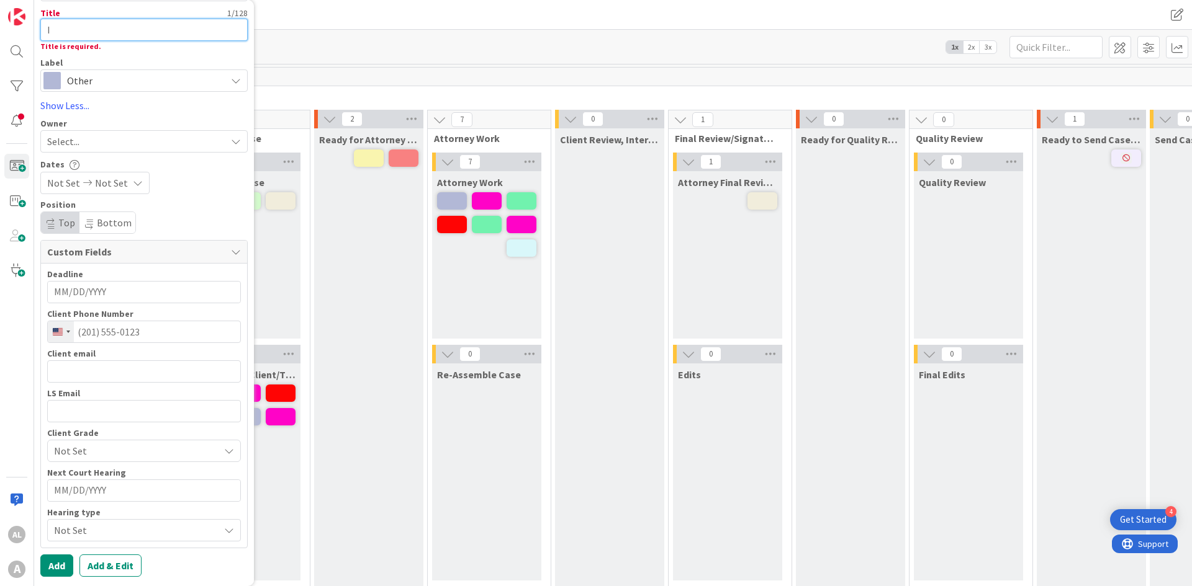
type textarea "I-"
type textarea "x"
type textarea "I-5"
type textarea "x"
type textarea "I-58"
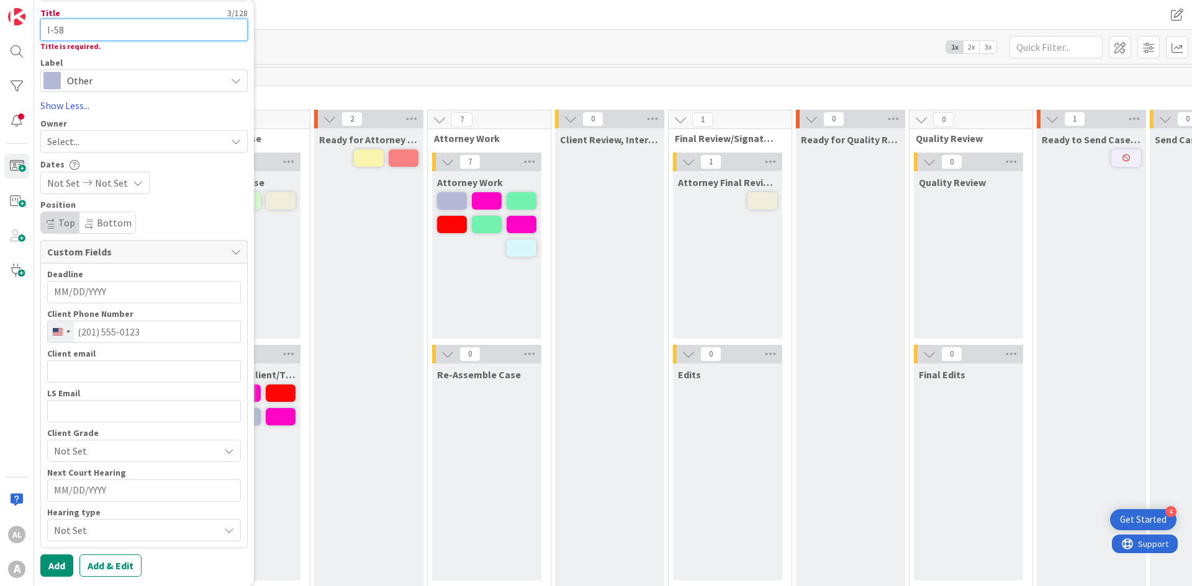
type textarea "x"
type textarea "I-589"
type textarea "x"
type textarea "I-589"
type textarea "x"
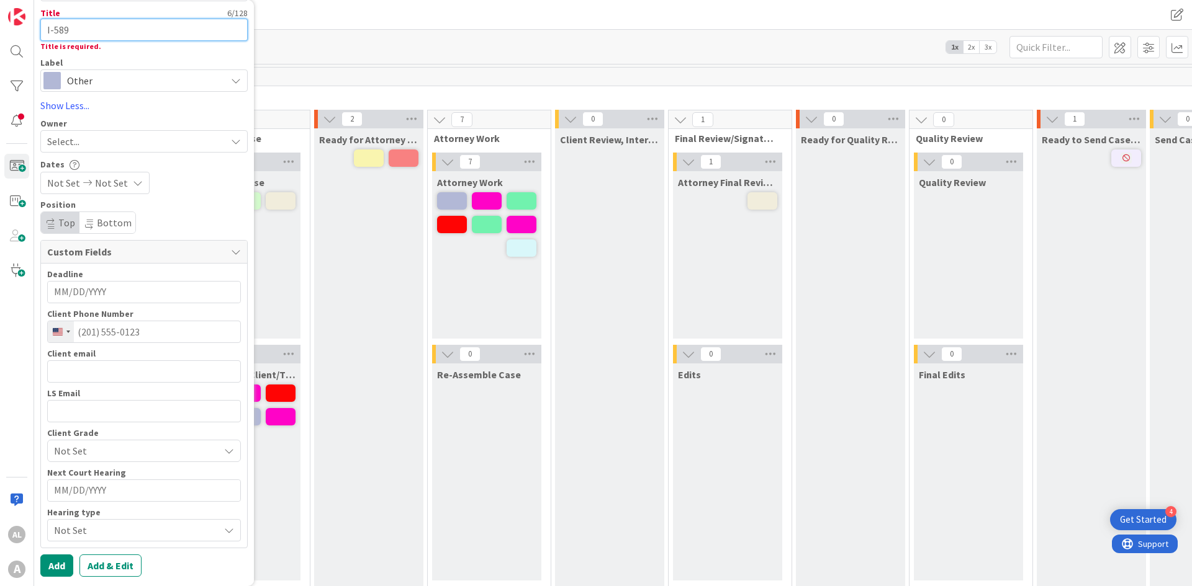
type textarea "I-589 J"
type textarea "x"
type textarea "I-589 Jo"
type textarea "x"
type textarea "I-589 [PERSON_NAME]"
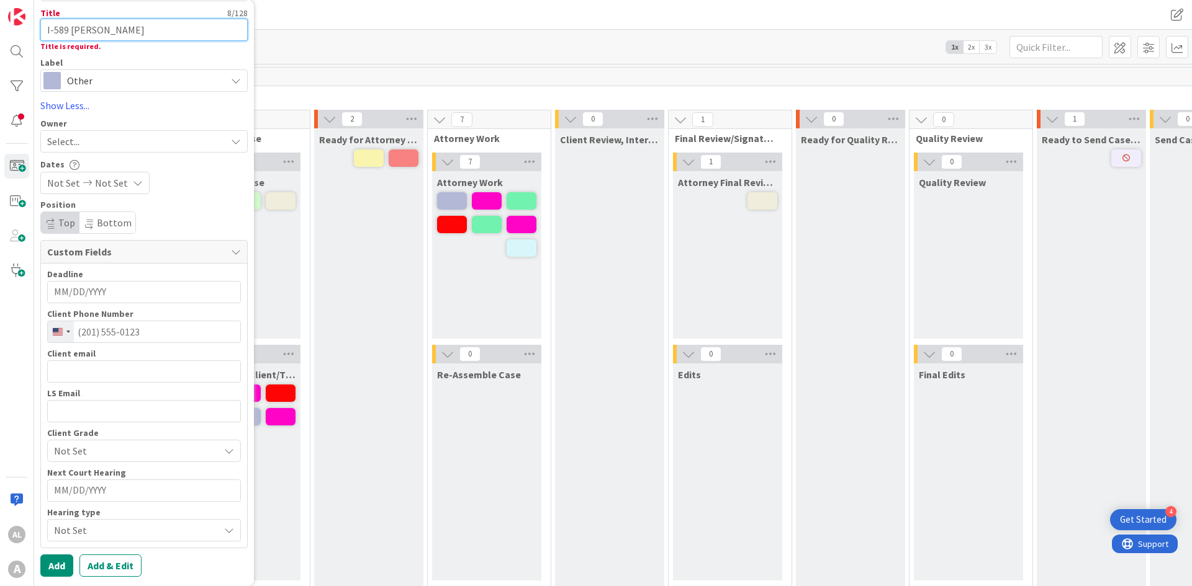
type textarea "x"
type textarea "I-589 [PERSON_NAME]"
type textarea "x"
type textarea "I-589 [PERSON_NAME]"
type textarea "x"
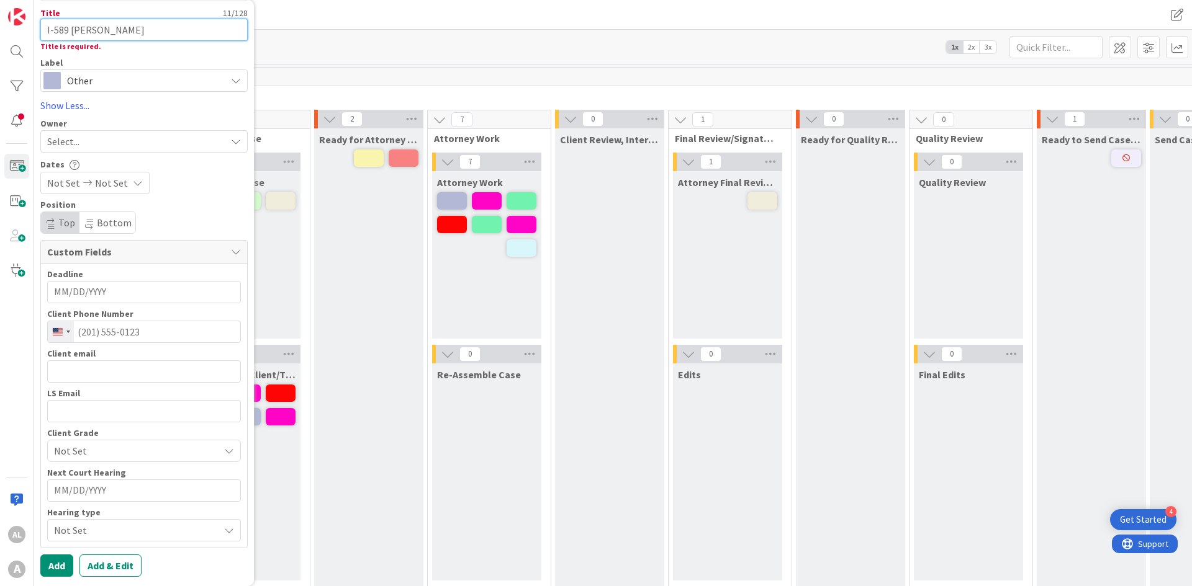
type textarea "I-589 [PERSON_NAME] [PERSON_NAME]"
type textarea "x"
type textarea "I-589 [PERSON_NAME]"
type textarea "x"
type textarea "I-589 [PERSON_NAME]"
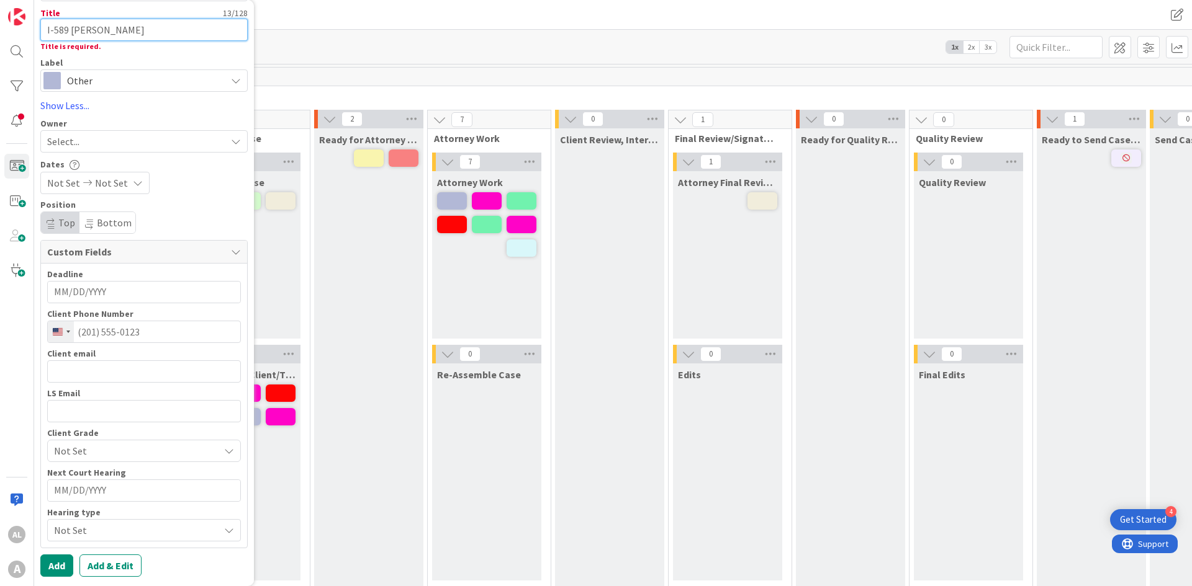
type textarea "x"
type textarea "I-589 [PERSON_NAME]"
type textarea "x"
type textarea "I-589 [PERSON_NAME]"
type textarea "x"
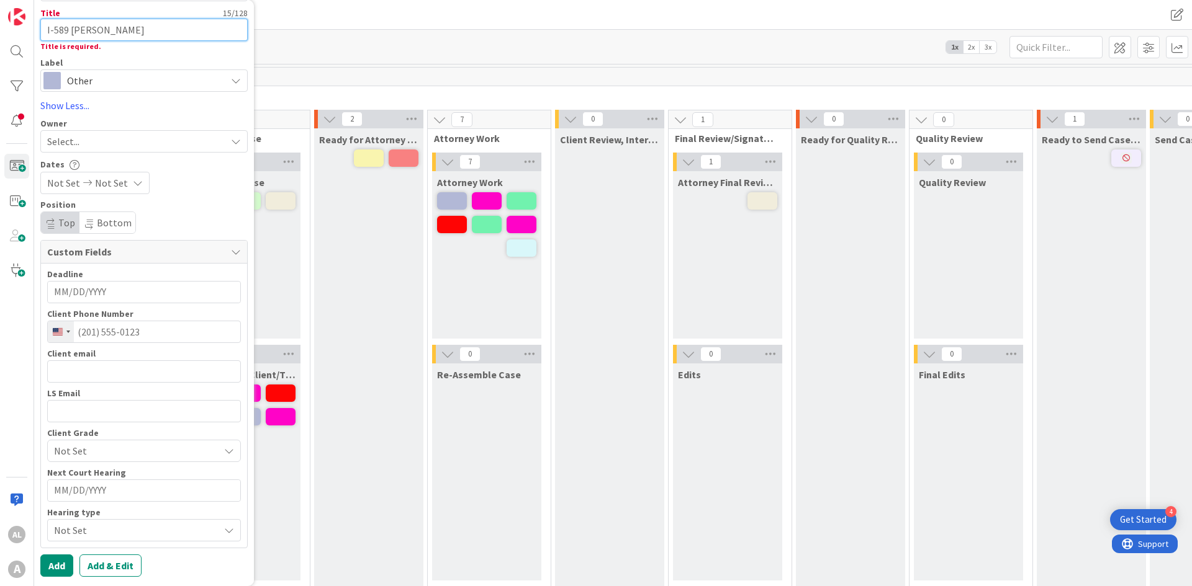
type textarea "I-589 [PERSON_NAME]"
type textarea "x"
type textarea "I-589 [PERSON_NAME]"
type textarea "x"
type textarea "I-589 [PERSON_NAME] L"
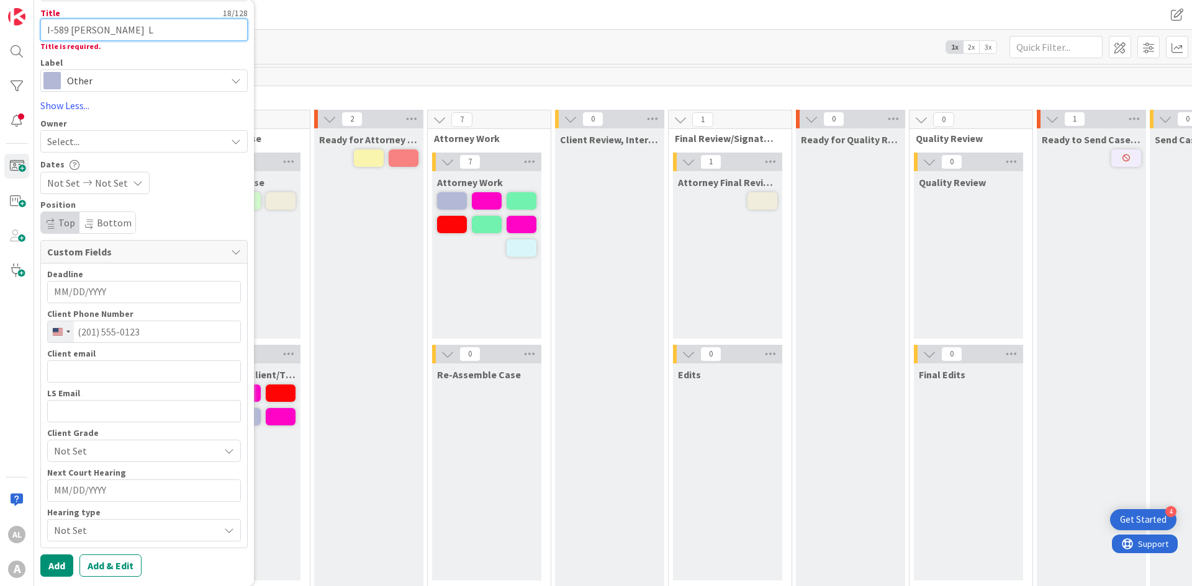
type textarea "x"
type textarea "I-589 [PERSON_NAME] LS"
type textarea "x"
type textarea "I-589 [PERSON_NAME] LS"
type textarea "x"
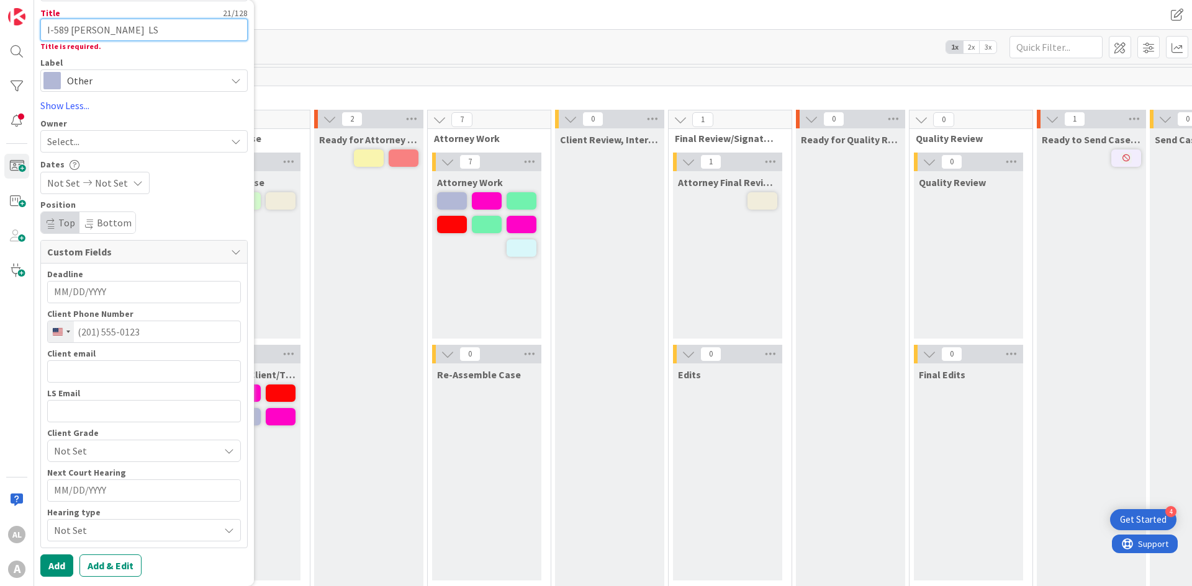
type textarea "I-589 [PERSON_NAME] LS L"
type textarea "x"
type textarea "I-589 [PERSON_NAME] [PERSON_NAME]"
type textarea "x"
type textarea "I-589 [PERSON_NAME] [PERSON_NAME]"
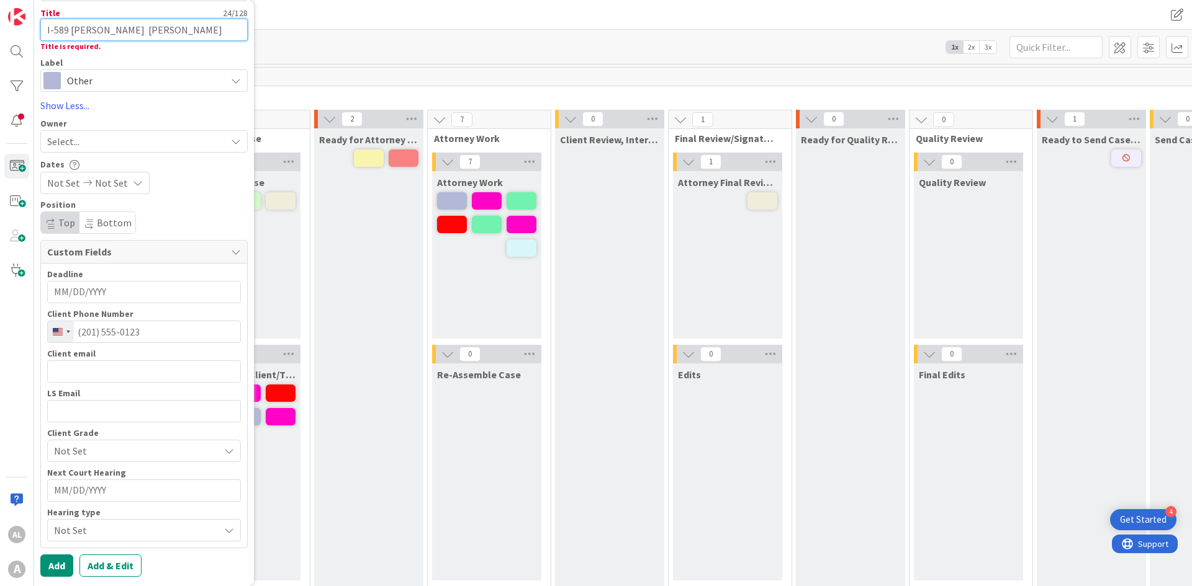
type textarea "x"
type textarea "I-589 [PERSON_NAME] LS Link"
click at [55, 408] on button "Add" at bounding box center [56, 566] width 33 height 22
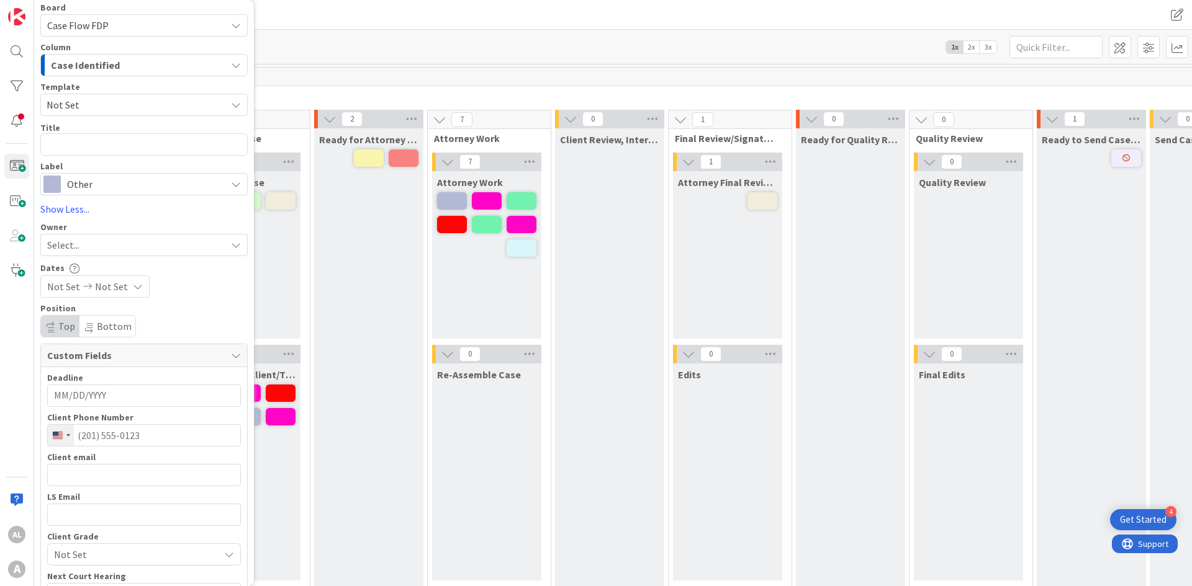
scroll to position [0, 0]
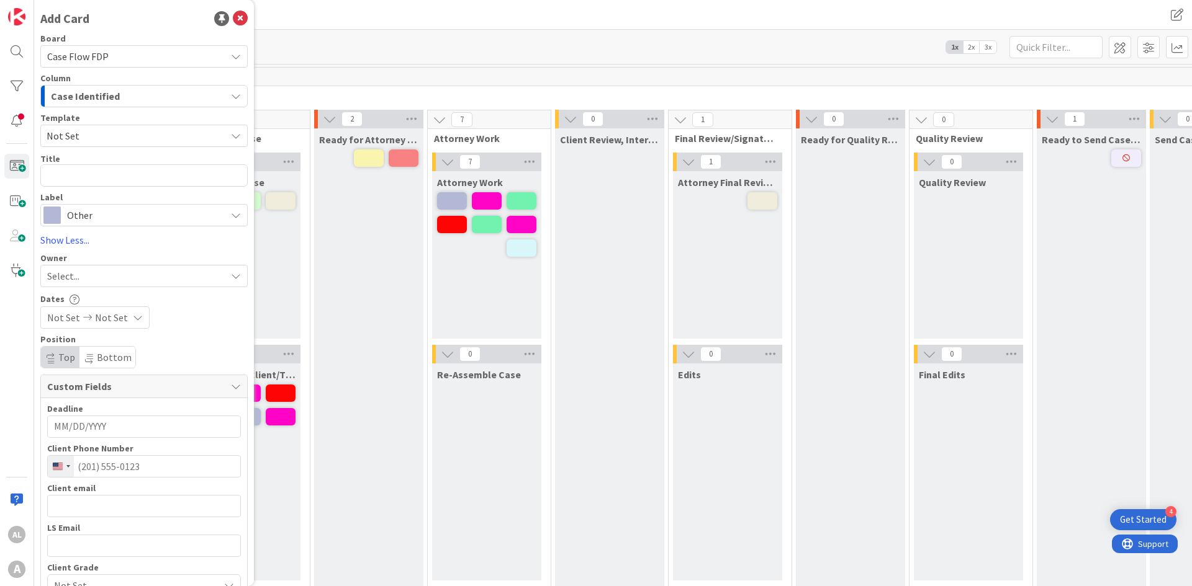
click at [89, 212] on span "Other" at bounding box center [143, 215] width 153 height 17
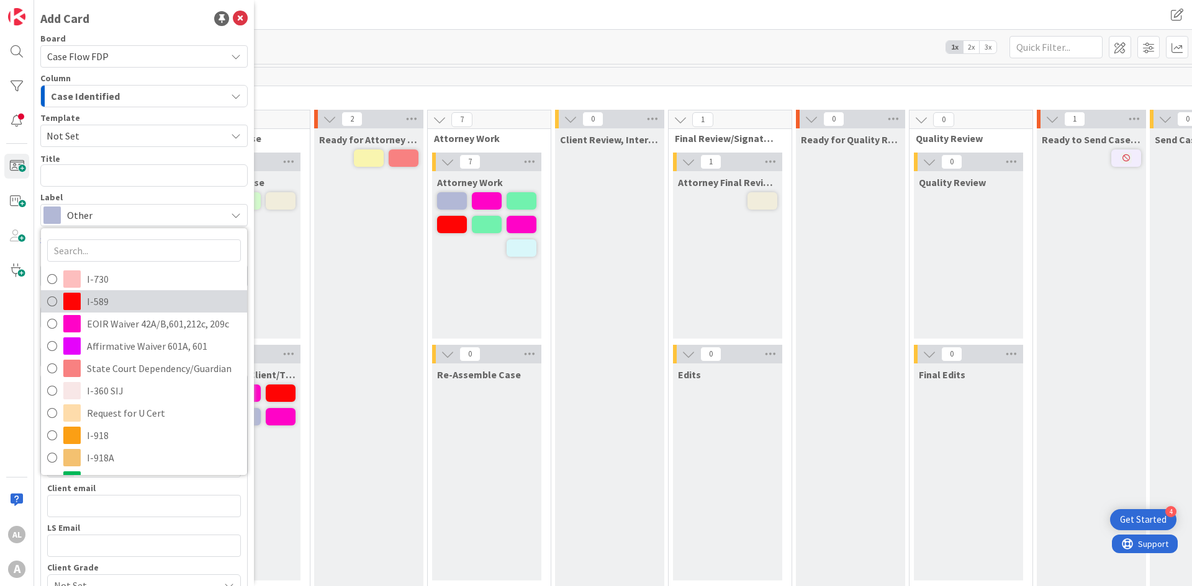
click at [112, 298] on span "I-589" at bounding box center [164, 301] width 154 height 19
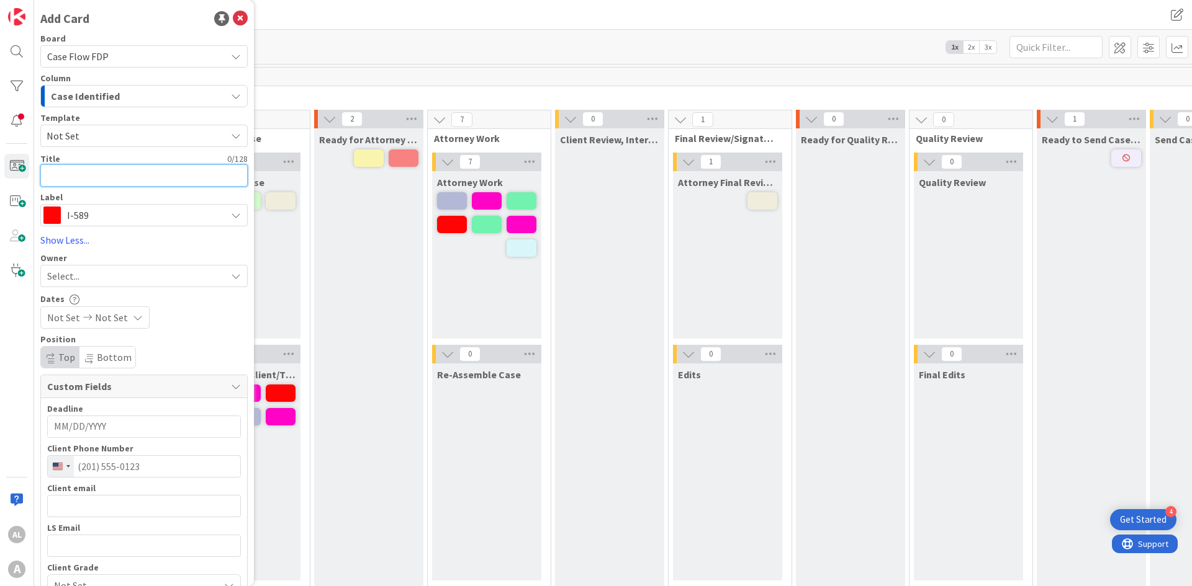
click at [76, 173] on textarea at bounding box center [143, 175] width 207 height 22
type textarea "x"
type textarea "I"
type textarea "x"
type textarea "I-"
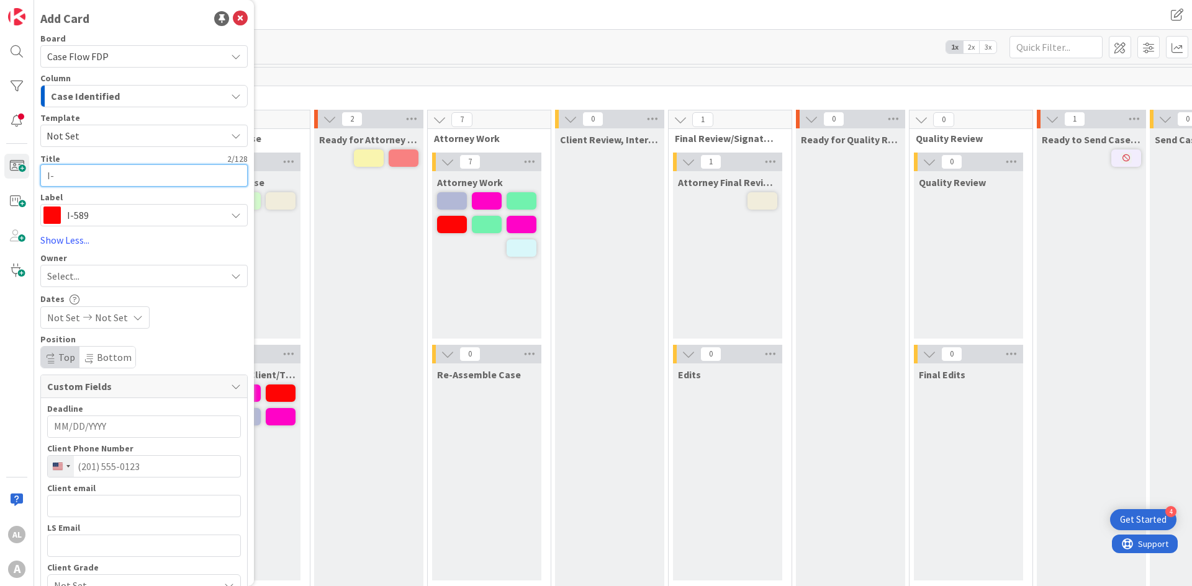
type textarea "x"
type textarea "I-5"
type textarea "x"
type textarea "I-58"
type textarea "x"
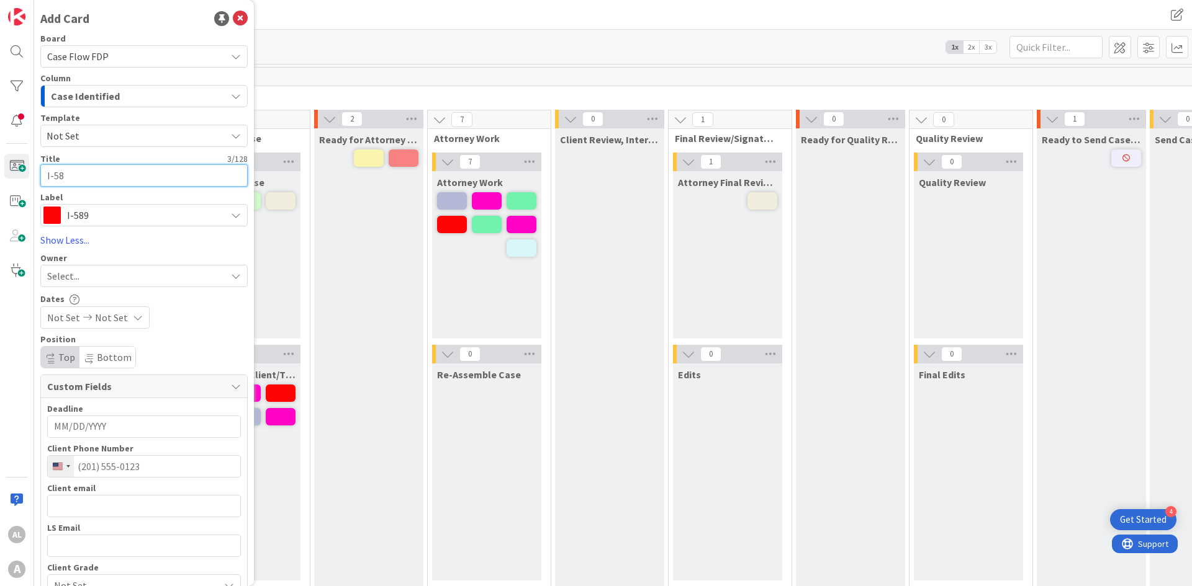
type textarea "I-589"
type textarea "x"
type textarea "I-589"
type textarea "x"
type textarea "I-589 J"
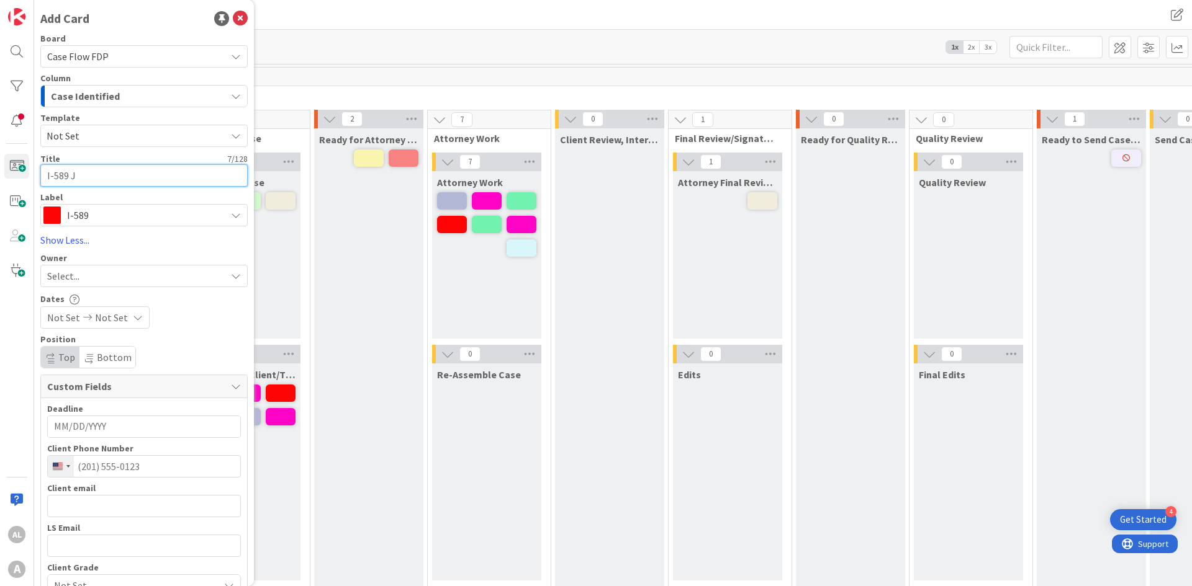
type textarea "x"
type textarea "I-589 Jo"
type textarea "x"
type textarea "I-589 [PERSON_NAME]"
type textarea "x"
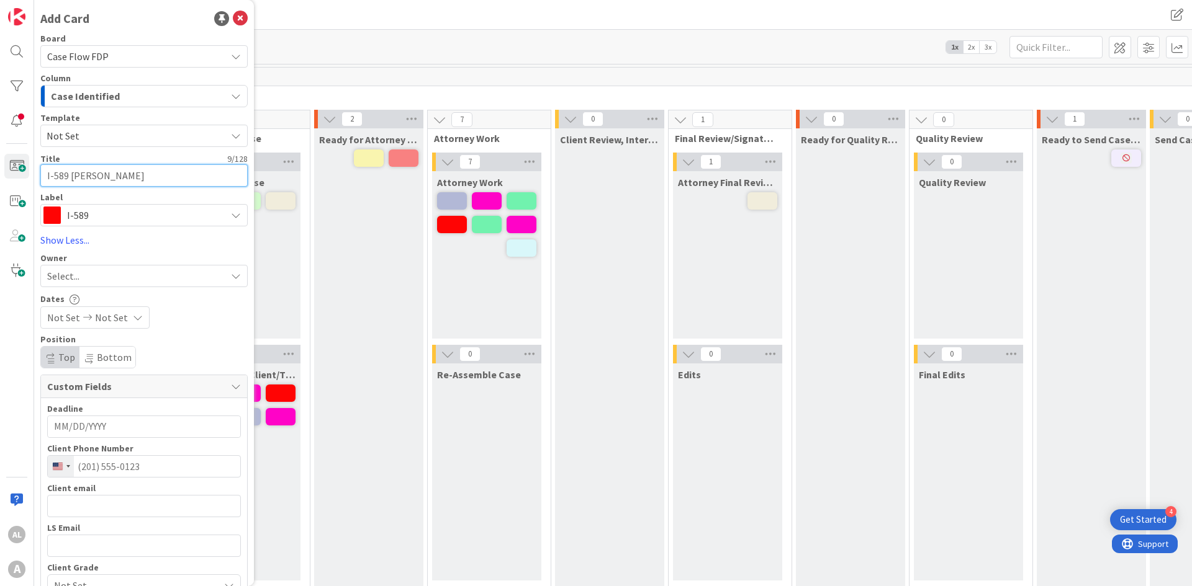
type textarea "I-589 [PERSON_NAME]"
type textarea "x"
type textarea "I-589 [PERSON_NAME]"
type textarea "x"
type textarea "I-589 [PERSON_NAME] [PERSON_NAME]"
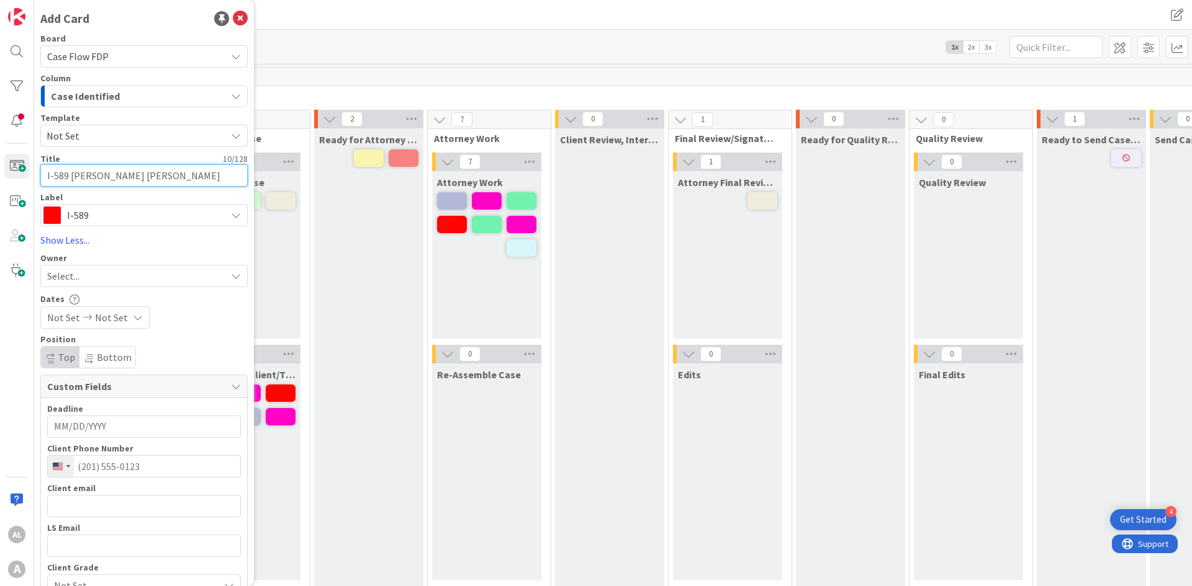
type textarea "x"
type textarea "I-589 [PERSON_NAME]"
type textarea "x"
type textarea "I-589 [PERSON_NAME]"
type textarea "x"
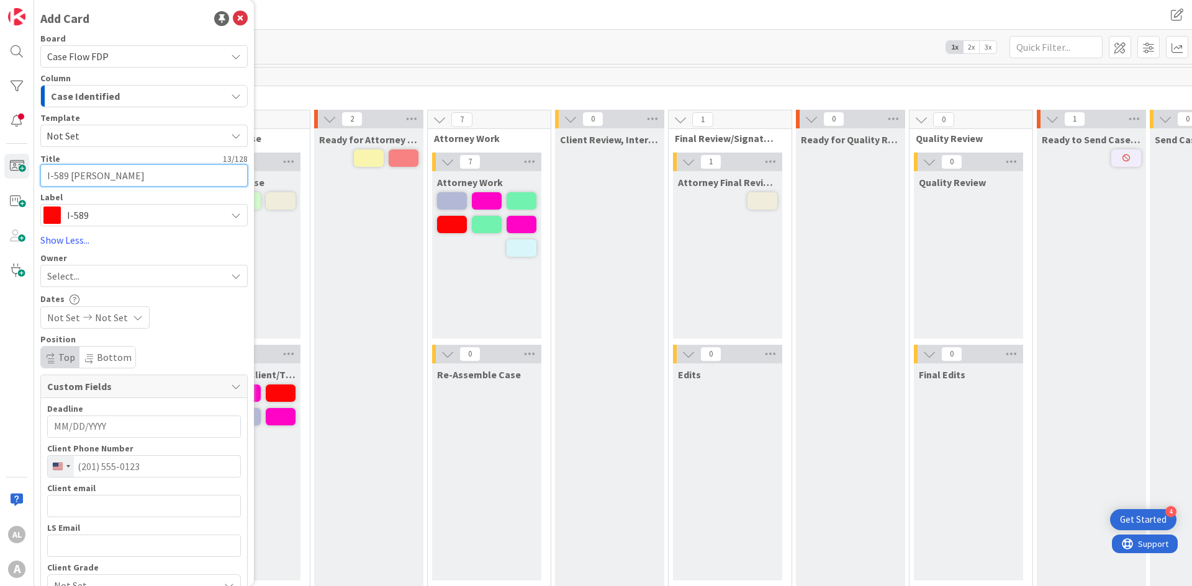
type textarea "I-589 [PERSON_NAME]"
type textarea "x"
type textarea "I-589 [PERSON_NAME] Client"
type textarea "x"
type textarea "I-589 [PERSON_NAME] Client"
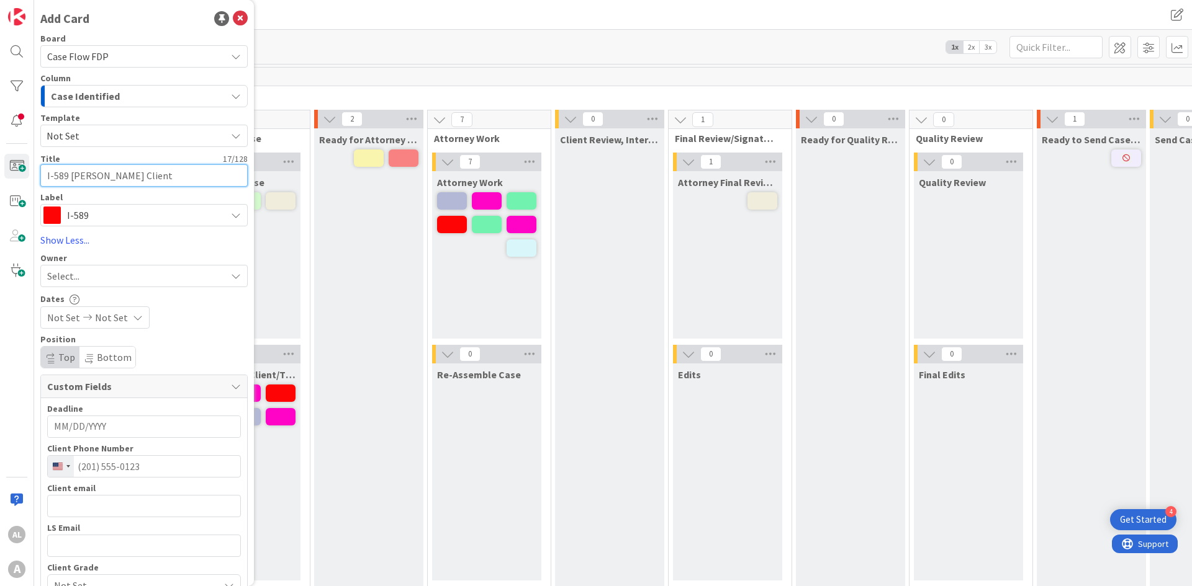
type textarea "x"
type textarea "I-589 [PERSON_NAME] Client L"
type textarea "x"
type textarea "I-589 [PERSON_NAME] Client LS"
type textarea "x"
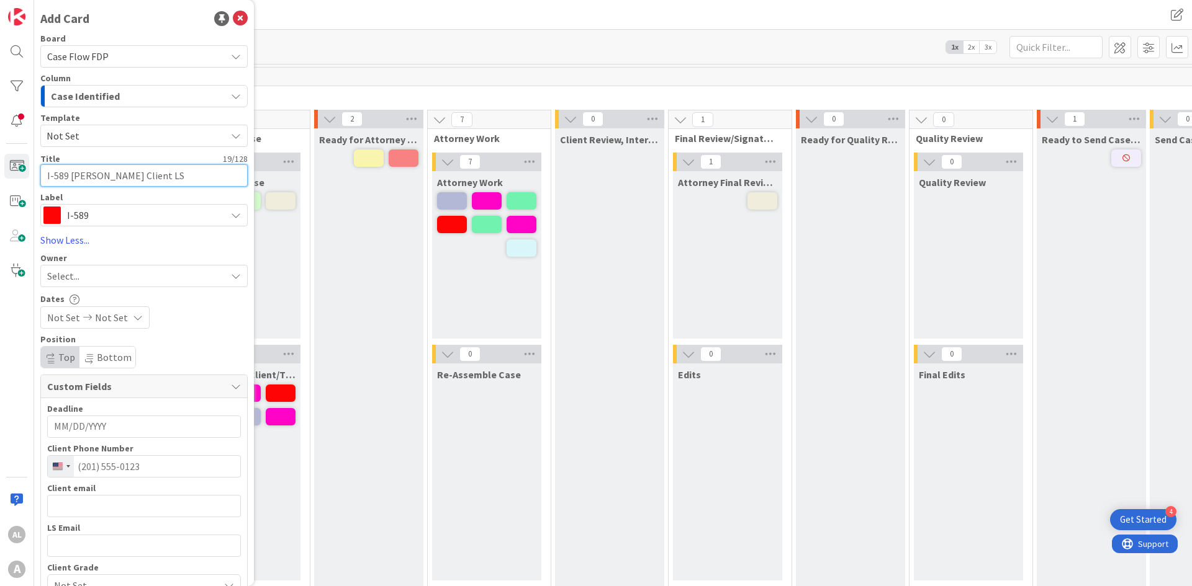
type textarea "I-589 [PERSON_NAME] Client LS"
type textarea "x"
type textarea "I-589 [PERSON_NAME] Client LS l"
type textarea "x"
type textarea "I-589 [PERSON_NAME] Client [PERSON_NAME]"
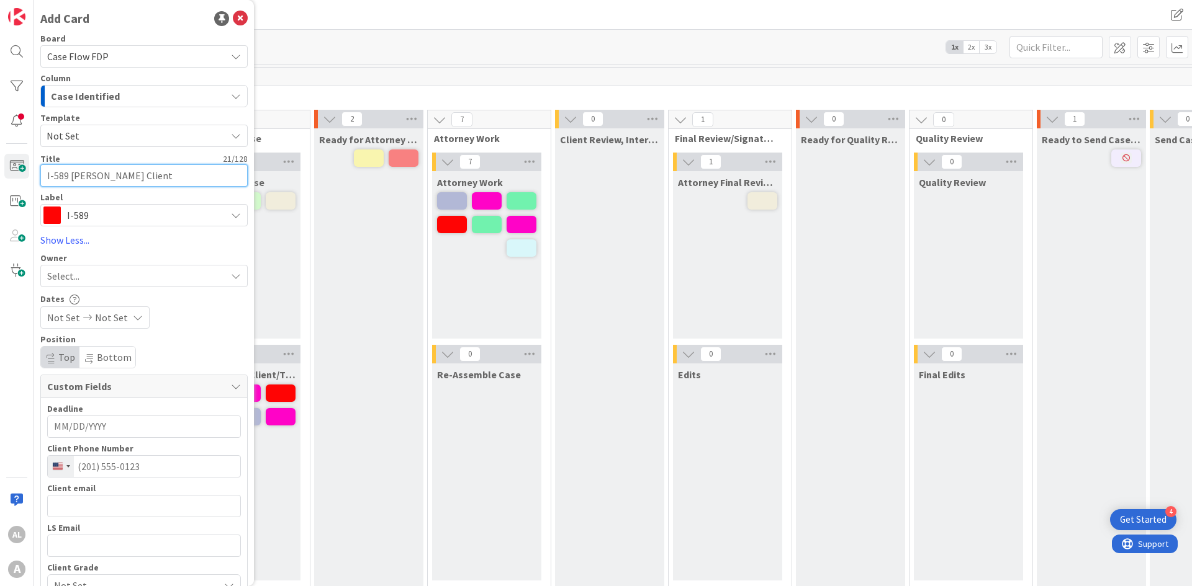
type textarea "x"
type textarea "I-589 [PERSON_NAME] Client [PERSON_NAME]"
type textarea "x"
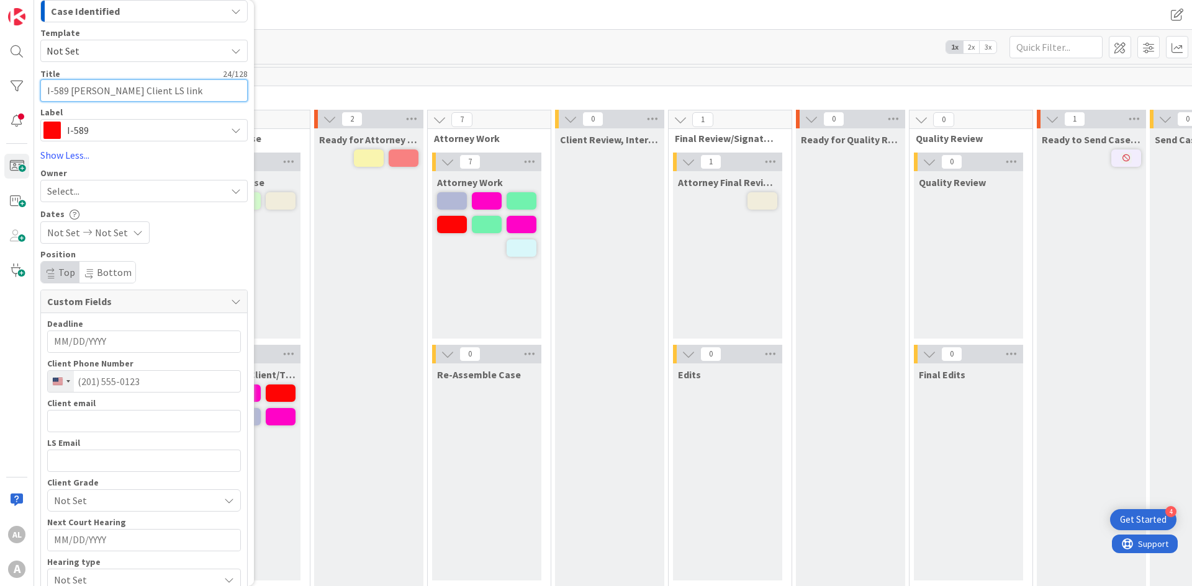
scroll to position [135, 0]
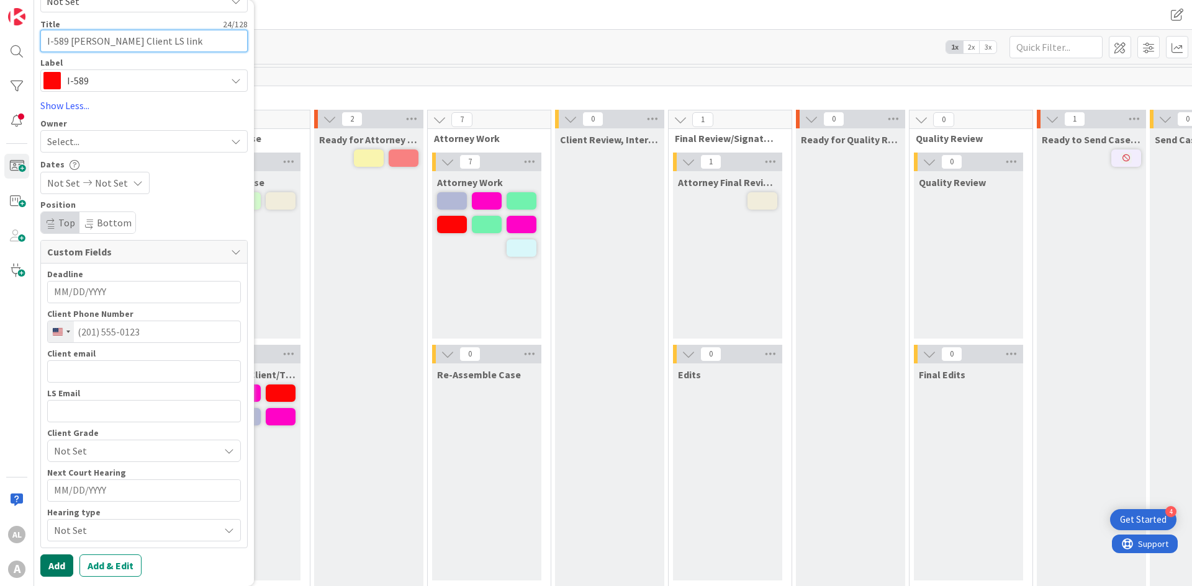
type textarea "I-589 [PERSON_NAME] Client LS link"
click at [50, 408] on button "Add" at bounding box center [56, 566] width 33 height 22
click at [63, 408] on button "Add" at bounding box center [56, 566] width 33 height 22
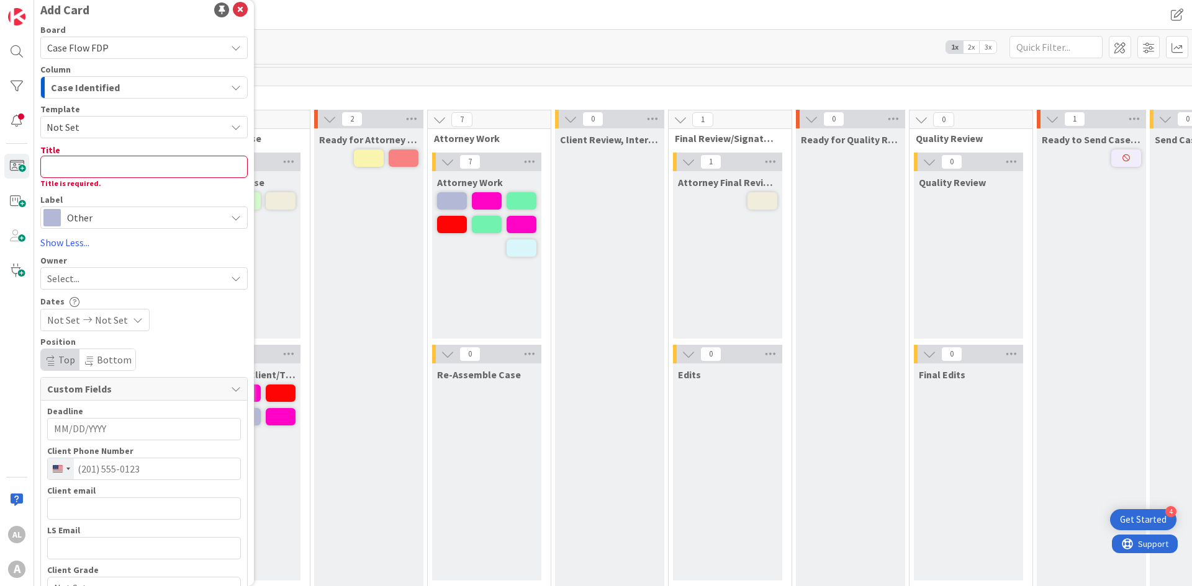
scroll to position [0, 0]
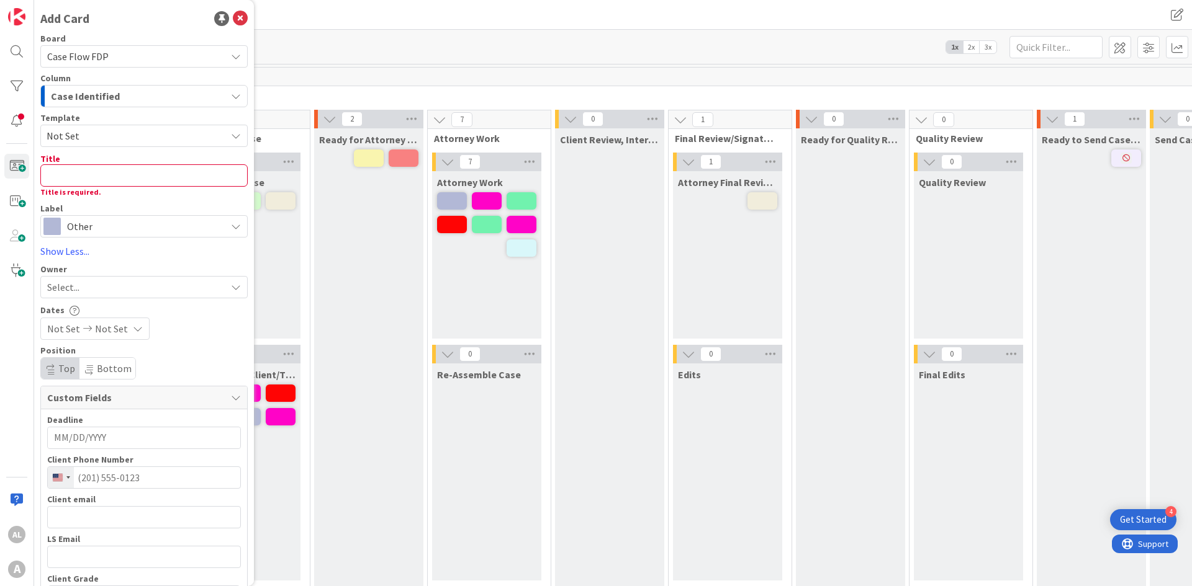
click at [84, 279] on div "Select..." at bounding box center [143, 287] width 207 height 22
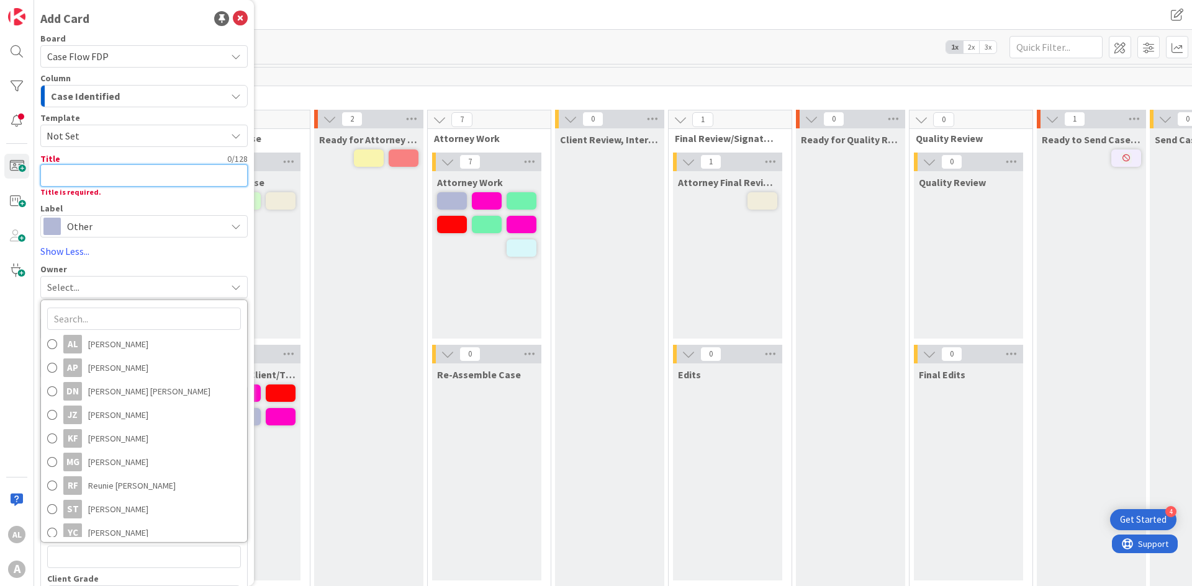
click at [63, 180] on textarea at bounding box center [143, 175] width 207 height 22
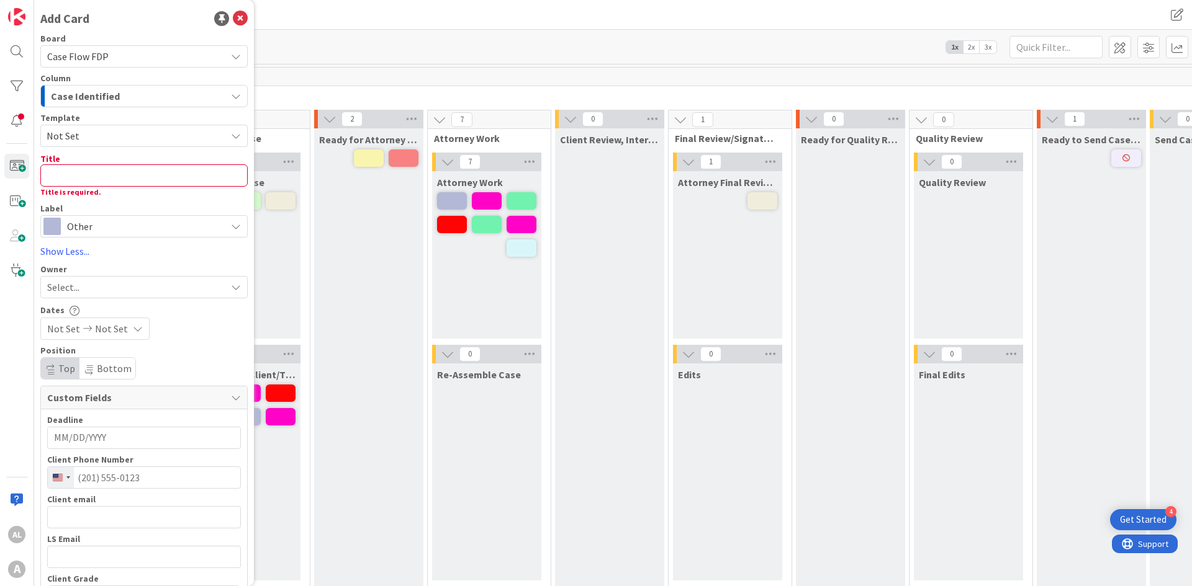
click at [85, 227] on span "Other" at bounding box center [143, 226] width 153 height 17
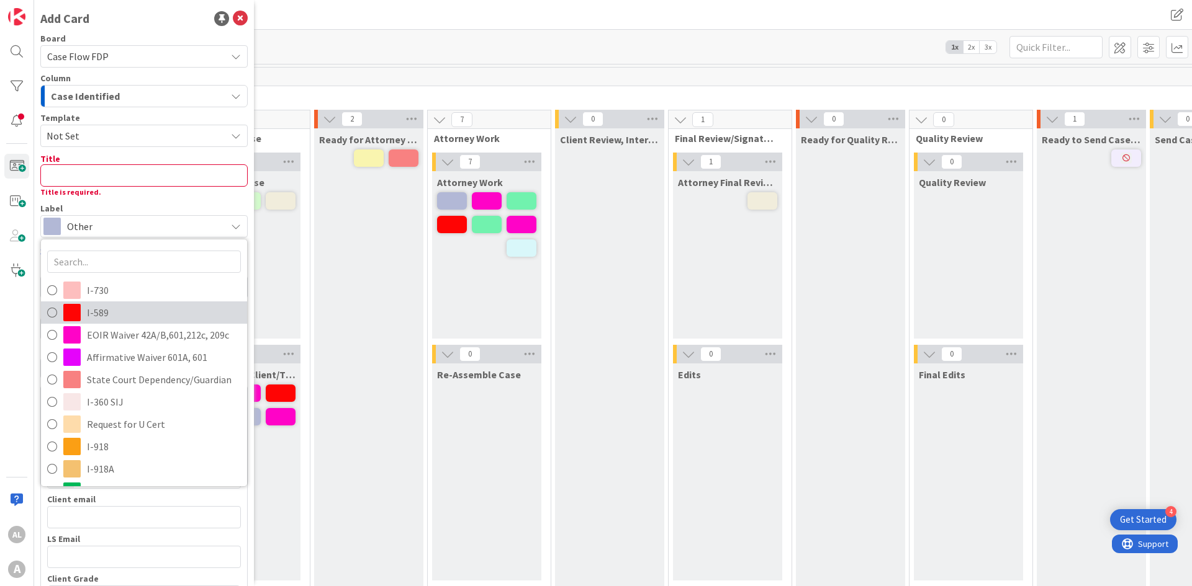
click at [101, 317] on span "I-589" at bounding box center [164, 312] width 154 height 19
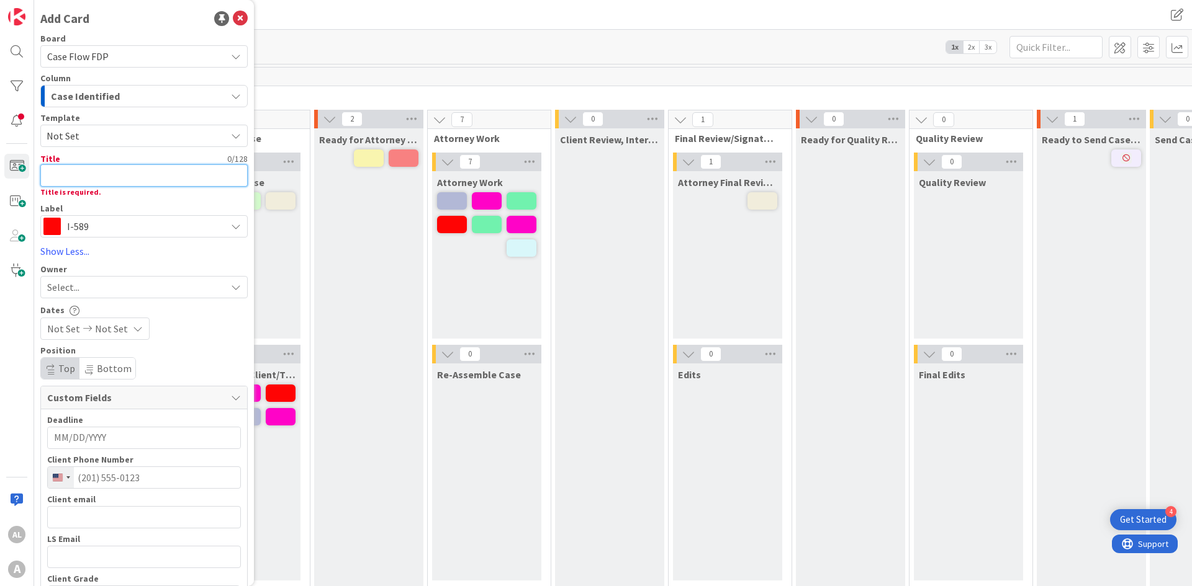
click at [101, 173] on textarea at bounding box center [143, 175] width 207 height 22
type textarea "x"
type textarea "J"
type textarea "x"
type textarea "Jo"
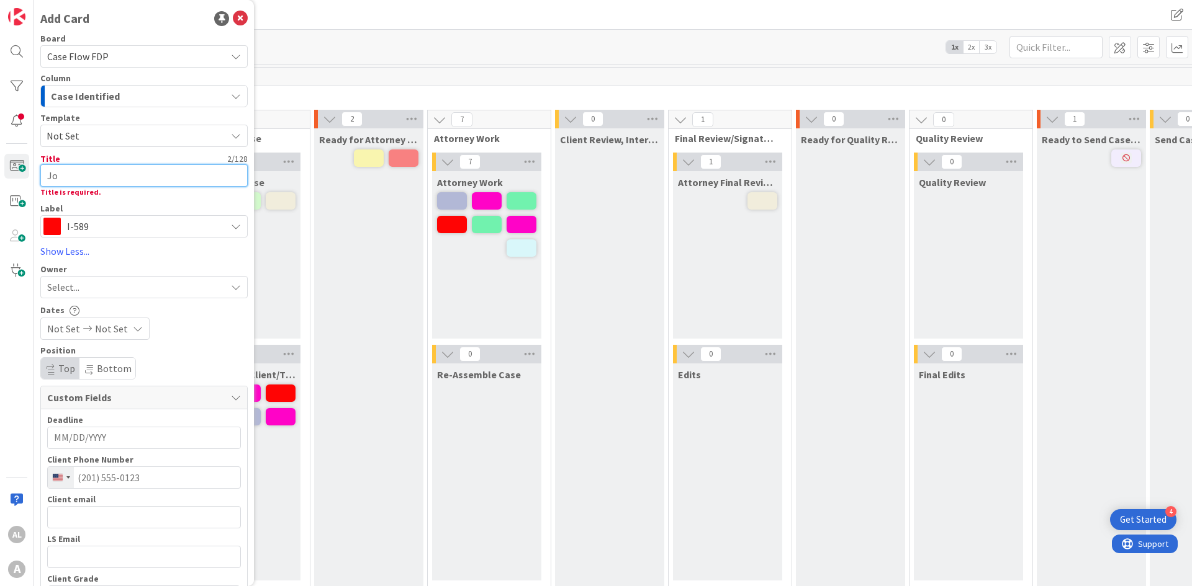
type textarea "x"
type textarea "[PERSON_NAME]"
type textarea "x"
type textarea "[PERSON_NAME]"
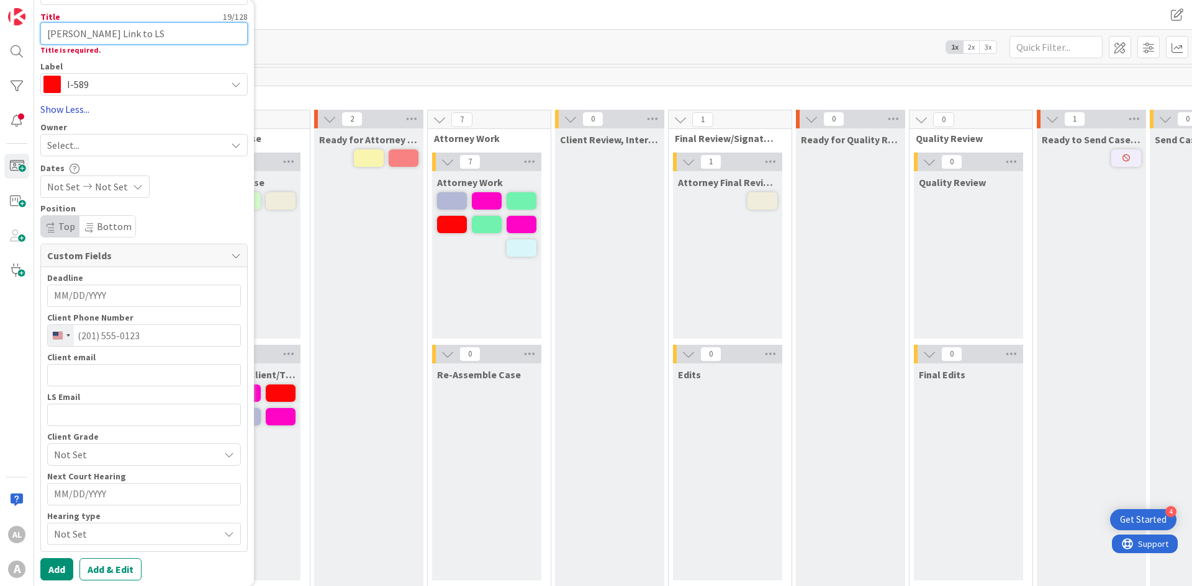
scroll to position [146, 0]
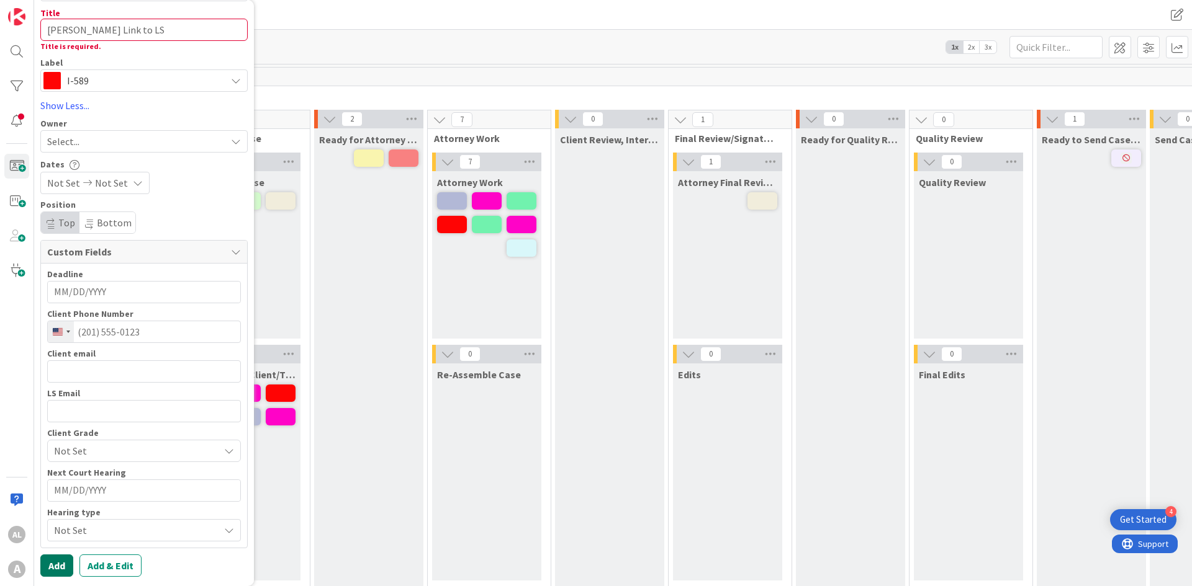
click at [61, 408] on button "Add" at bounding box center [56, 566] width 33 height 22
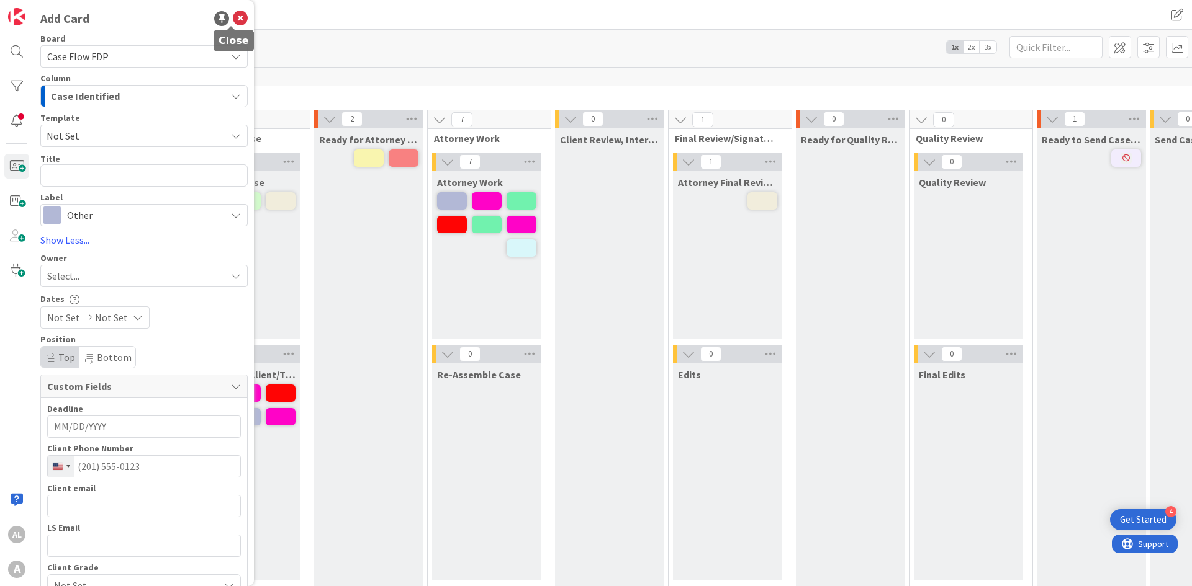
click at [234, 17] on icon at bounding box center [240, 18] width 15 height 15
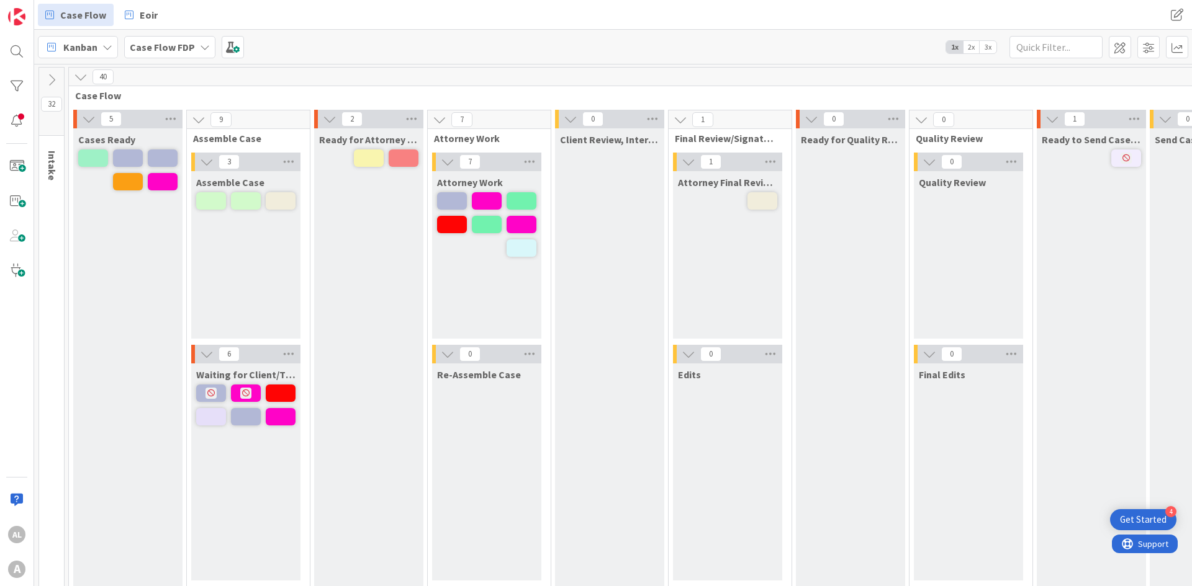
click at [52, 170] on span "Intake" at bounding box center [52, 166] width 12 height 30
click at [48, 143] on div "32 Intake" at bounding box center [51, 331] width 25 height 526
click at [53, 76] on icon at bounding box center [52, 80] width 14 height 14
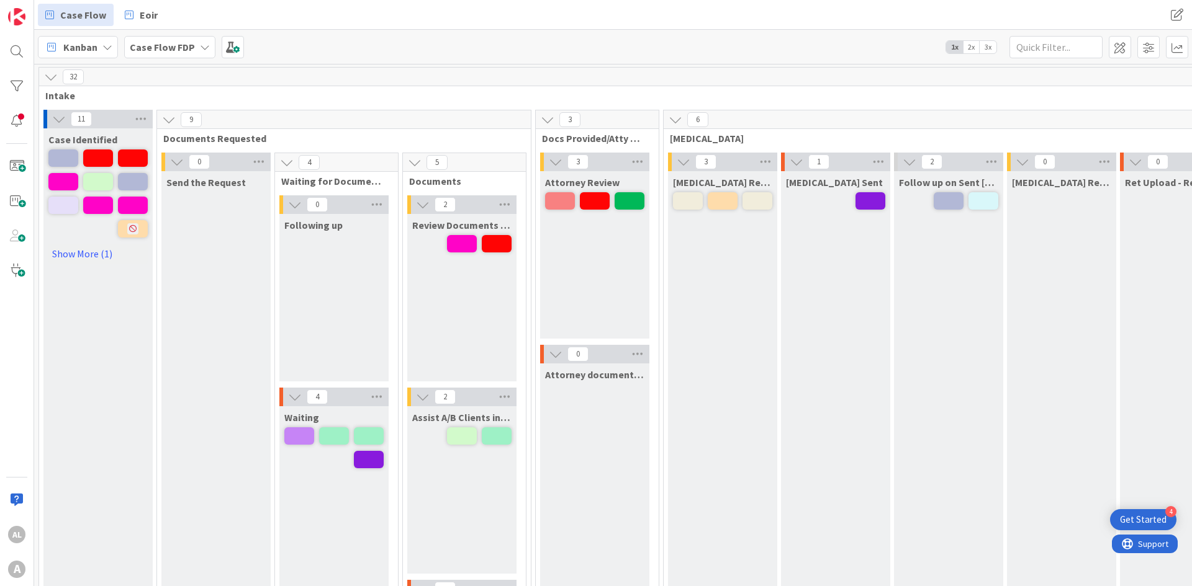
click at [685, 45] on span "2x" at bounding box center [971, 47] width 17 height 12
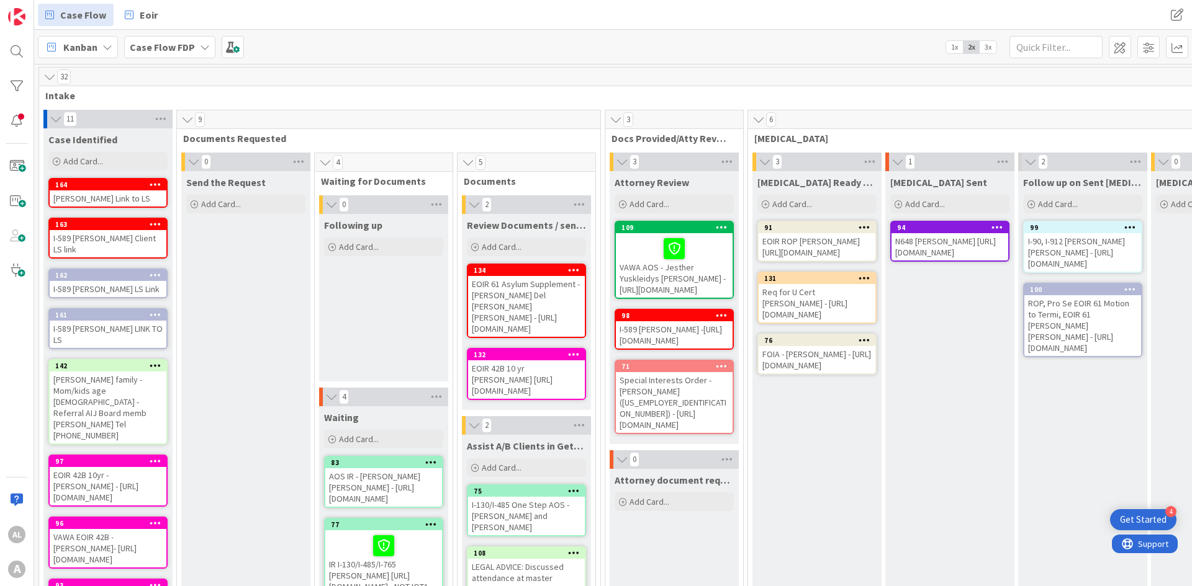
click at [156, 271] on icon at bounding box center [156, 275] width 12 height 9
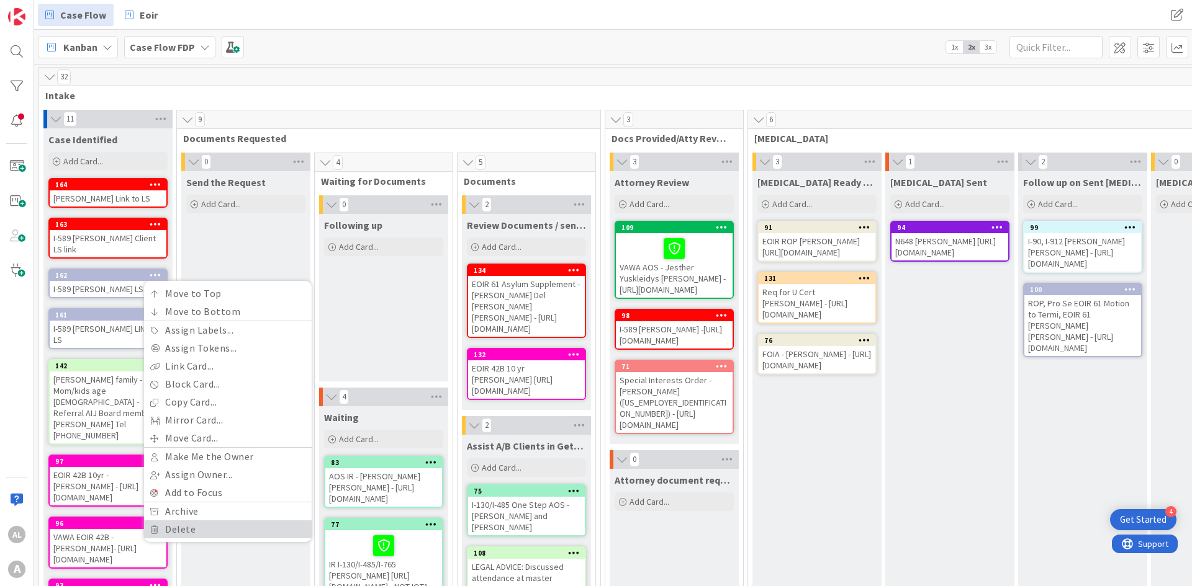
click at [190, 408] on link "Delete" at bounding box center [228, 530] width 168 height 18
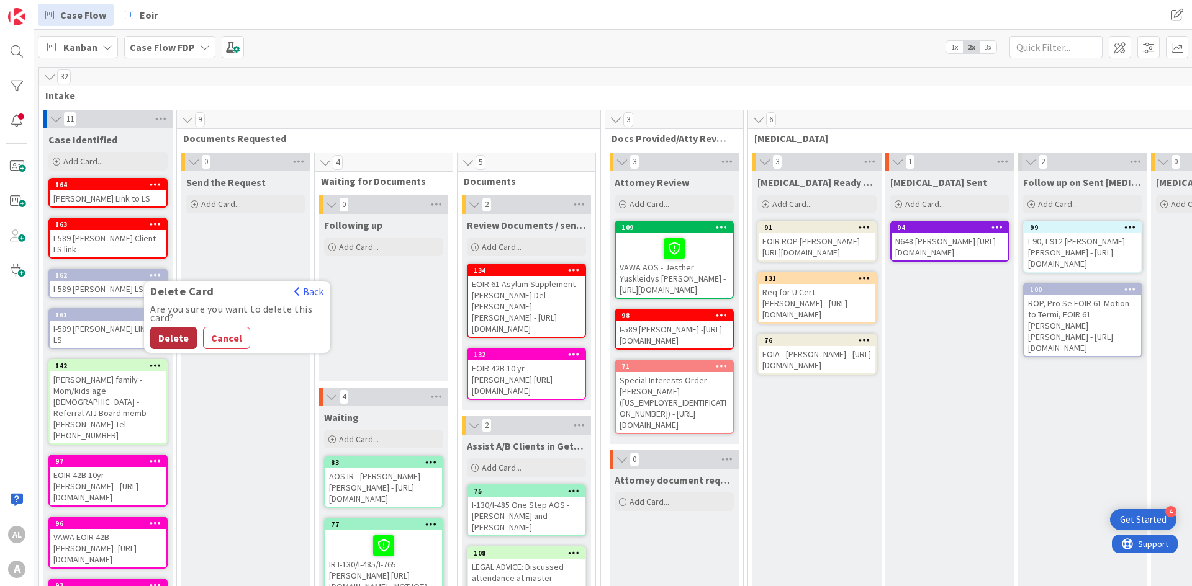
click at [177, 334] on button "Delete" at bounding box center [173, 338] width 47 height 22
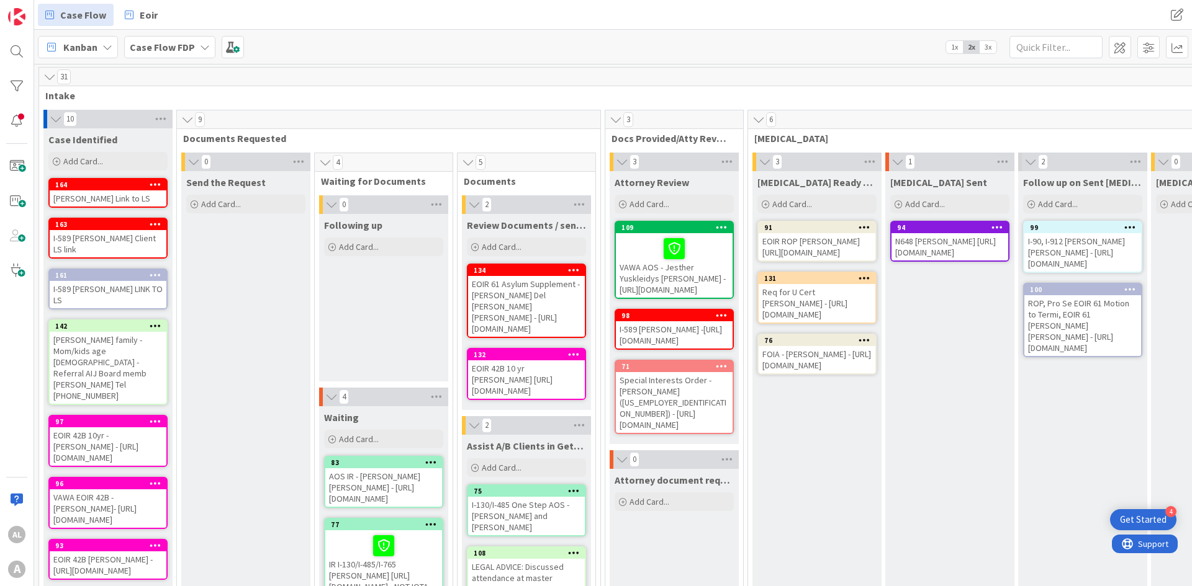
click at [155, 271] on icon at bounding box center [156, 275] width 12 height 9
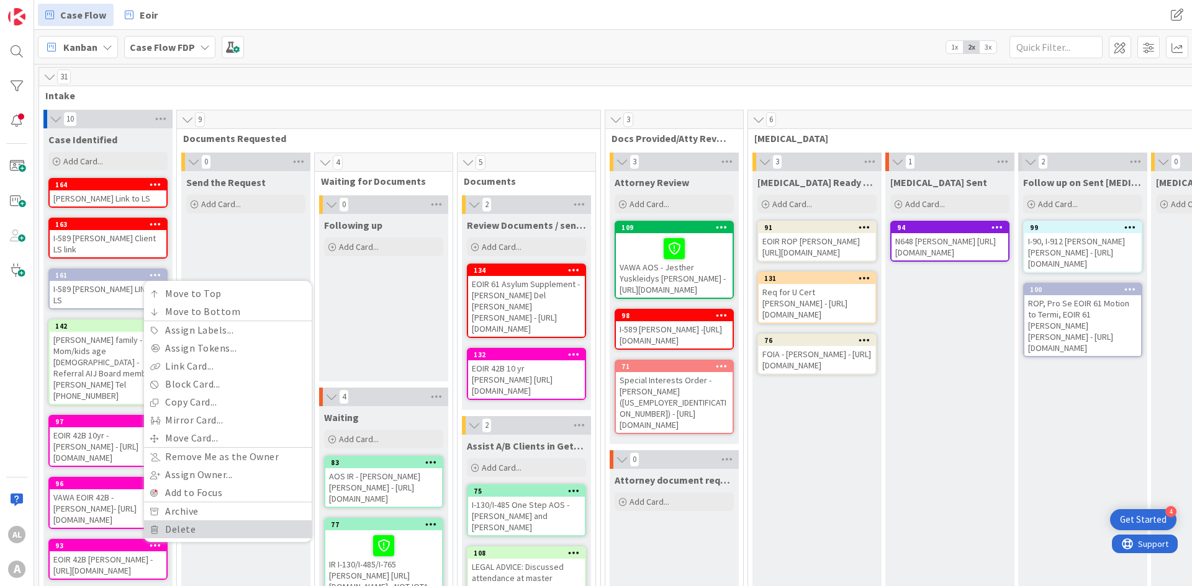
click at [176, 408] on link "Delete" at bounding box center [228, 530] width 168 height 18
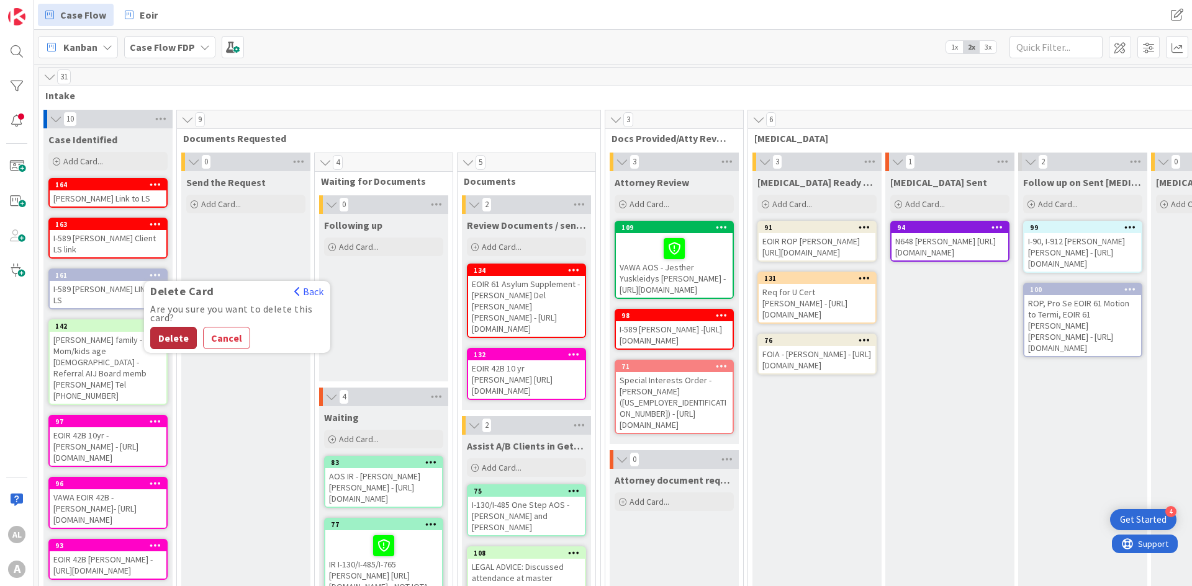
click at [166, 327] on button "Delete" at bounding box center [173, 338] width 47 height 22
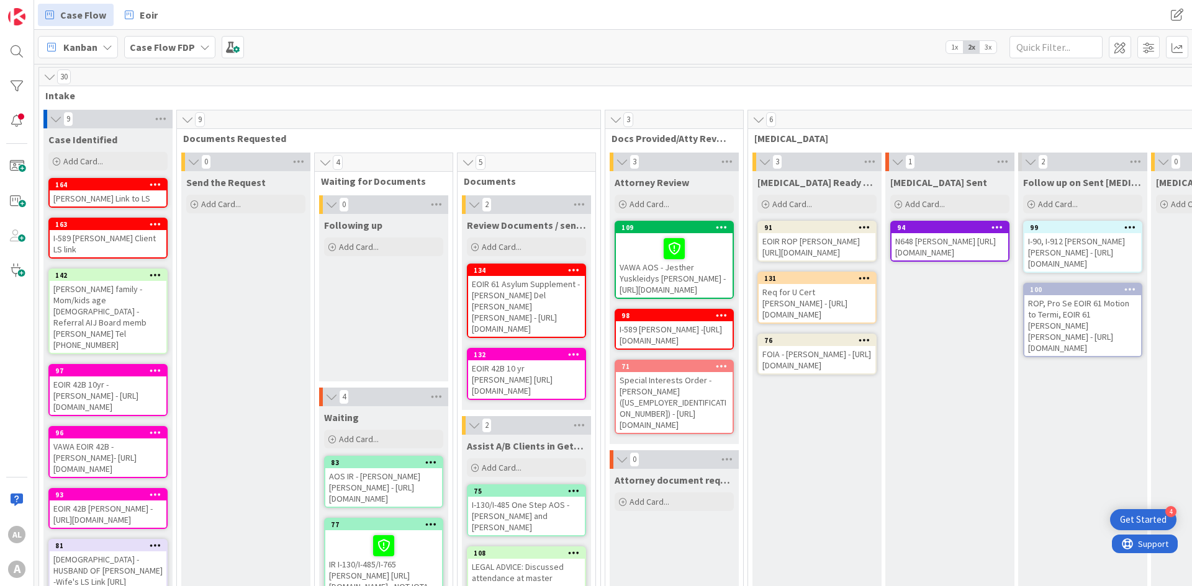
click at [117, 240] on div "I-589 [PERSON_NAME] Client LS link" at bounding box center [108, 243] width 117 height 27
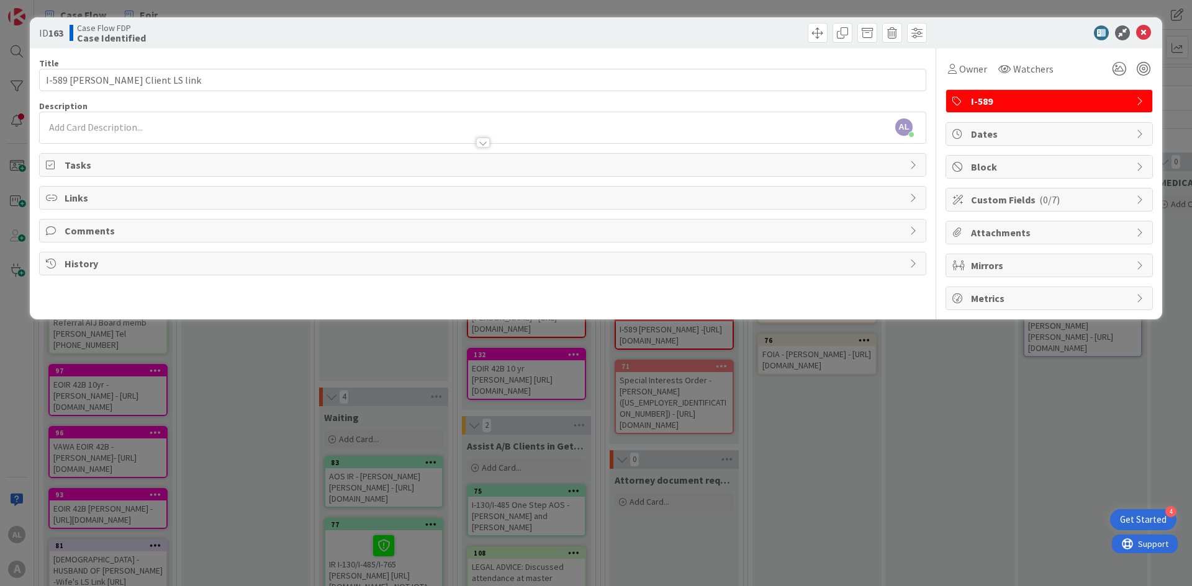
click at [685, 270] on span "Mirrors" at bounding box center [1050, 265] width 159 height 15
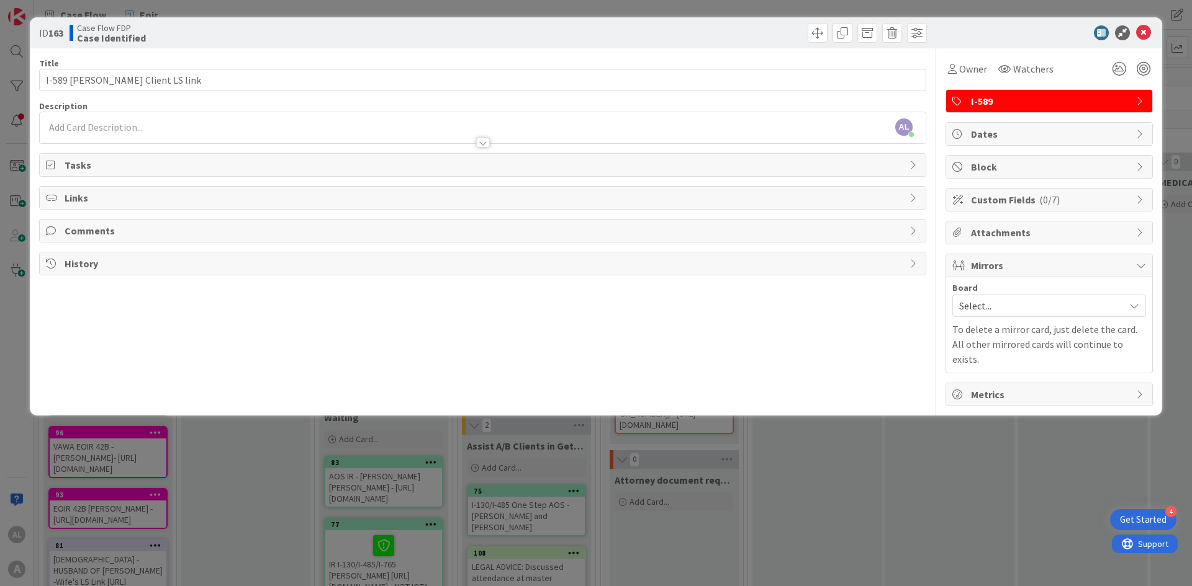
click at [685, 304] on span "Select..." at bounding box center [1038, 305] width 159 height 17
click at [685, 389] on span "EOIR" at bounding box center [1057, 386] width 164 height 19
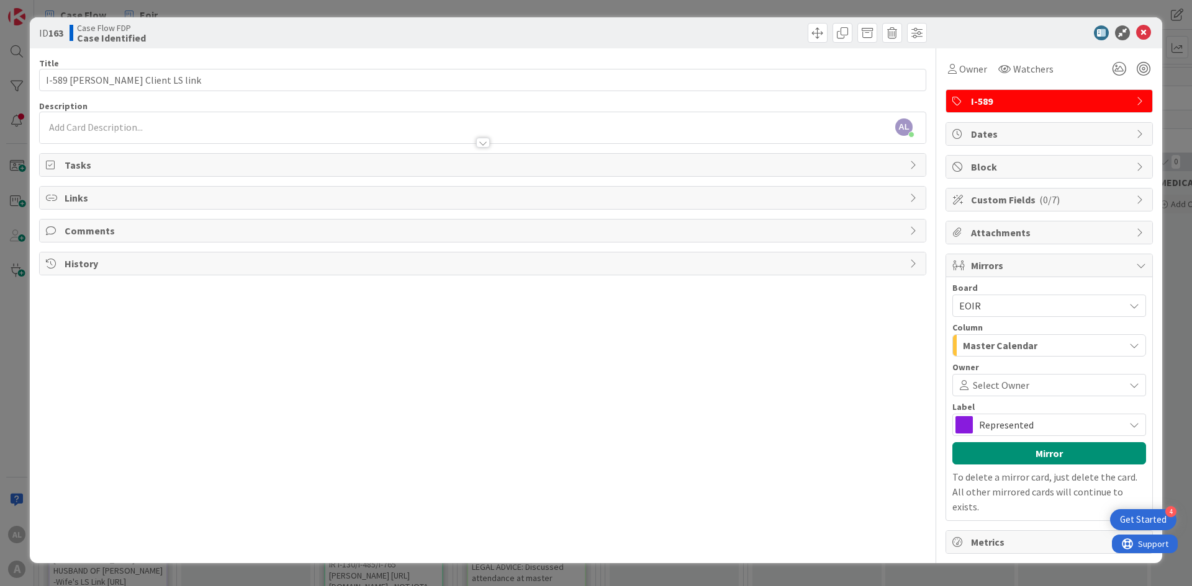
click at [685, 408] on span "Represented" at bounding box center [1048, 424] width 139 height 17
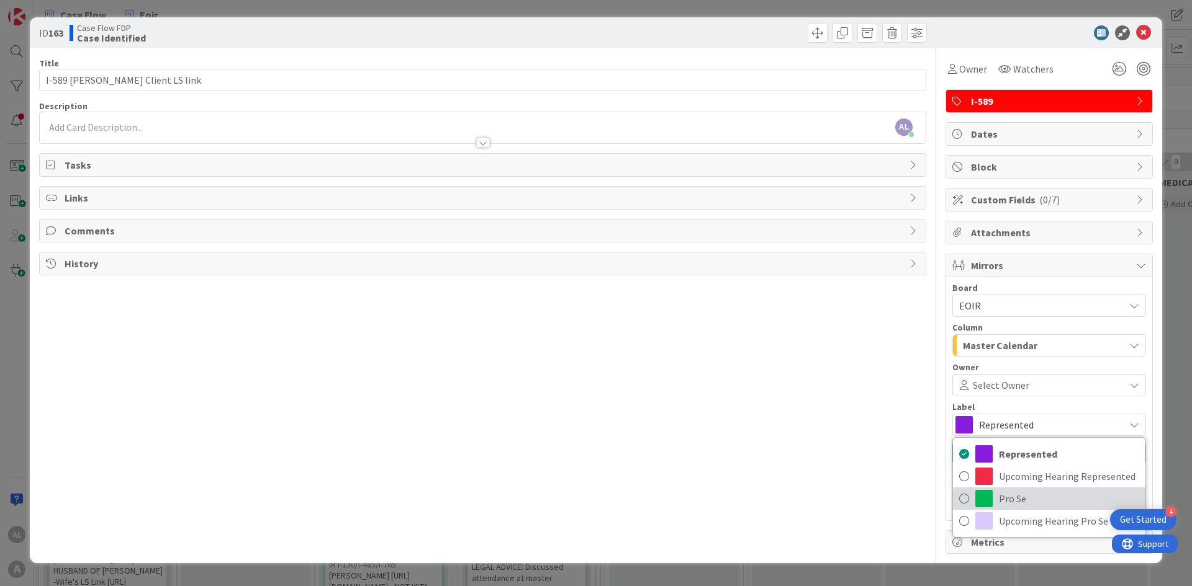
click at [685, 408] on span at bounding box center [983, 498] width 17 height 17
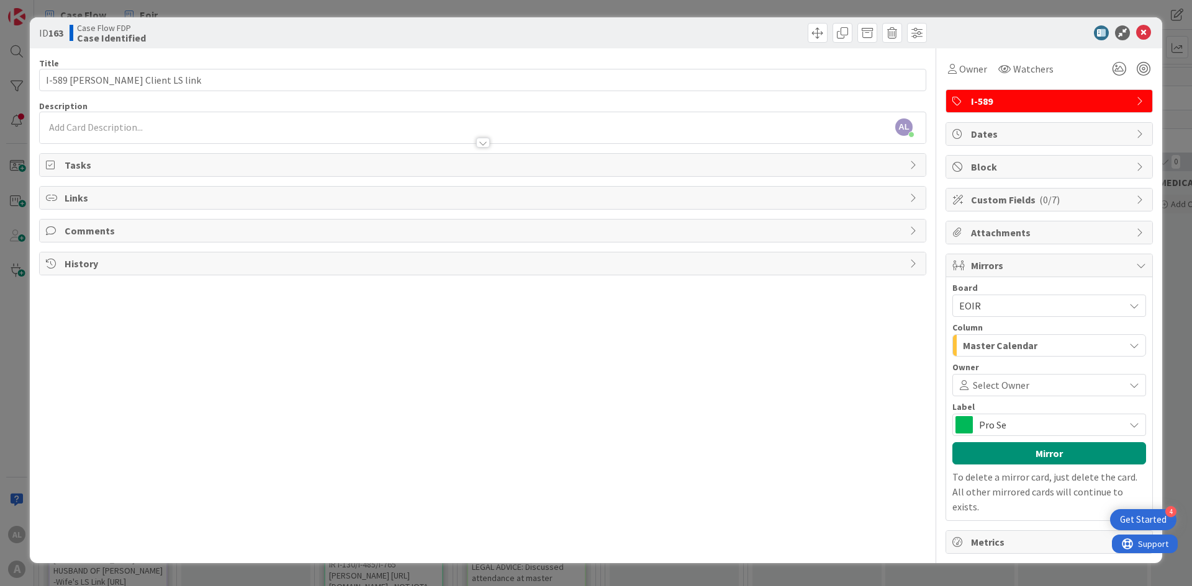
click at [685, 380] on span "Select Owner" at bounding box center [1001, 385] width 56 height 15
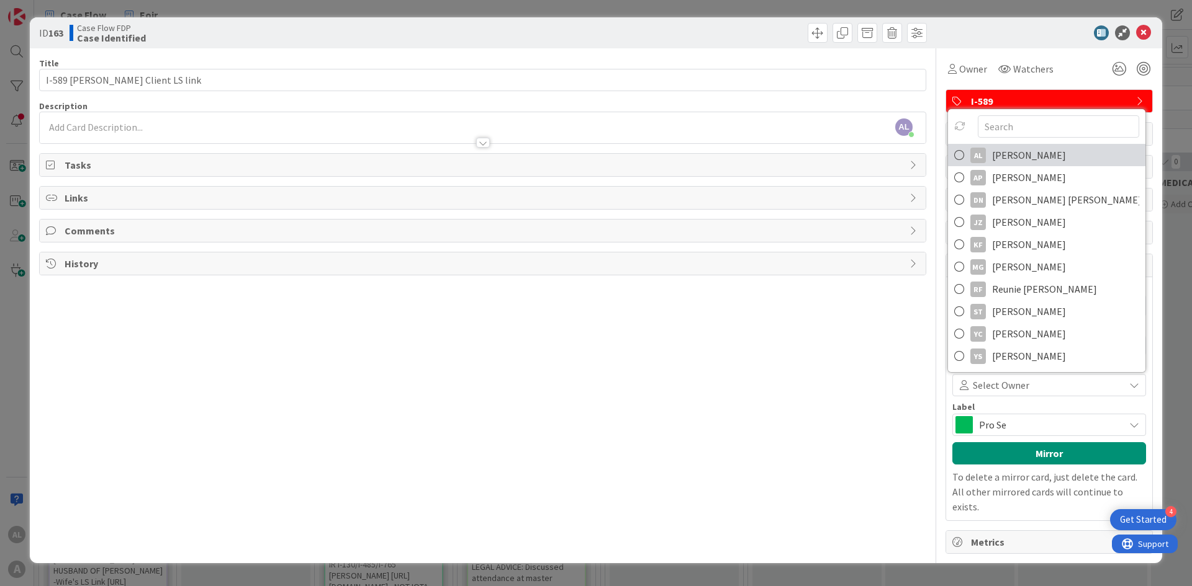
click at [685, 158] on span "[PERSON_NAME]" at bounding box center [1029, 155] width 74 height 19
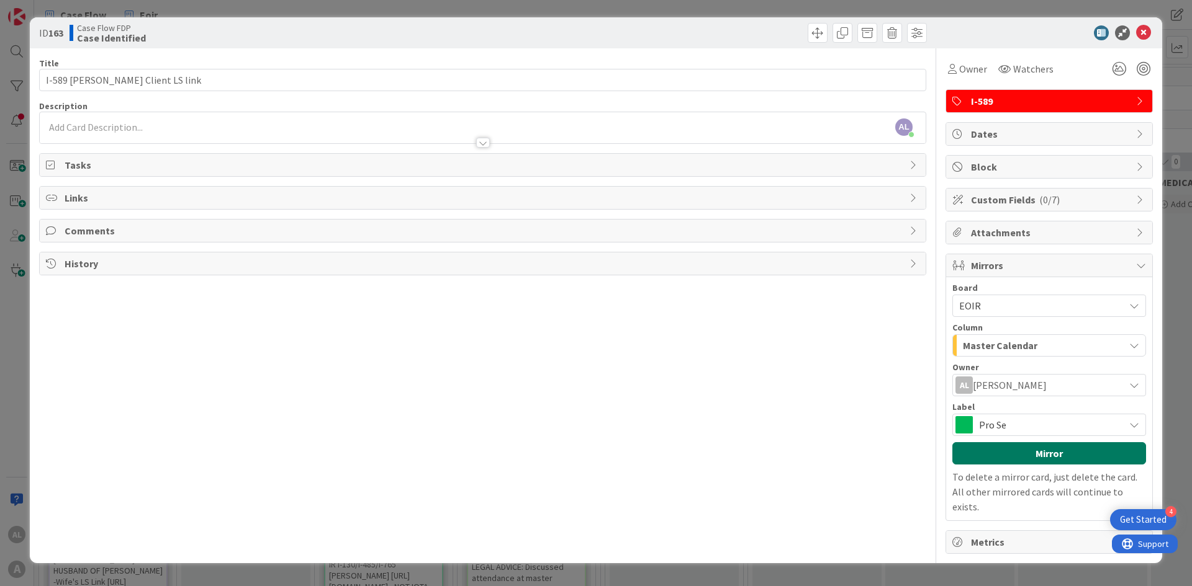
click at [685, 408] on button "Mirror" at bounding box center [1049, 453] width 194 height 22
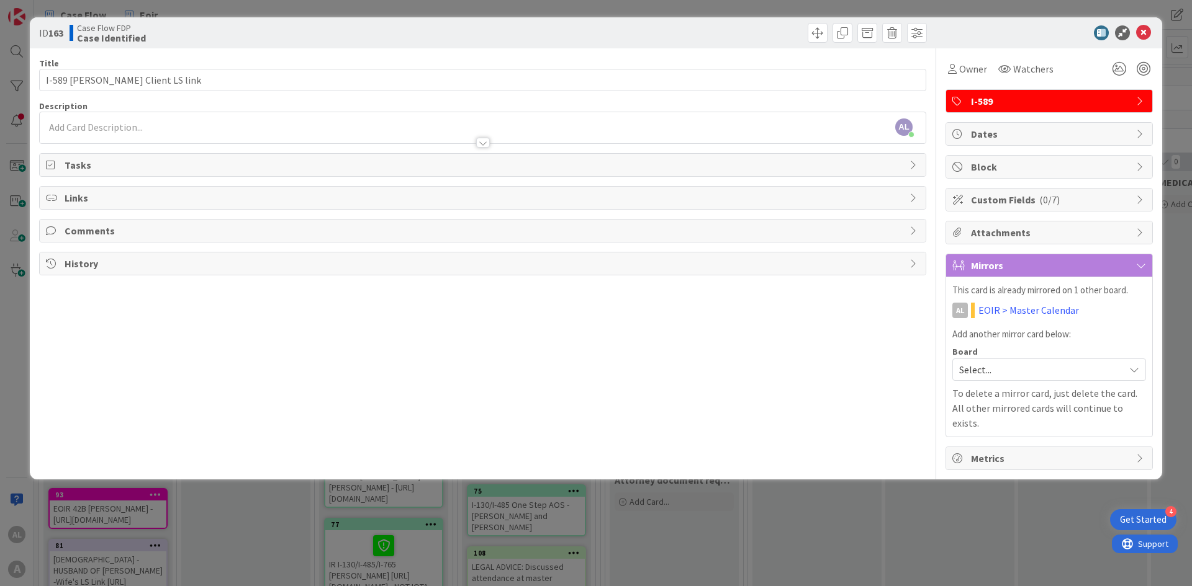
click at [685, 368] on span "Select..." at bounding box center [1038, 369] width 159 height 17
click at [685, 133] on span "Dates" at bounding box center [1050, 134] width 159 height 15
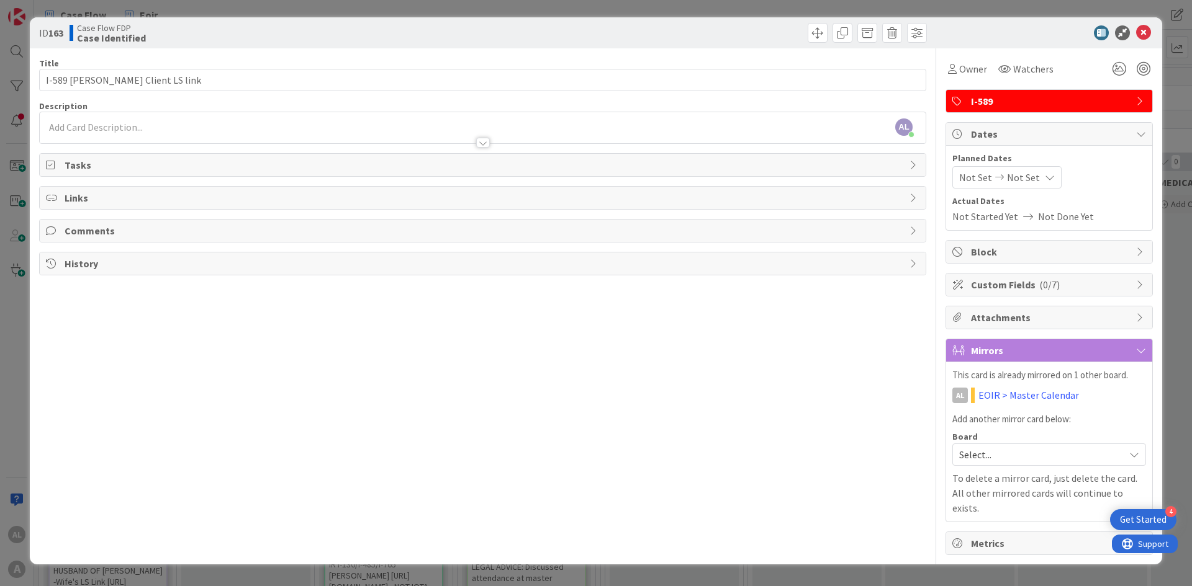
click at [685, 135] on span "Dates" at bounding box center [1050, 134] width 159 height 15
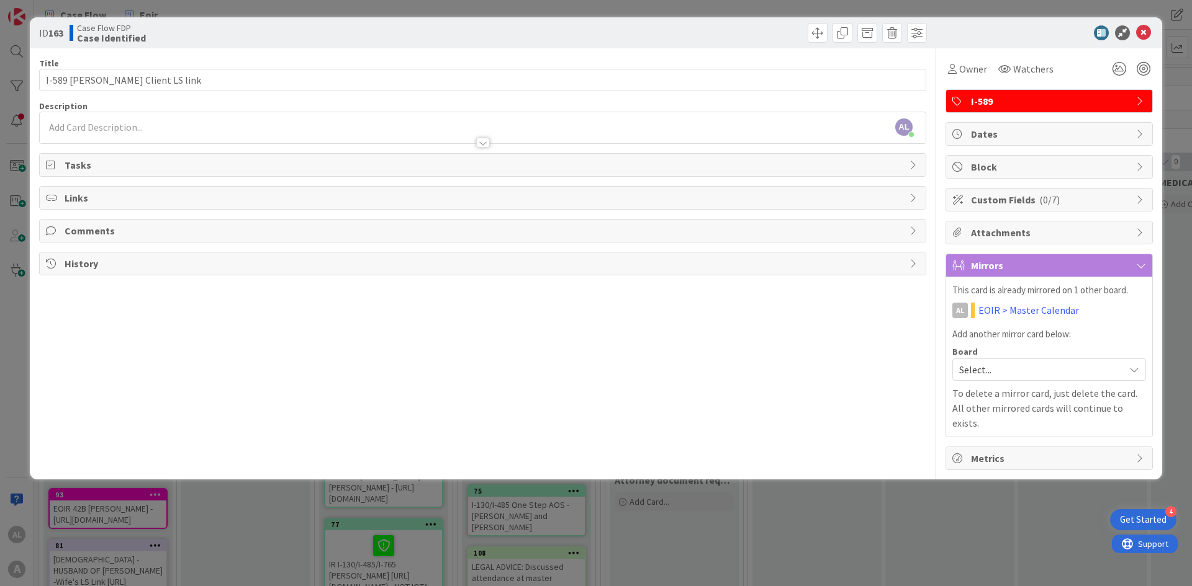
click at [685, 176] on div "Tasks" at bounding box center [482, 165] width 887 height 24
click at [685, 31] on icon at bounding box center [1143, 32] width 15 height 15
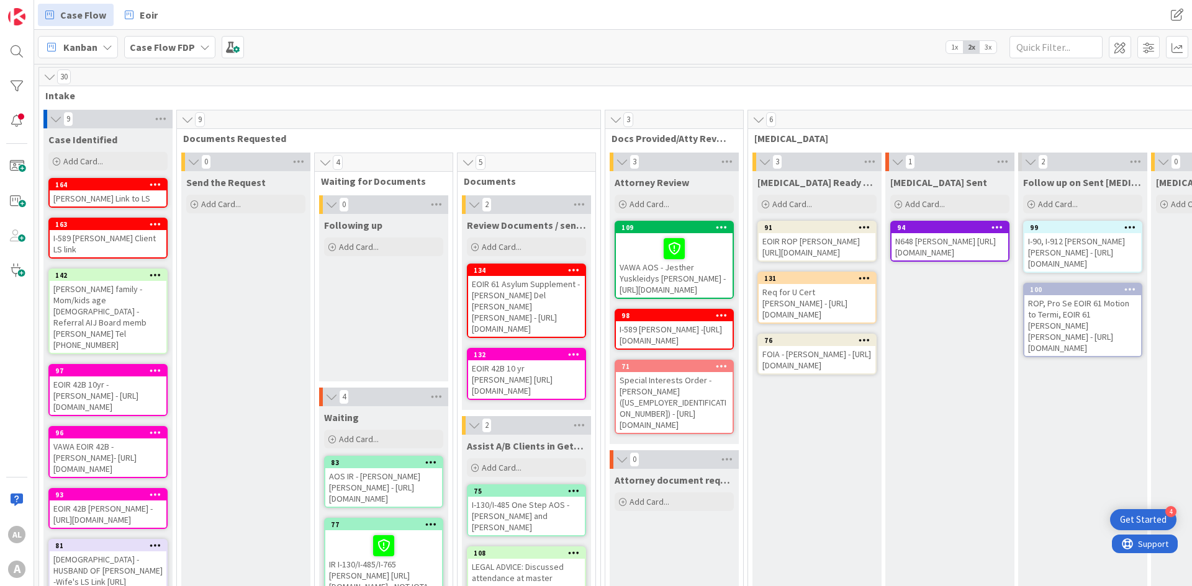
click at [159, 180] on icon at bounding box center [156, 184] width 12 height 9
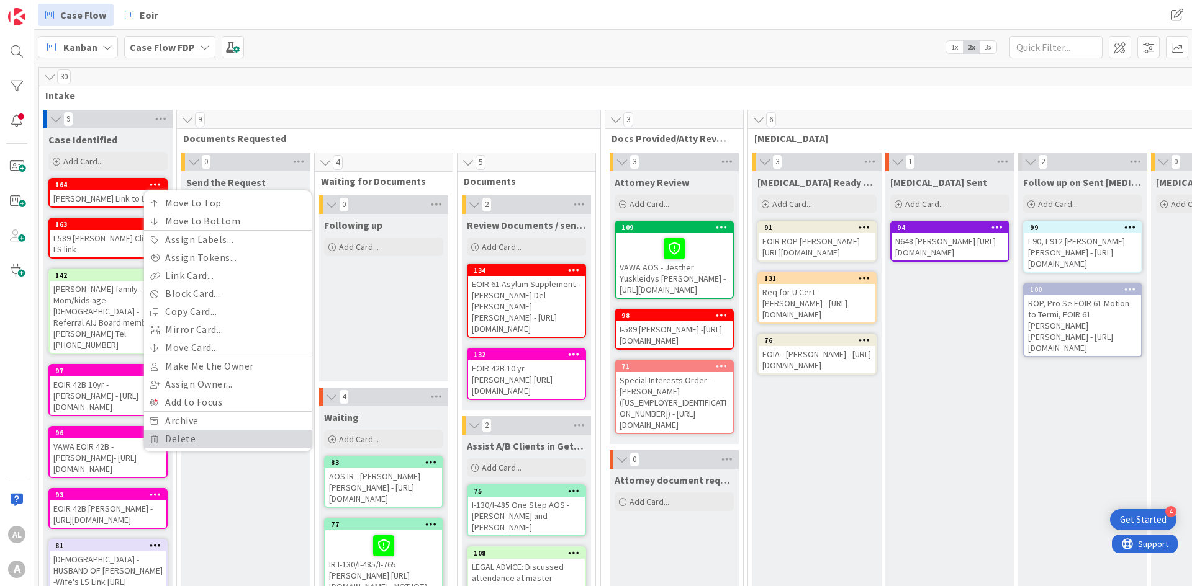
click at [173, 408] on link "Delete" at bounding box center [228, 439] width 168 height 18
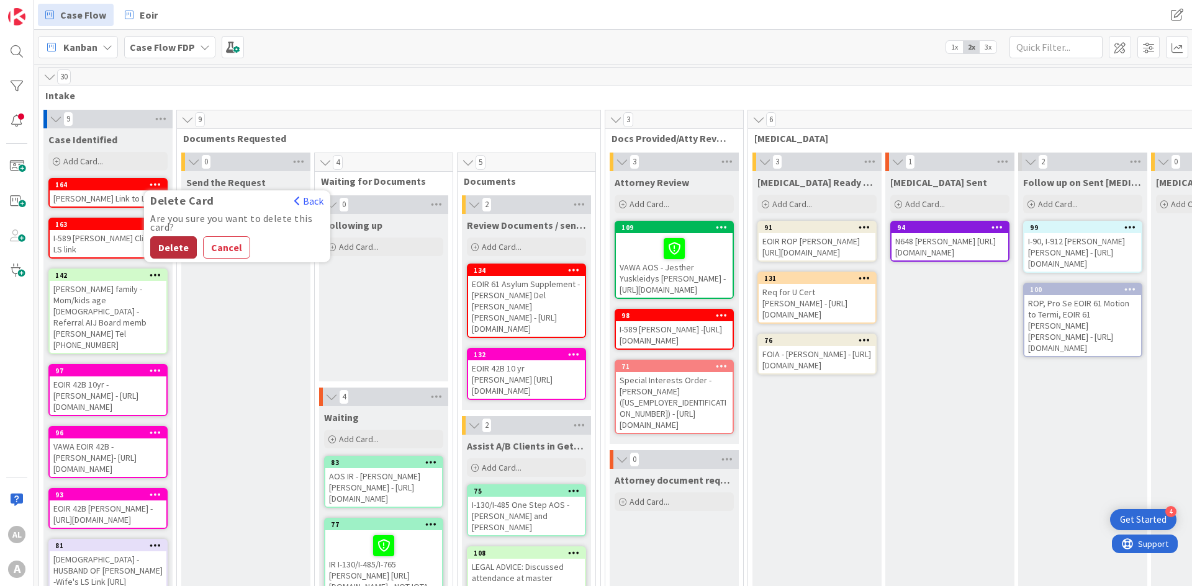
click at [183, 237] on button "Delete" at bounding box center [173, 247] width 47 height 22
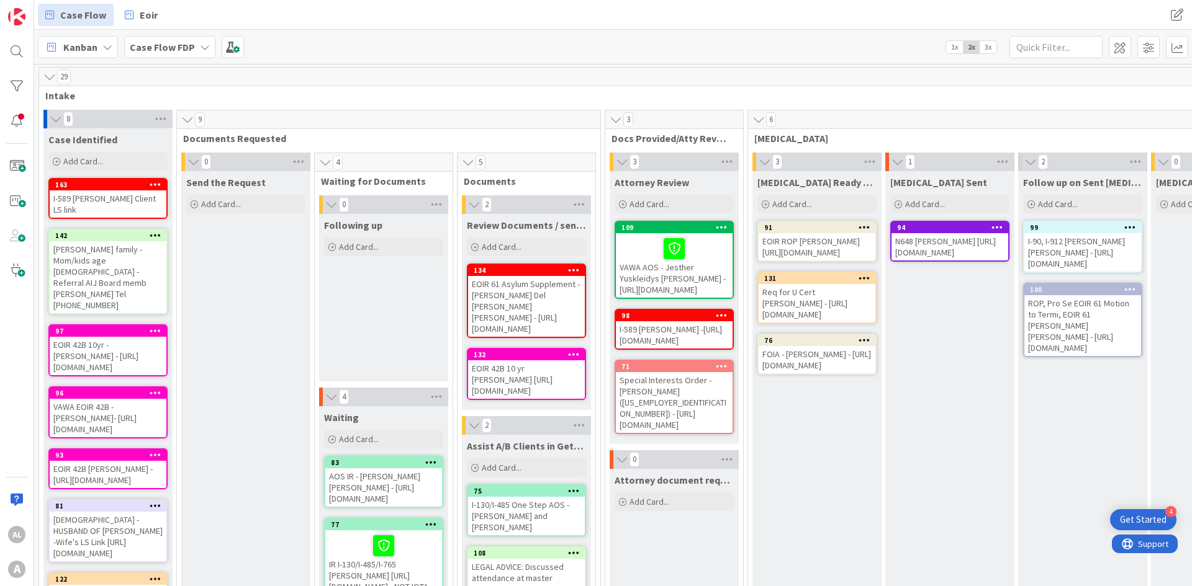
click at [158, 182] on icon at bounding box center [156, 184] width 12 height 9
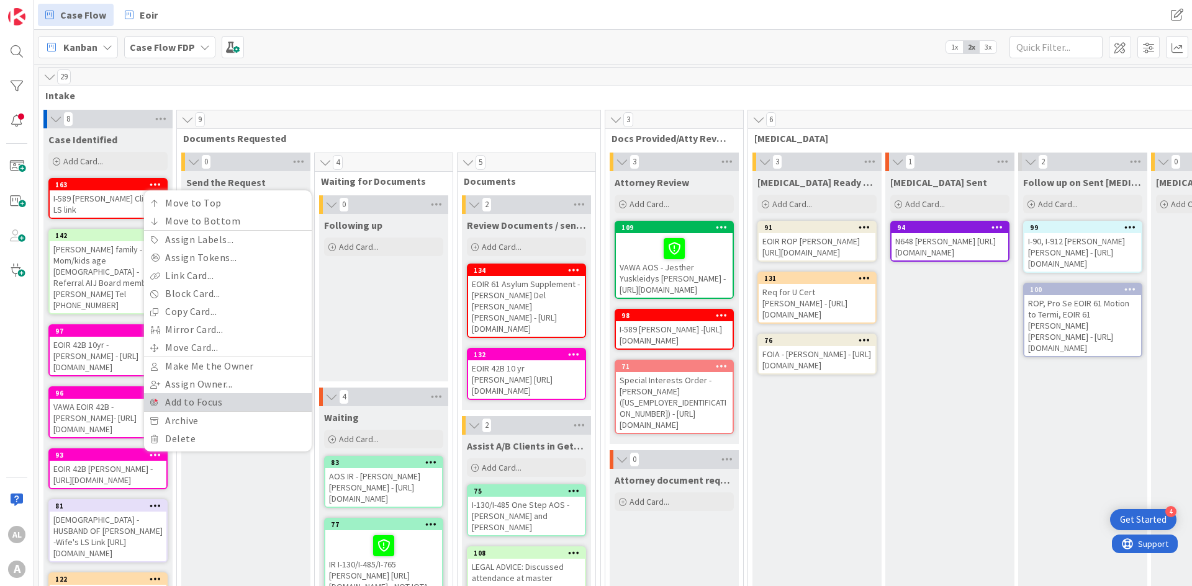
click at [210, 402] on link "Add to Focus" at bounding box center [228, 402] width 168 height 18
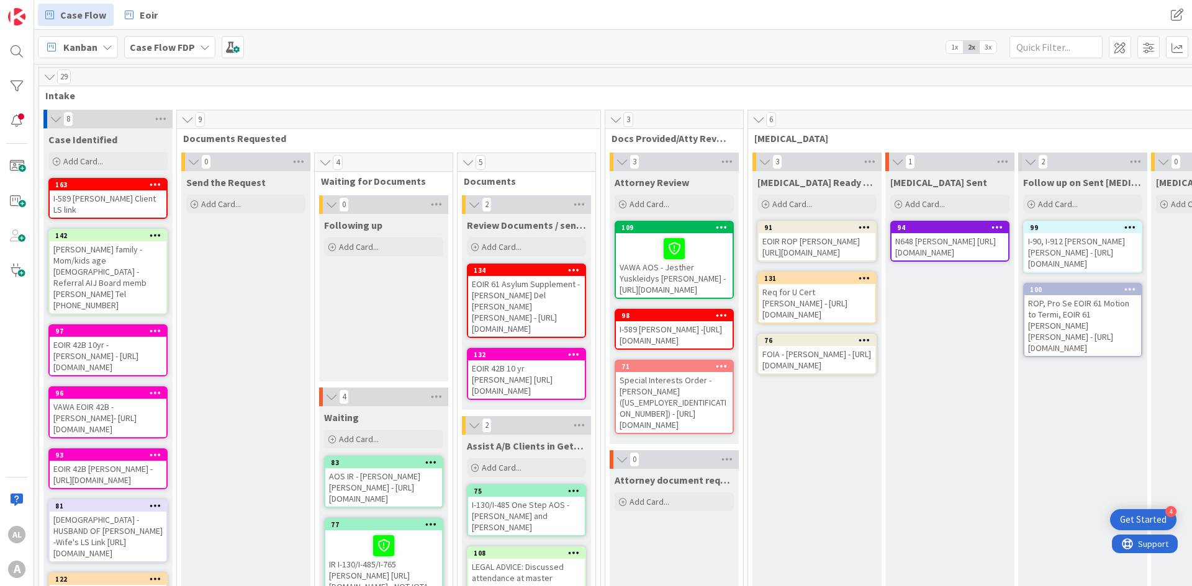
click at [157, 183] on icon at bounding box center [156, 184] width 12 height 9
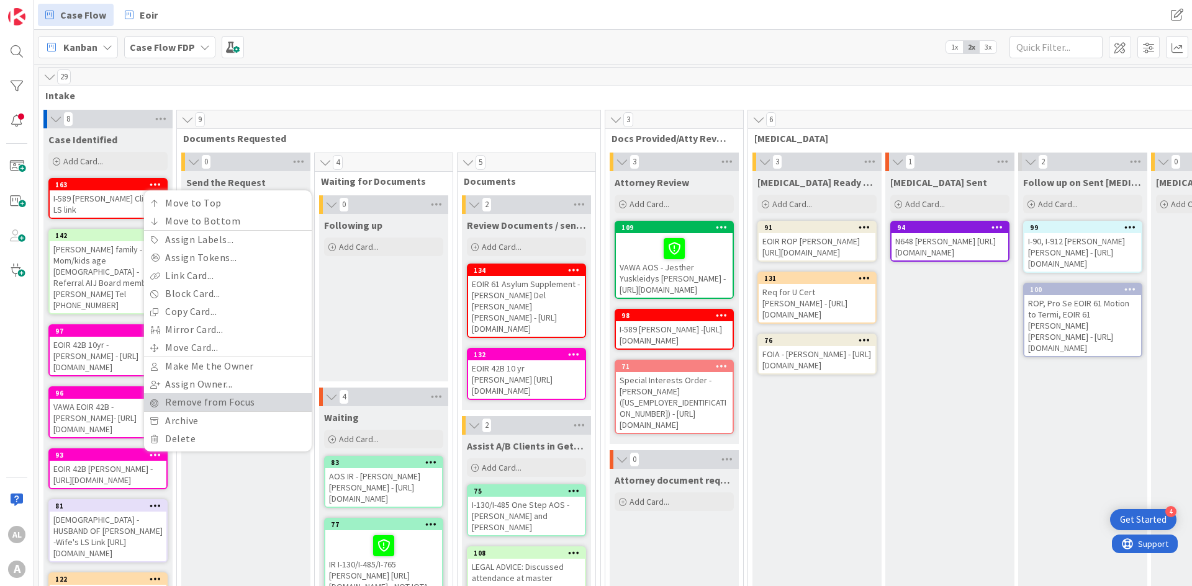
click at [229, 403] on link "Remove from Focus" at bounding box center [228, 402] width 168 height 18
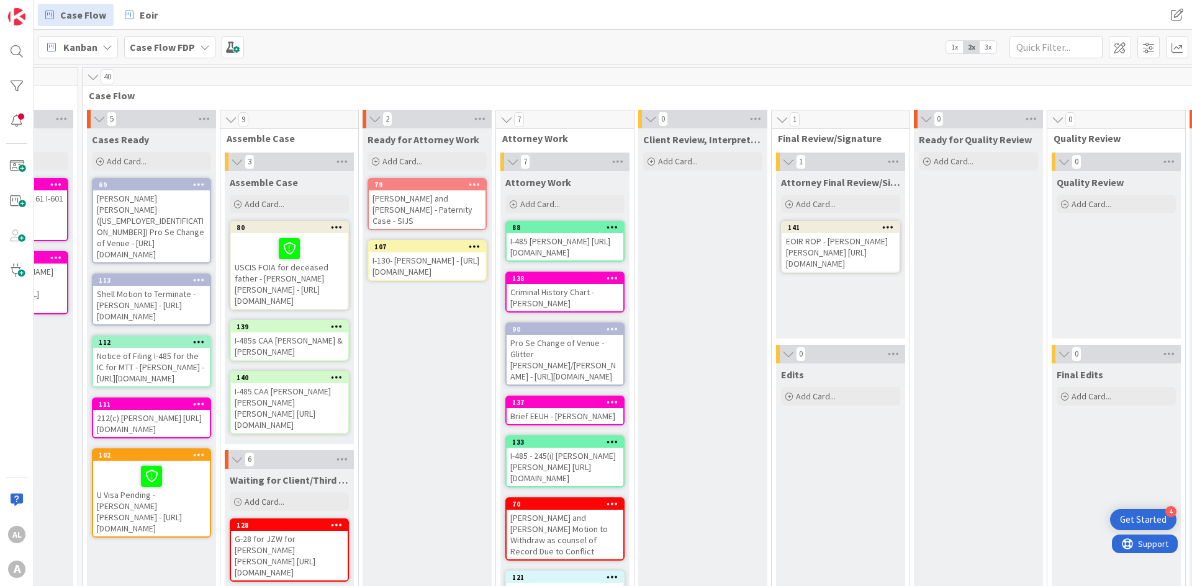
scroll to position [0, 1610]
